Goal: Task Accomplishment & Management: Manage account settings

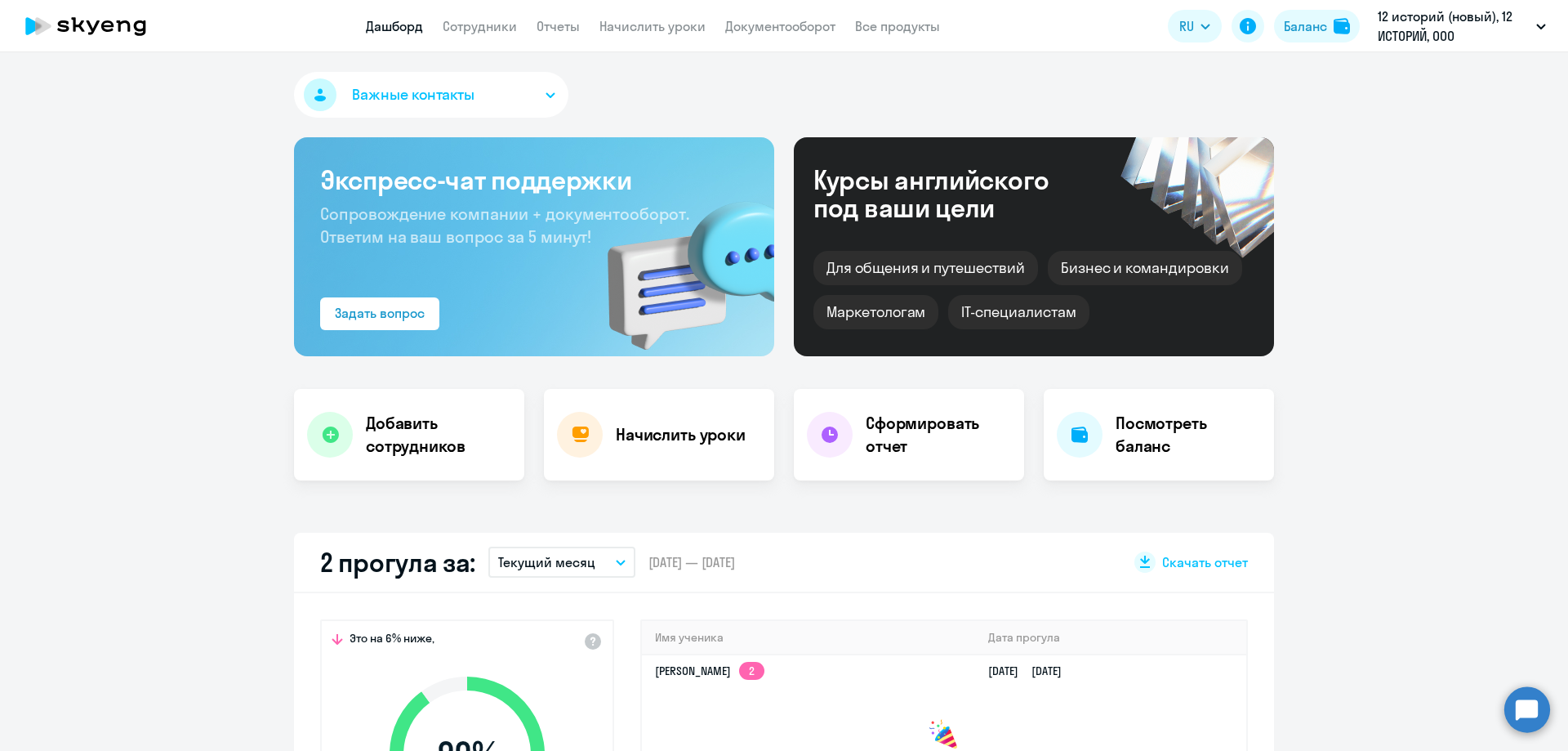
select select "30"
click at [505, 28] on link "Сотрудники" at bounding box center [479, 26] width 75 height 16
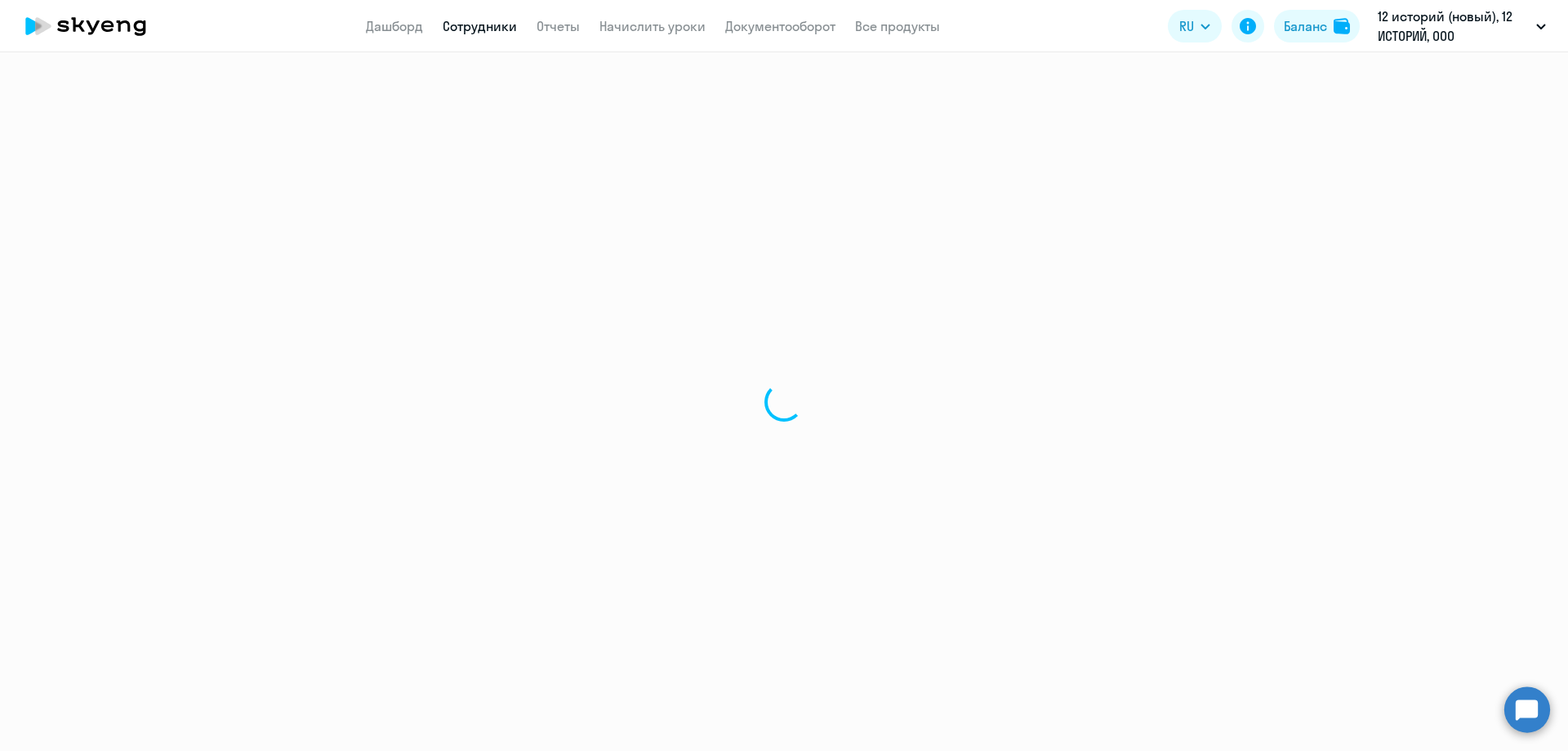
select select "30"
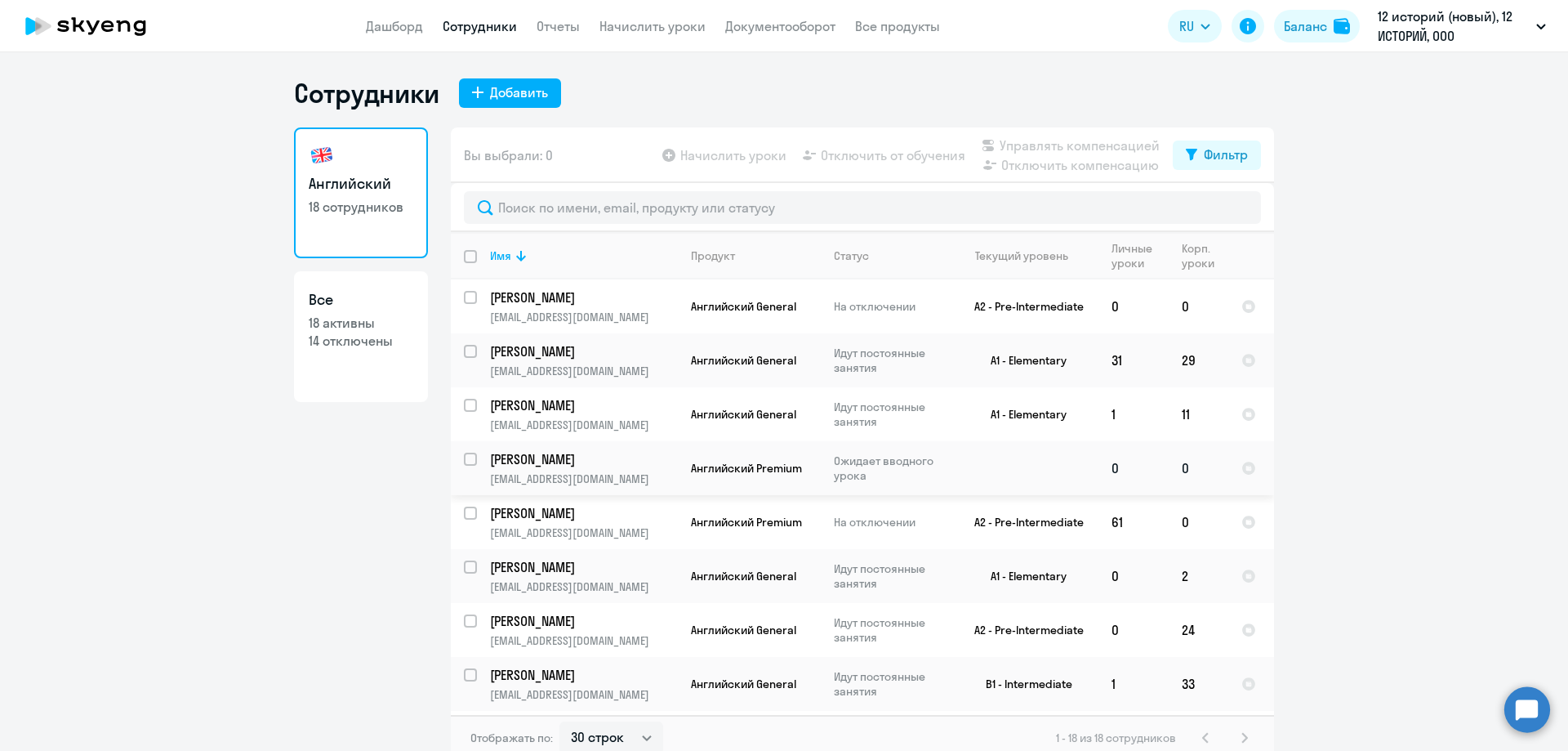
click at [587, 459] on p "[PERSON_NAME]" at bounding box center [582, 459] width 184 height 18
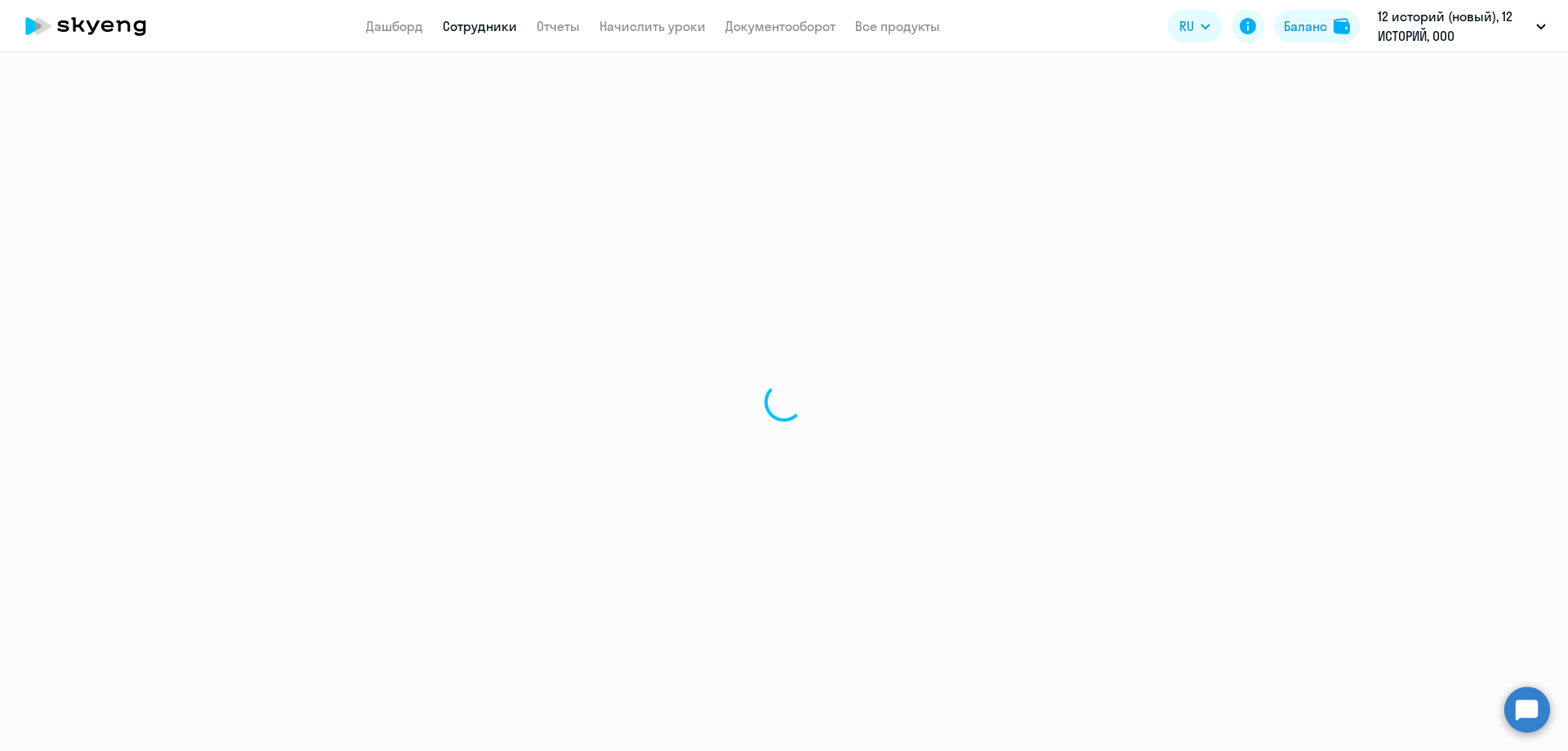
select select "english"
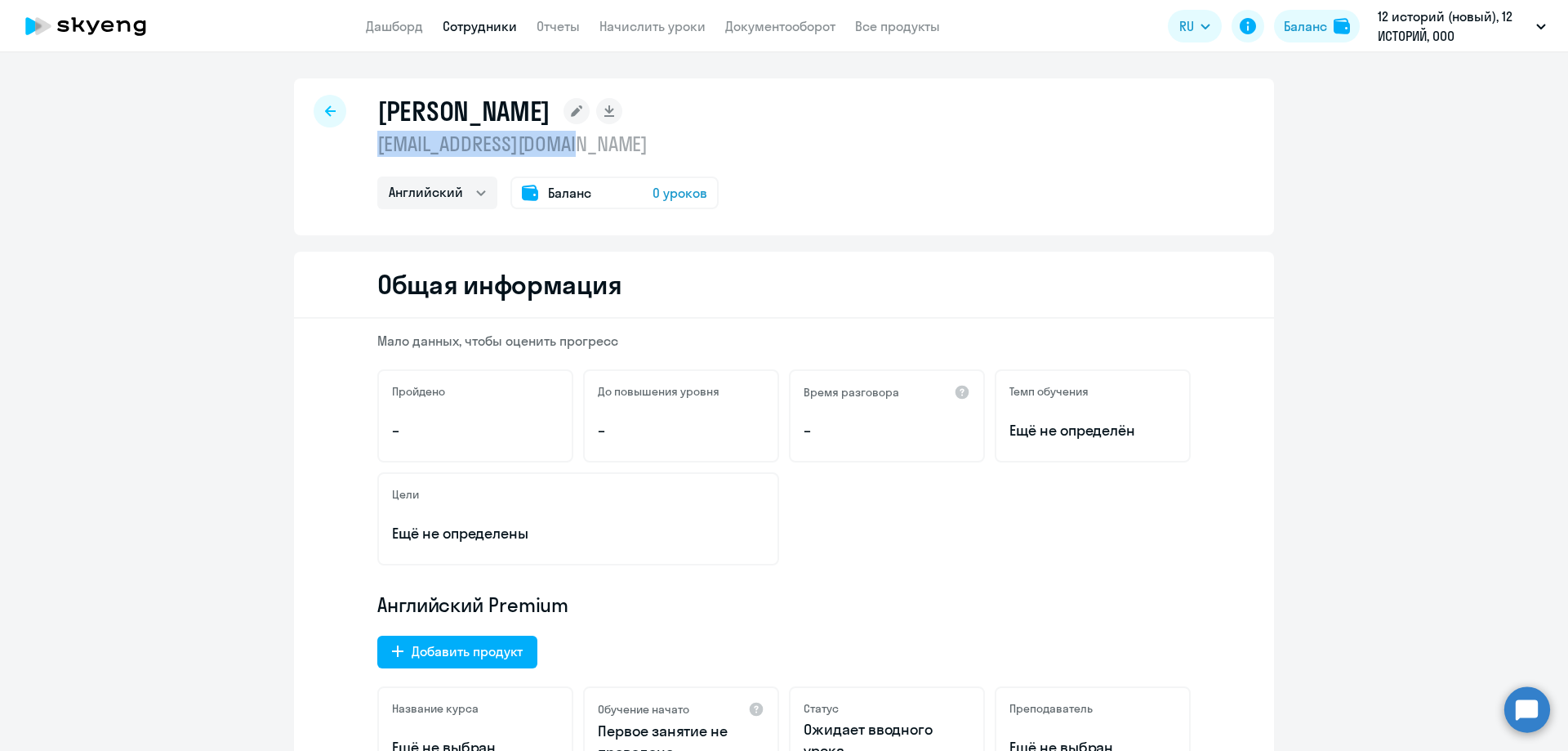
drag, startPoint x: 586, startPoint y: 151, endPoint x: 373, endPoint y: 150, distance: 213.0
click at [377, 150] on p "[EMAIL_ADDRESS][DOMAIN_NAME]" at bounding box center [548, 144] width 342 height 26
copy p "[EMAIL_ADDRESS][DOMAIN_NAME]"
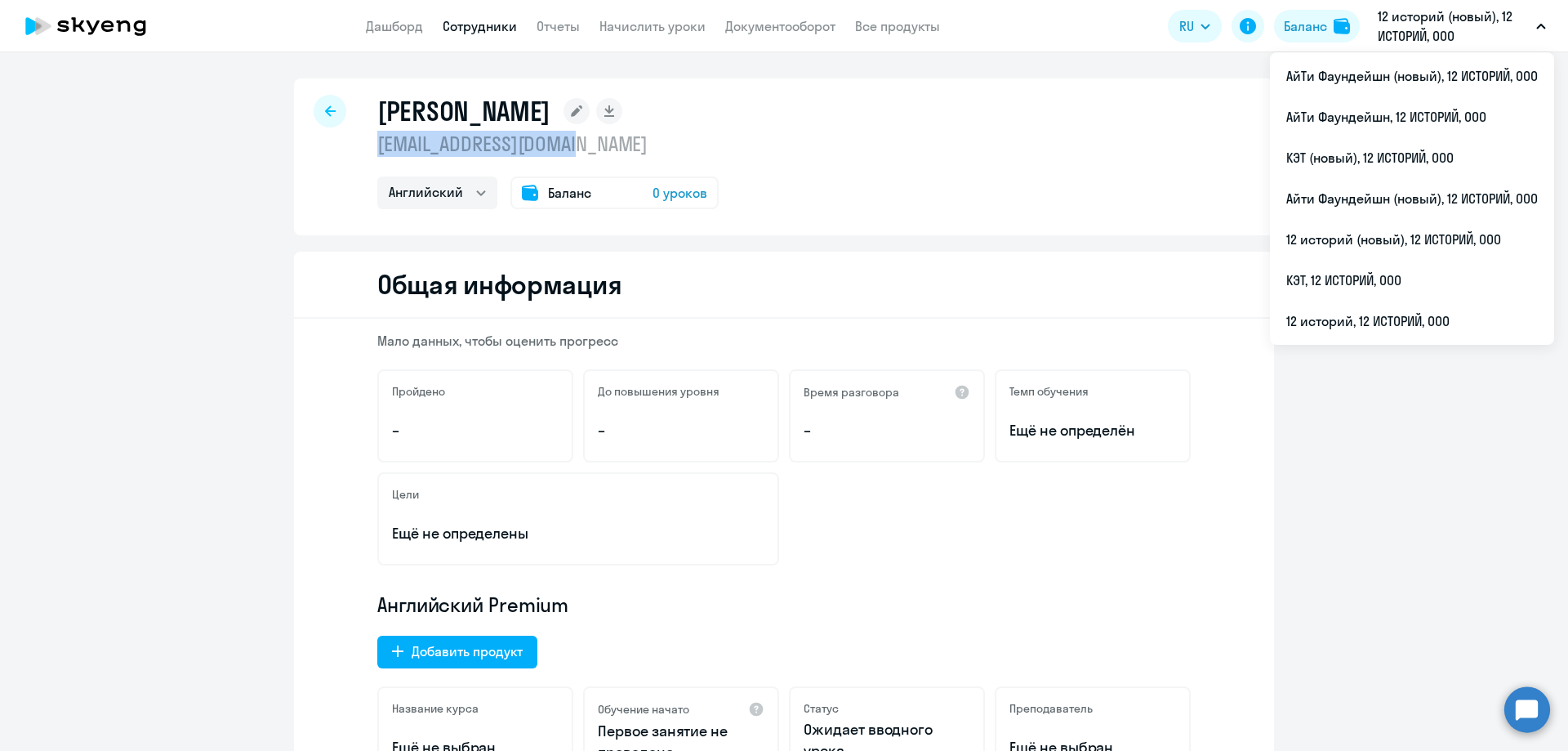
drag, startPoint x: 1473, startPoint y: 33, endPoint x: 1386, endPoint y: 9, distance: 90.2
click at [1386, 9] on p "12 историй (новый), 12 ИСТОРИЙ, ООО" at bounding box center [1454, 26] width 152 height 39
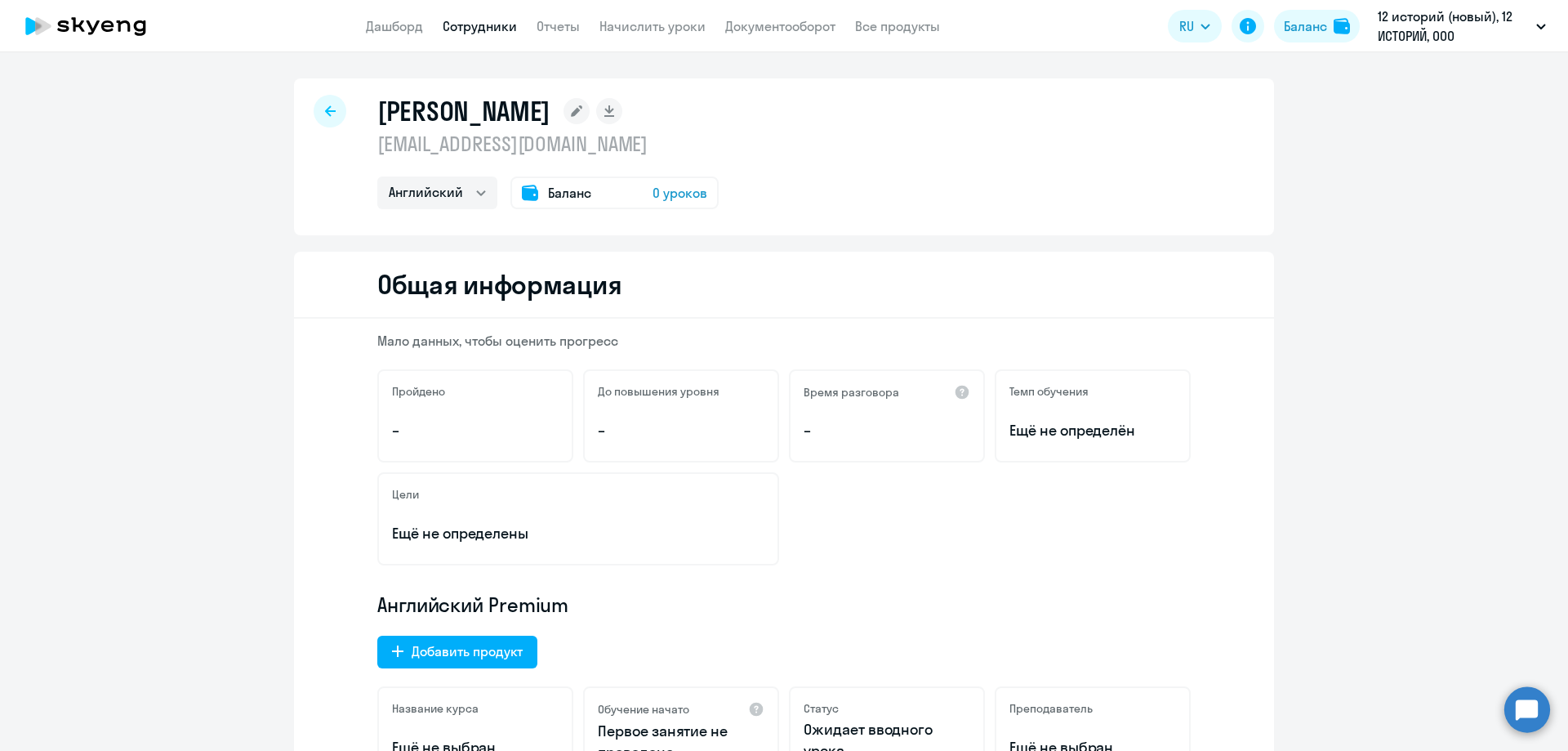
drag, startPoint x: 1420, startPoint y: 23, endPoint x: 1391, endPoint y: 544, distance: 521.8
click at [477, 23] on link "Сотрудники" at bounding box center [479, 26] width 75 height 16
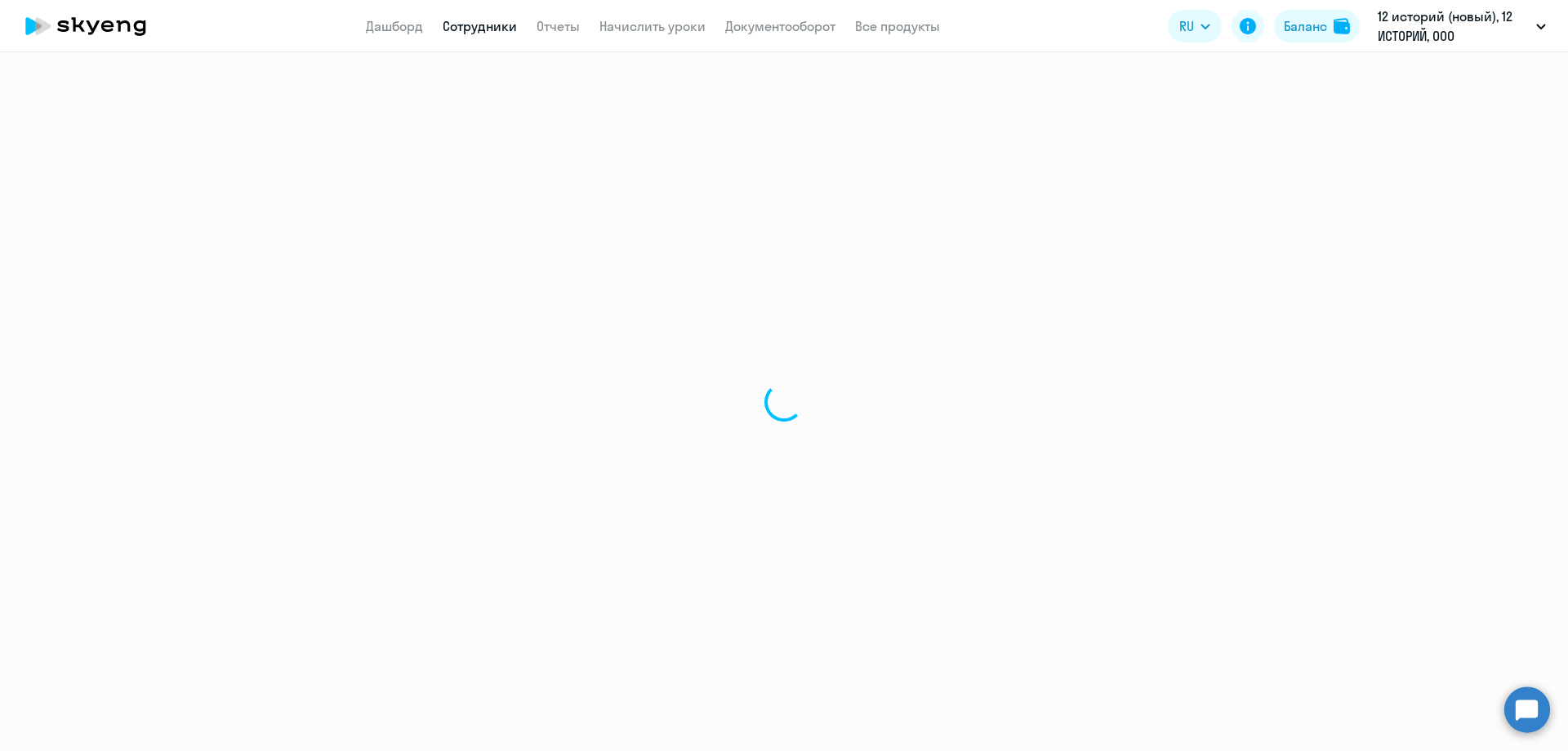
select select "30"
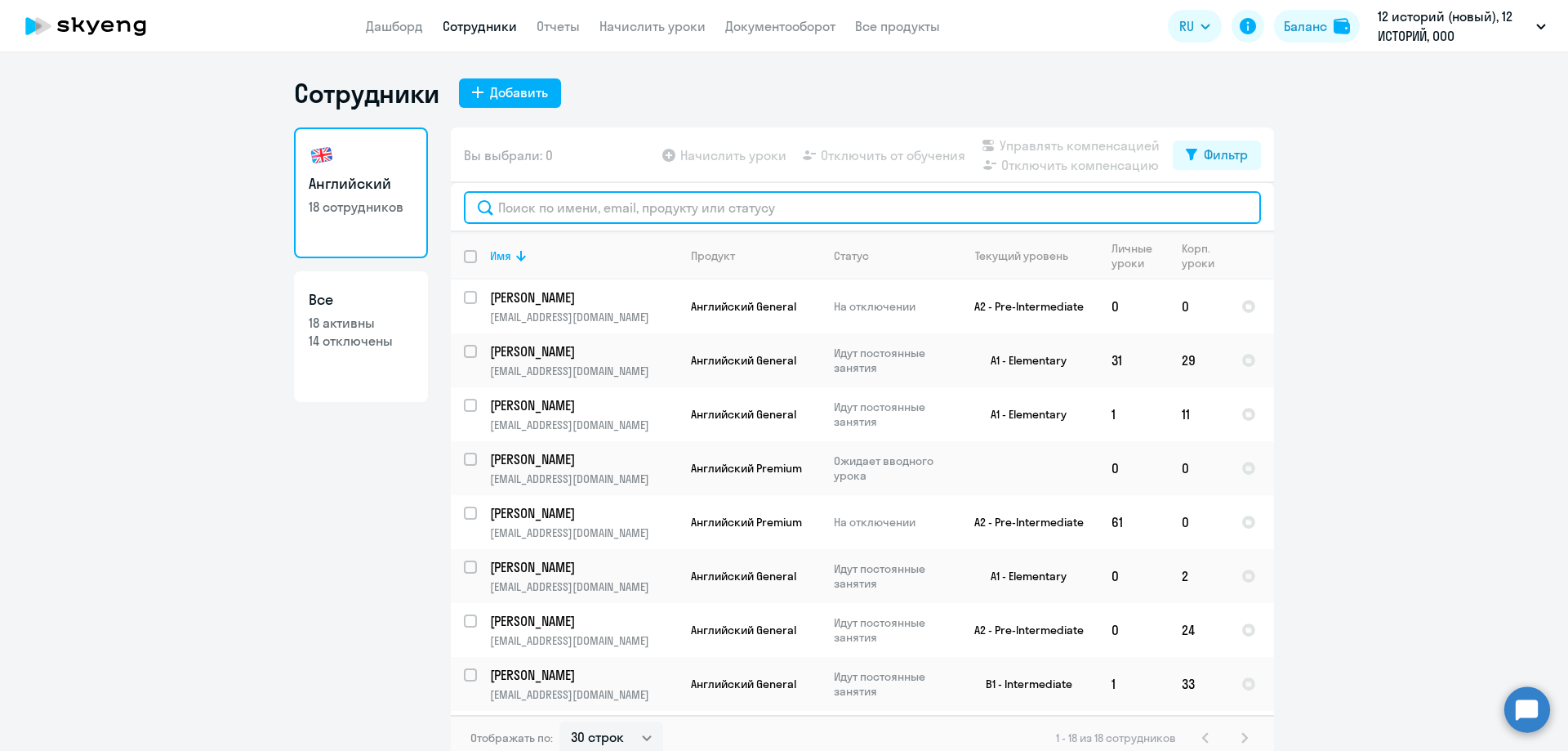
click at [721, 202] on input "text" at bounding box center [863, 208] width 798 height 33
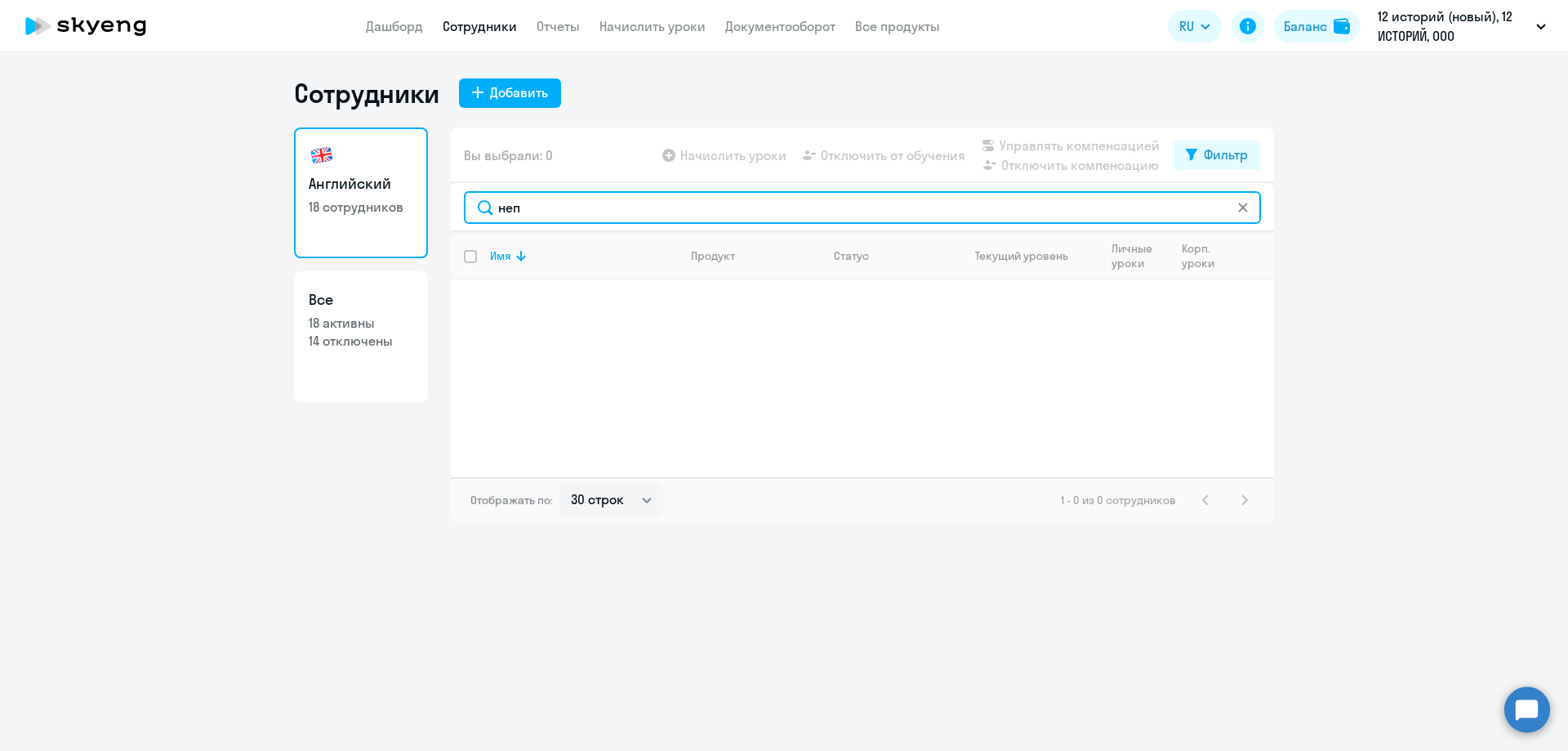
type input "неп"
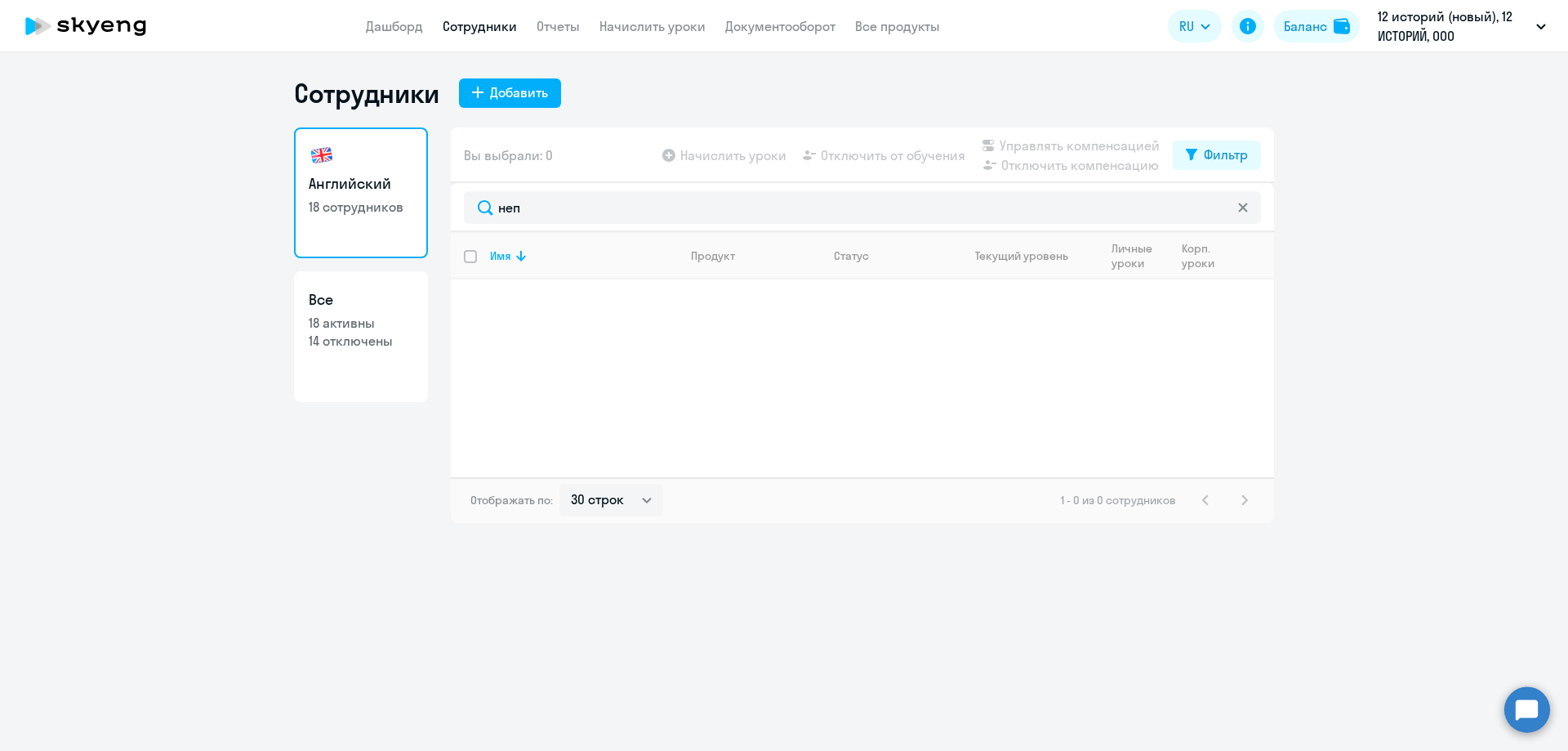
click at [1074, 154] on app-table-action-button "Управлять компенсацией" at bounding box center [1068, 146] width 181 height 19
click at [860, 149] on app-table-action-button "Отключить от обучения" at bounding box center [882, 155] width 166 height 19
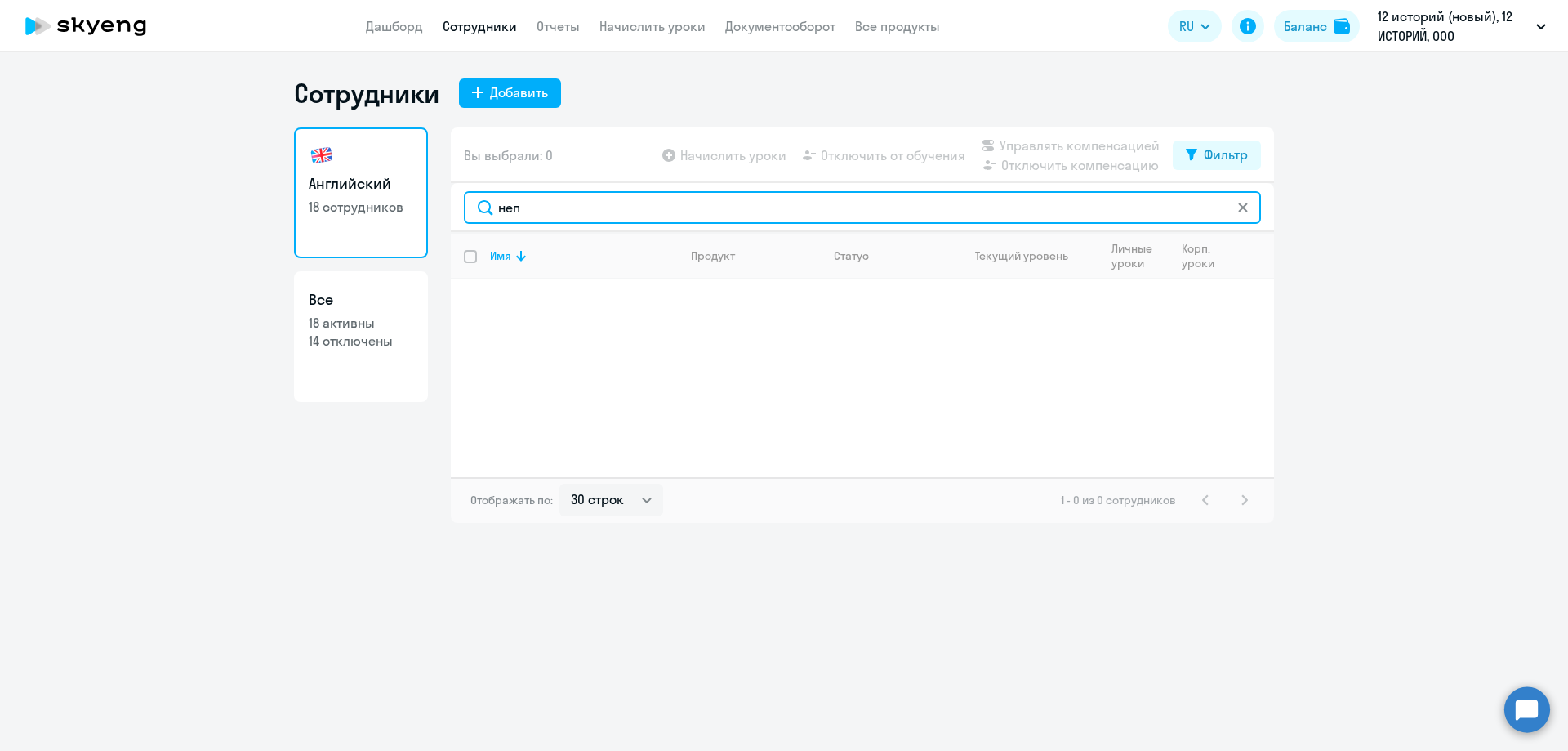
drag, startPoint x: 556, startPoint y: 220, endPoint x: 463, endPoint y: 211, distance: 93.4
click at [463, 211] on div "неп" at bounding box center [863, 208] width 823 height 49
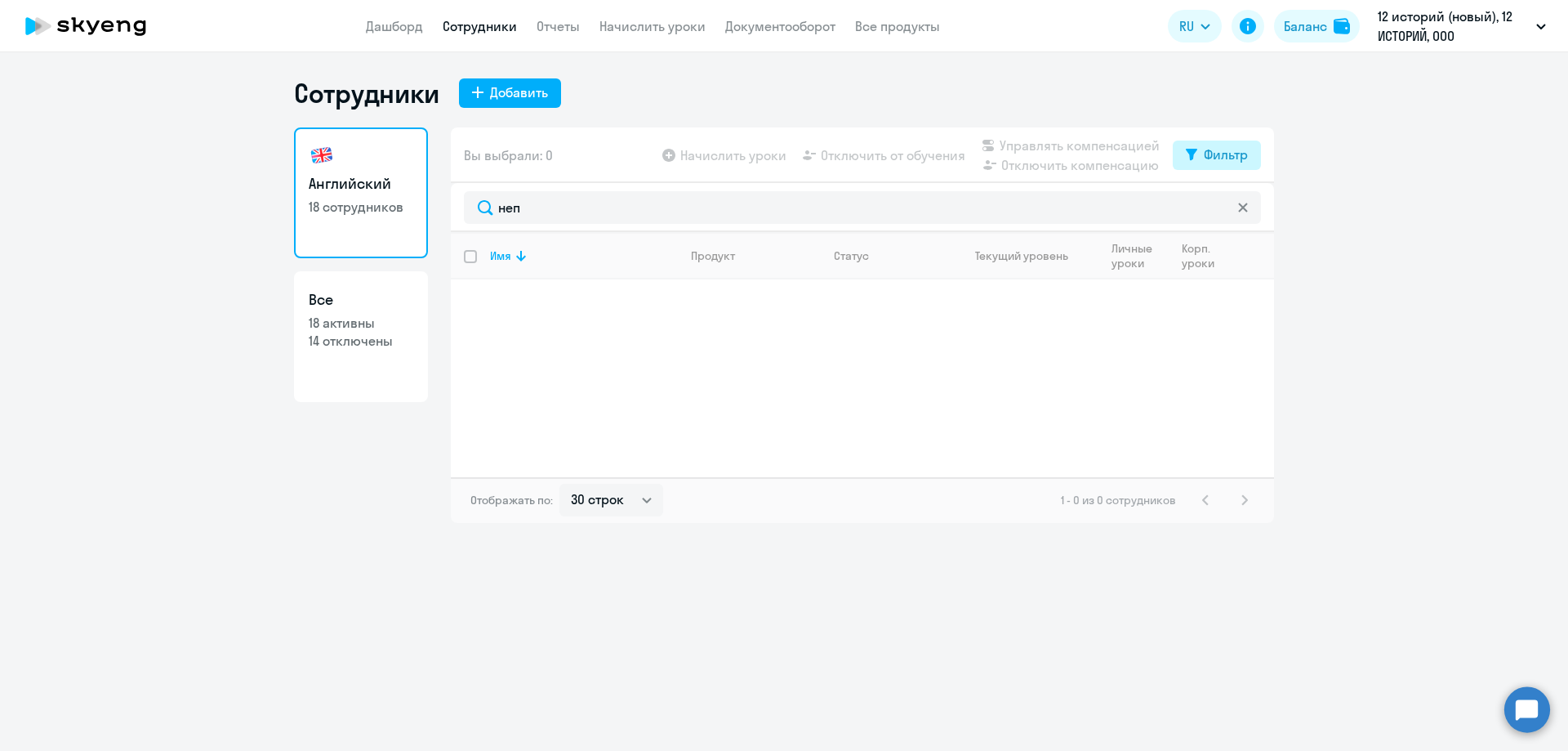
click at [1226, 142] on button "Фильтр" at bounding box center [1217, 155] width 88 height 29
click at [1230, 204] on span at bounding box center [1234, 208] width 28 height 16
click at [1221, 208] on input "checkbox" at bounding box center [1220, 208] width 1 height 1
checkbox input "true"
click at [682, 300] on td "Английский General" at bounding box center [749, 307] width 143 height 54
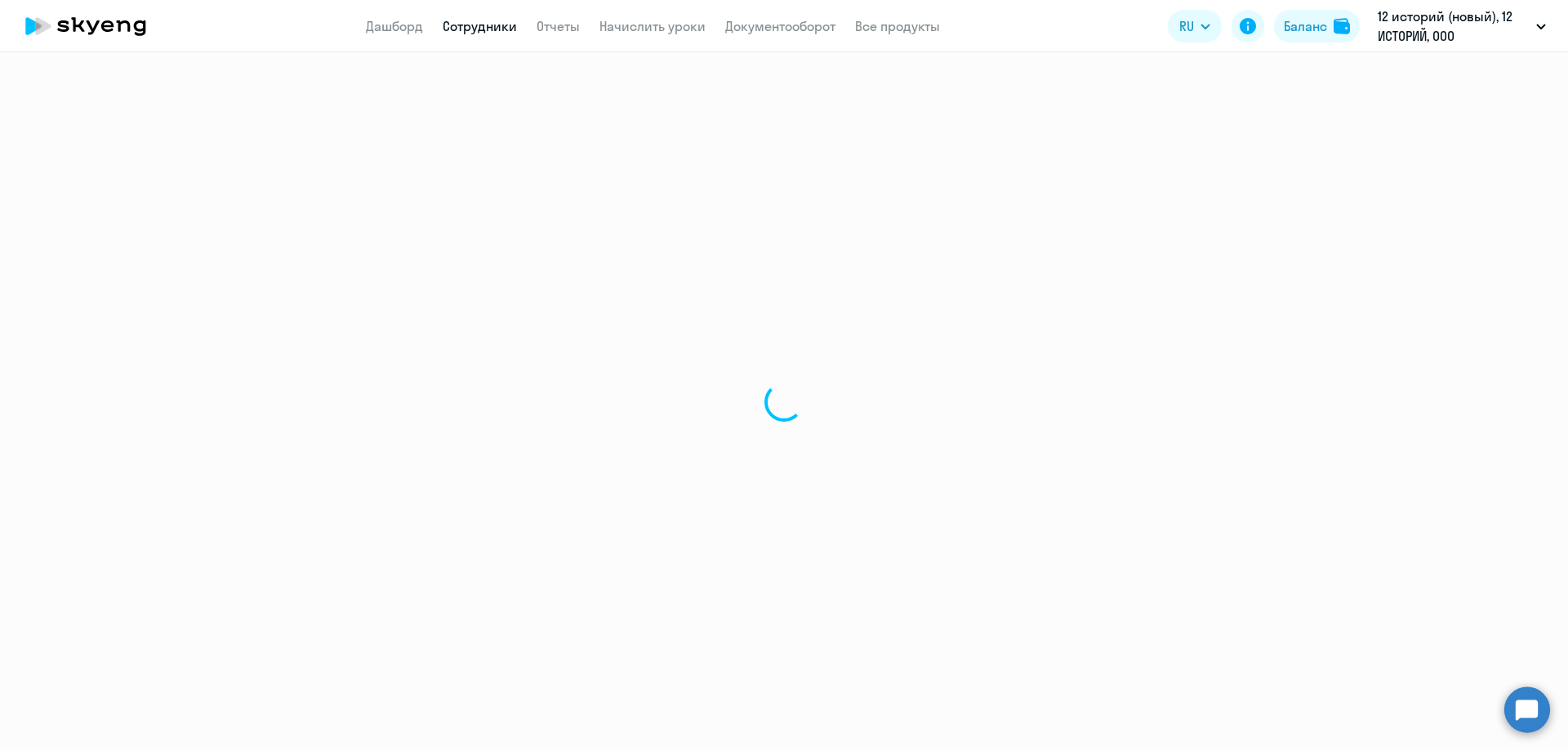
select select "english"
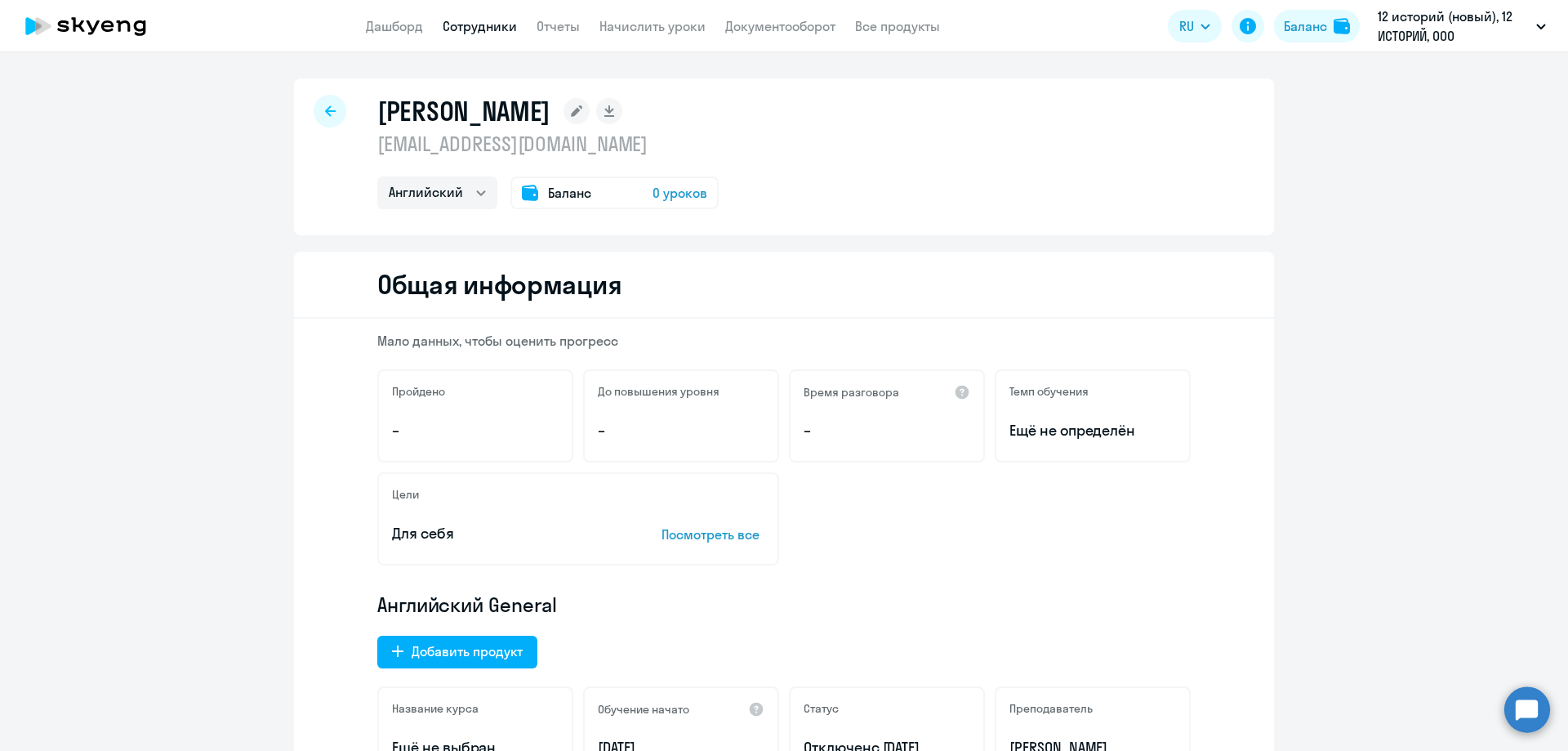
click at [620, 188] on div "Баланс 0 уроков" at bounding box center [614, 193] width 209 height 33
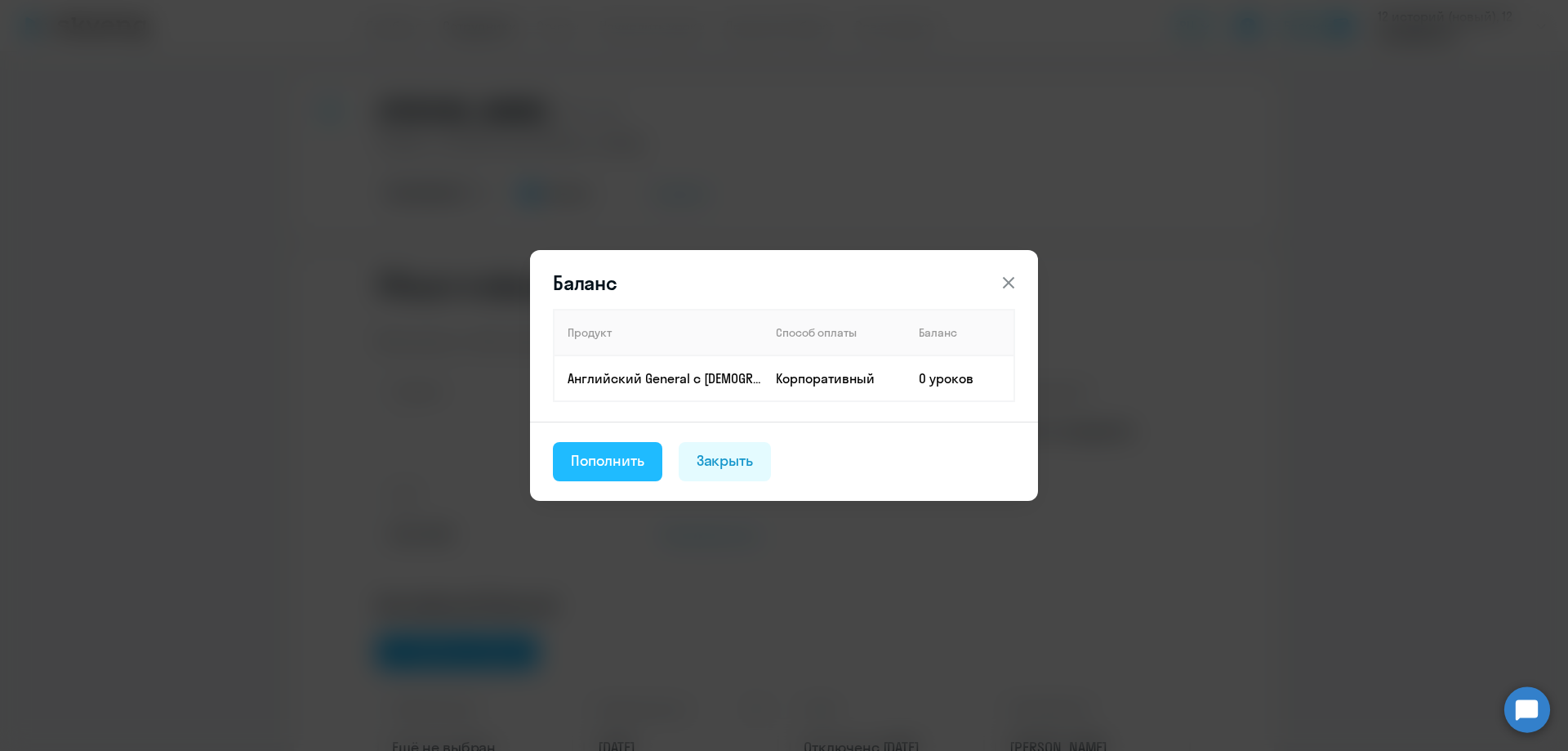
click at [608, 464] on div "Пополнить" at bounding box center [607, 461] width 74 height 21
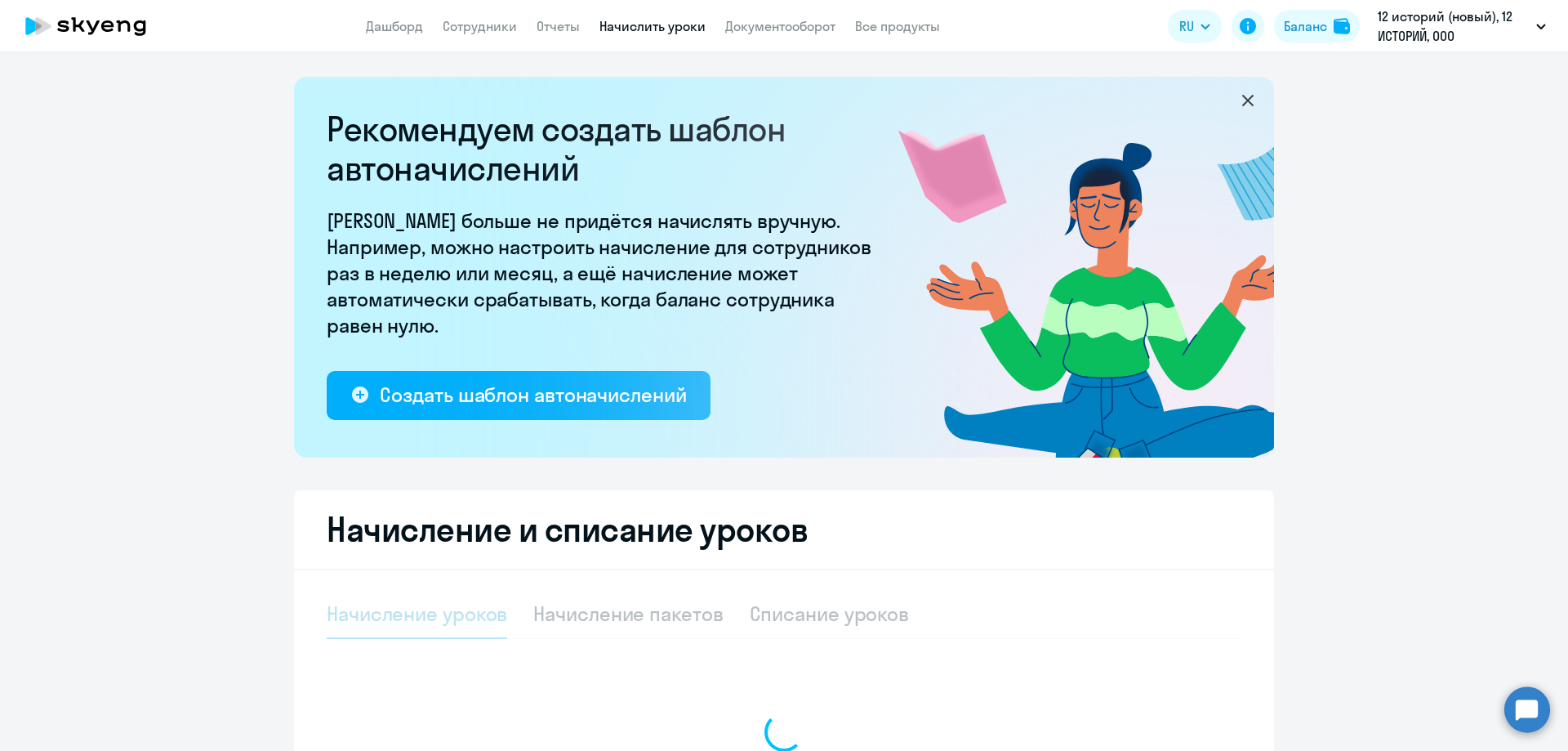
select select "10"
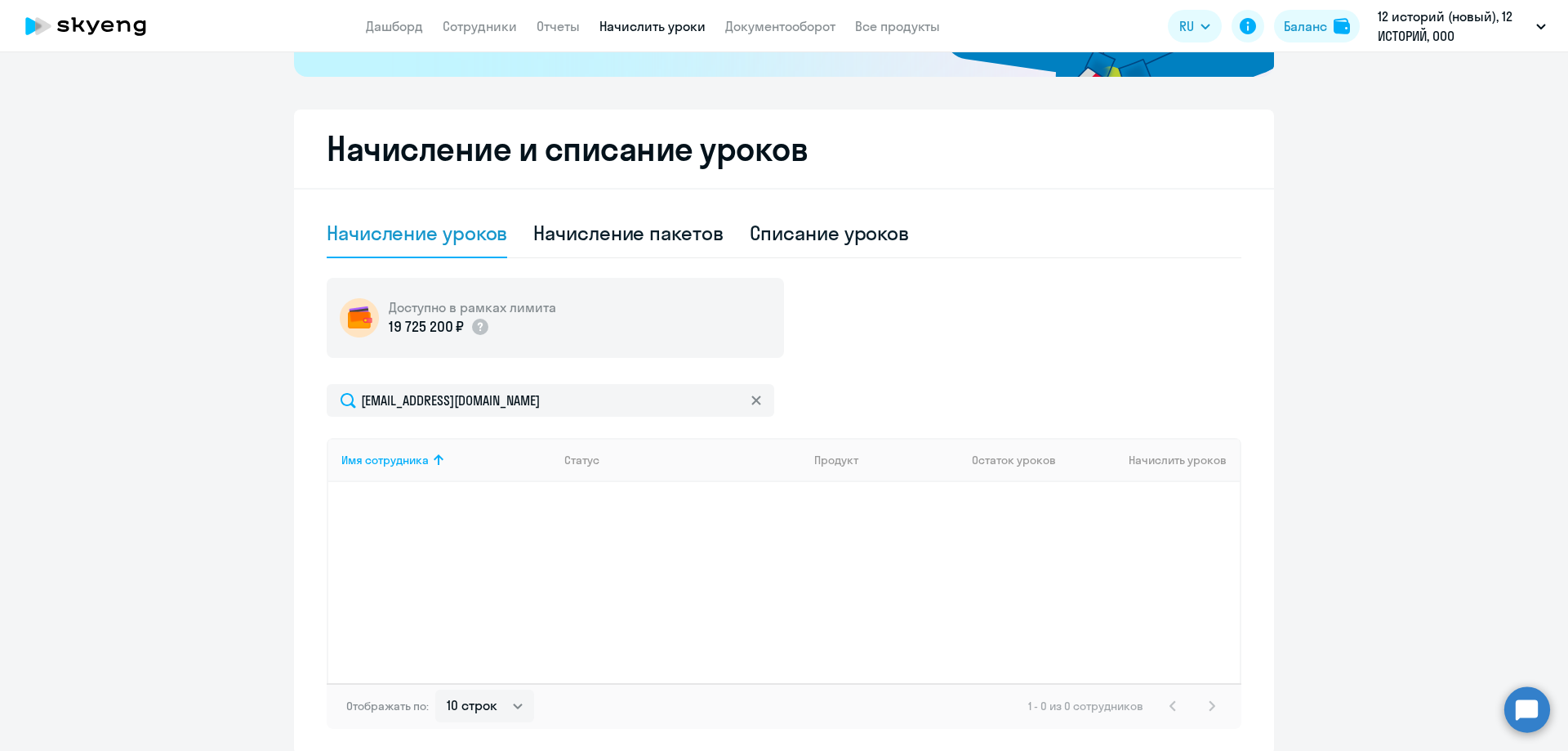
scroll to position [450, 0]
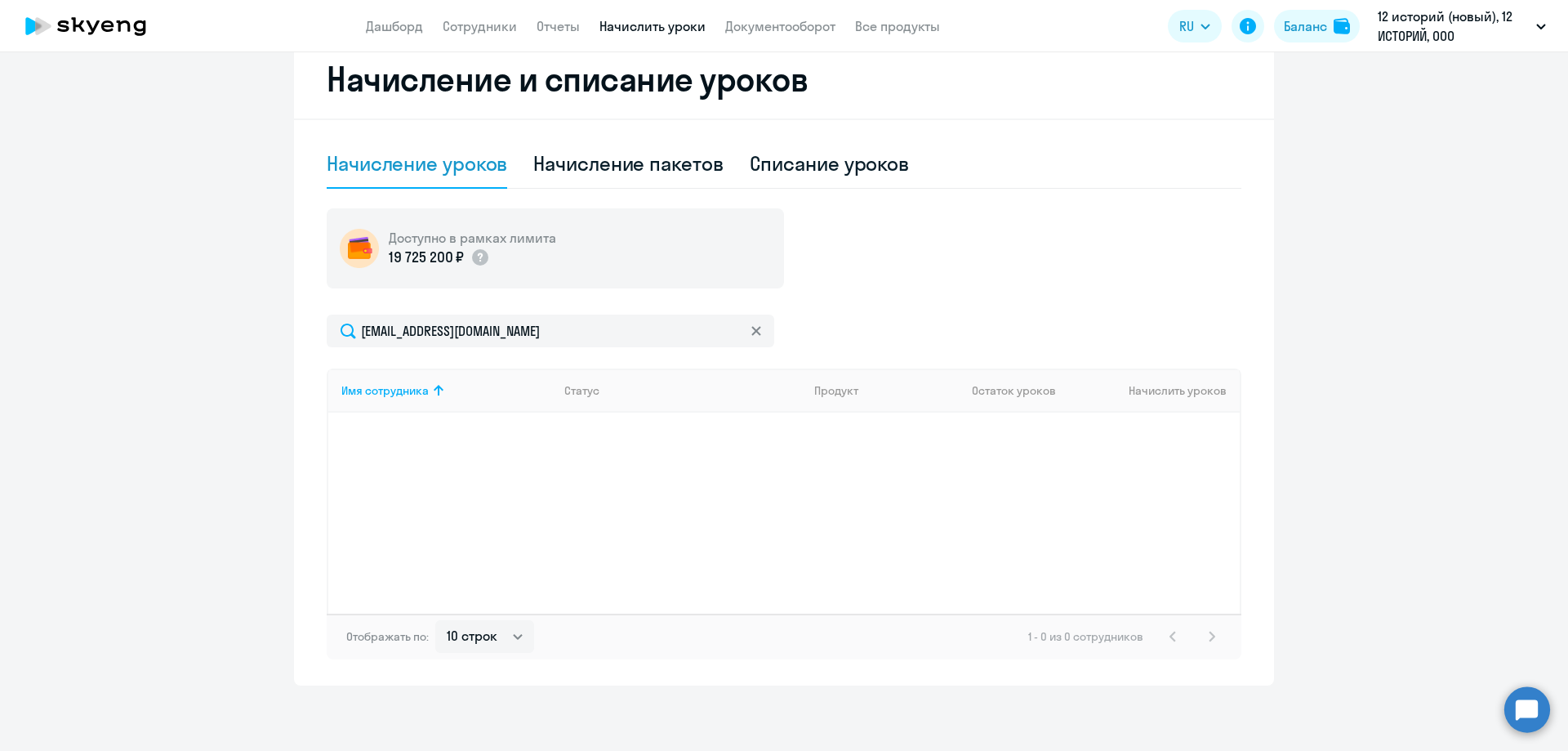
click at [830, 482] on div "Имя сотрудника Статус Продукт Остаток уроков Начислить уроков" at bounding box center [784, 491] width 915 height 245
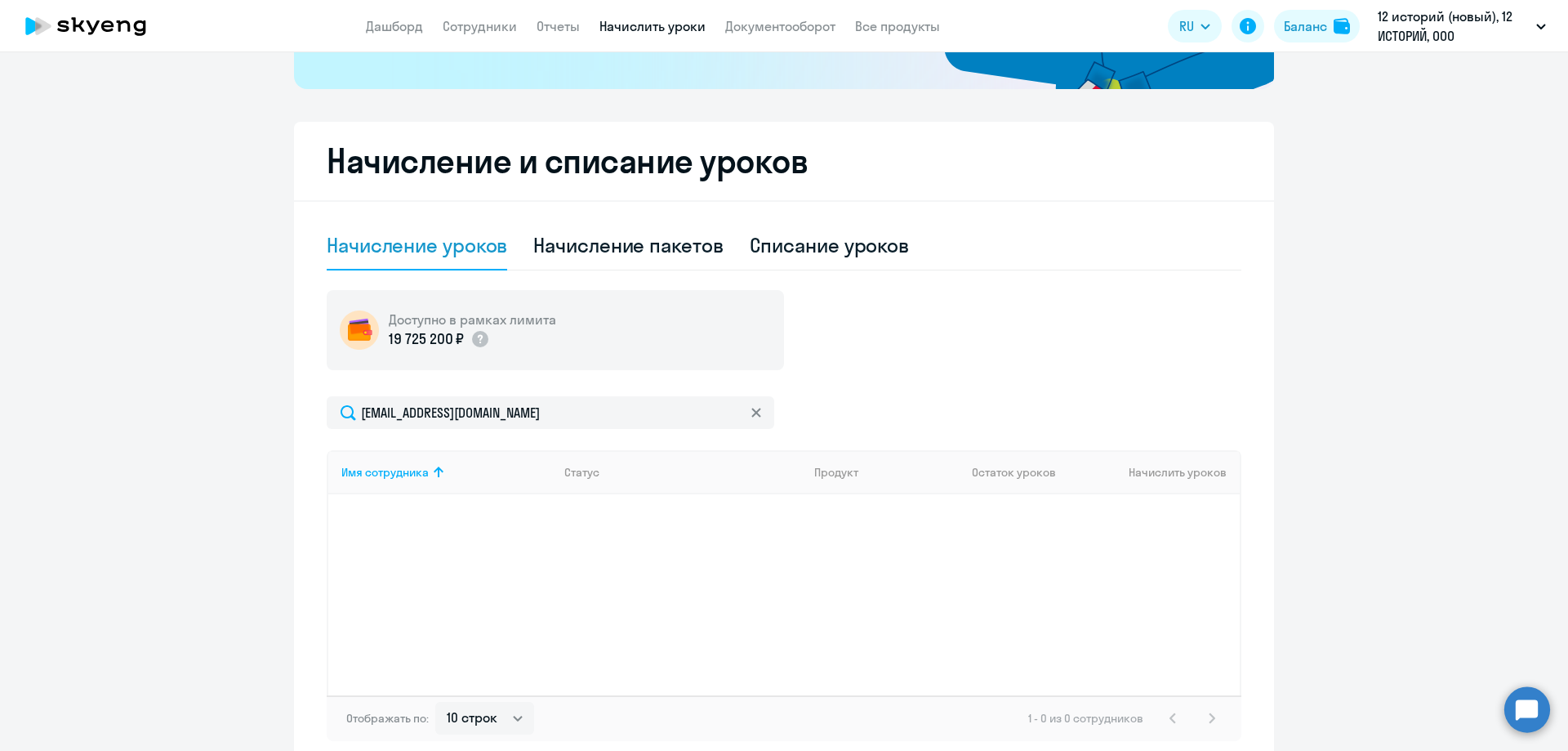
scroll to position [286, 0]
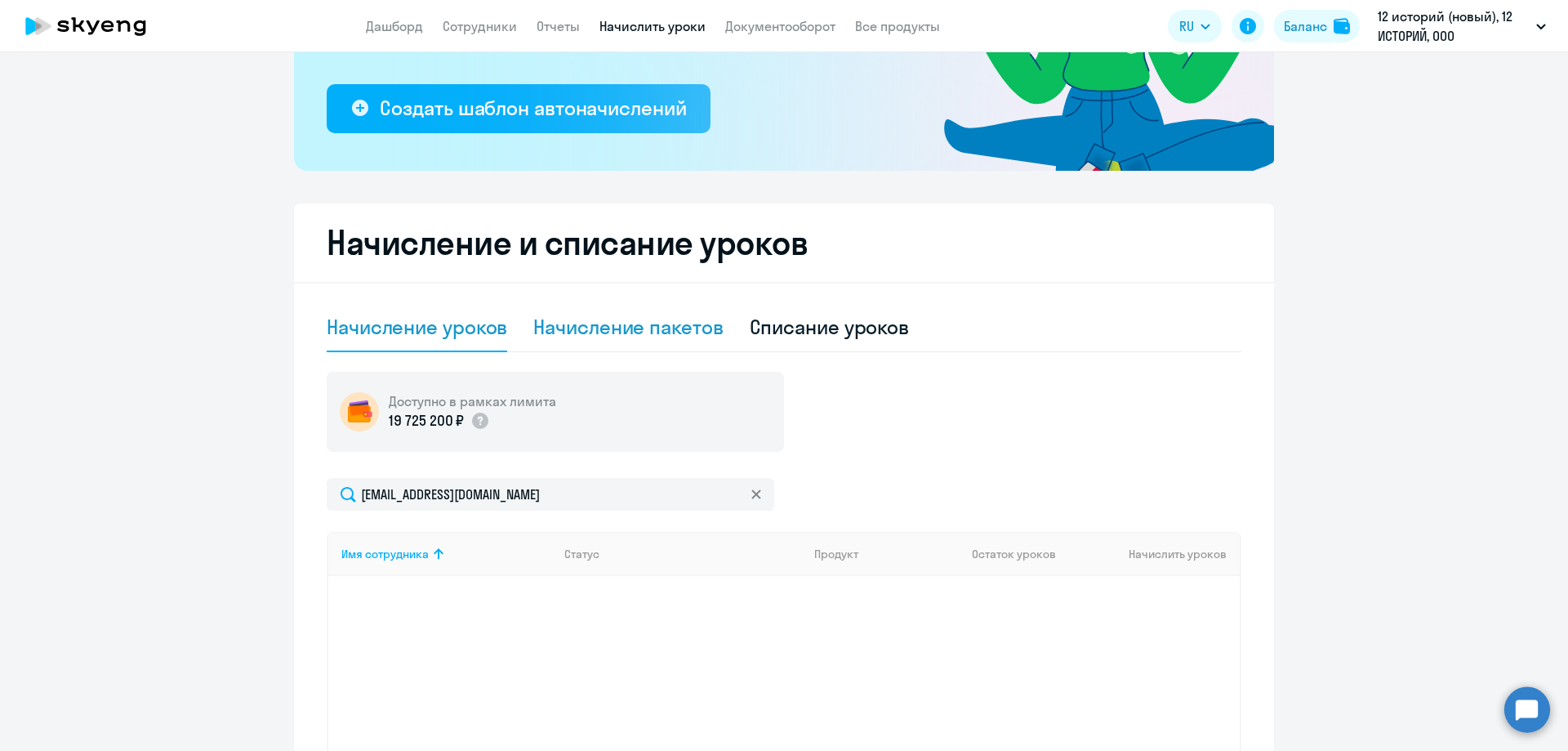
click at [617, 328] on div "Начисление пакетов" at bounding box center [628, 326] width 189 height 26
select select "10"
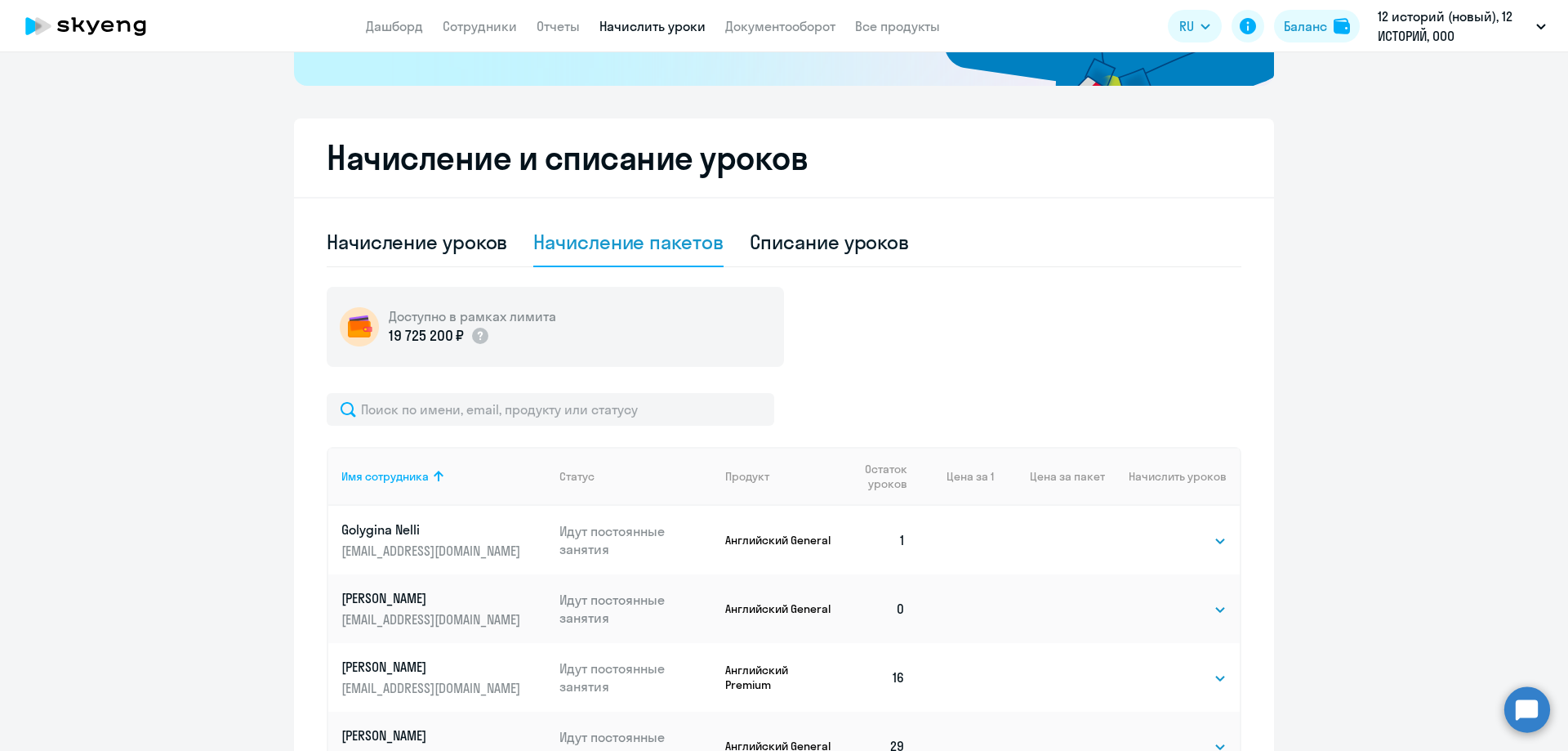
scroll to position [369, 0]
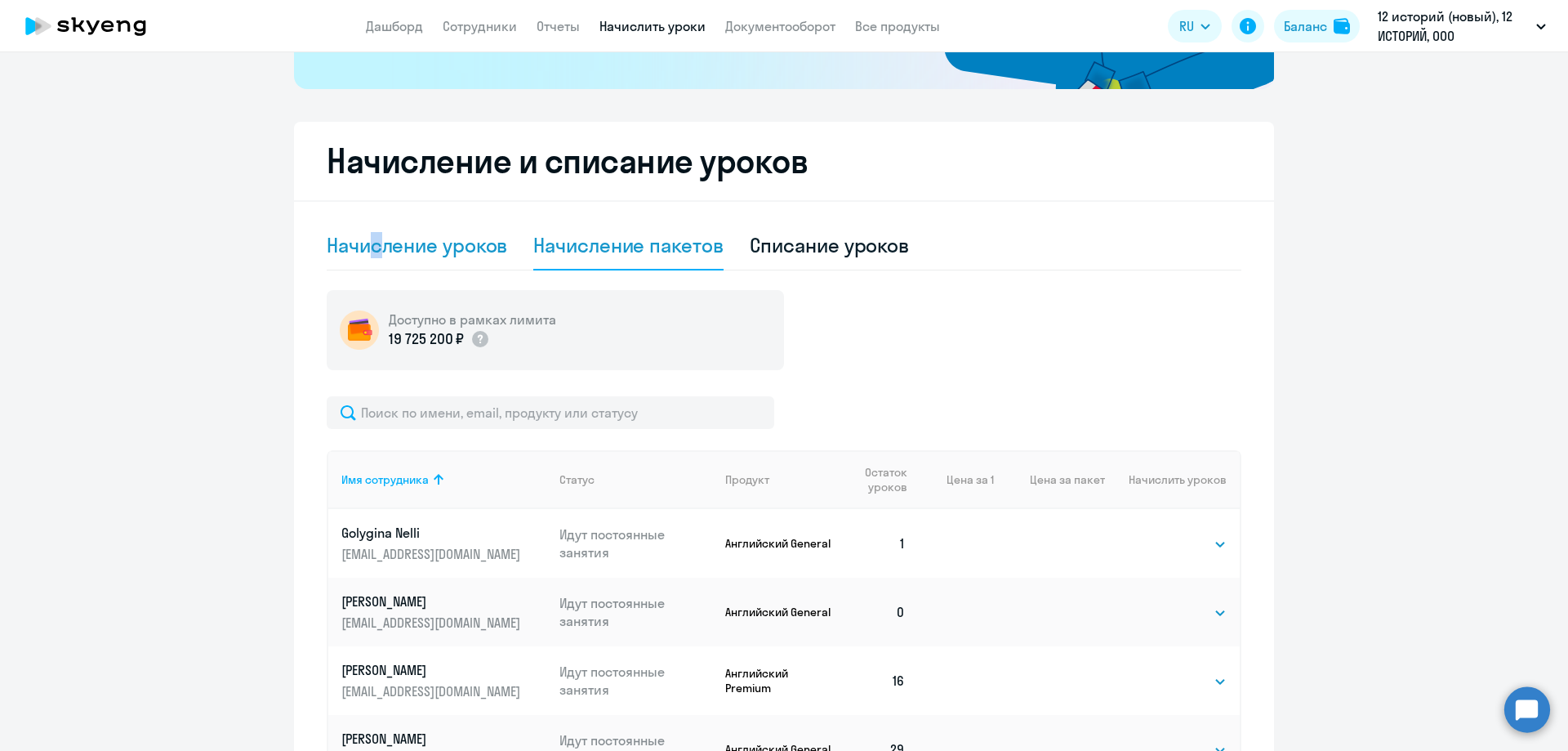
click at [374, 238] on div "Начисление уроков" at bounding box center [417, 245] width 180 height 26
select select "10"
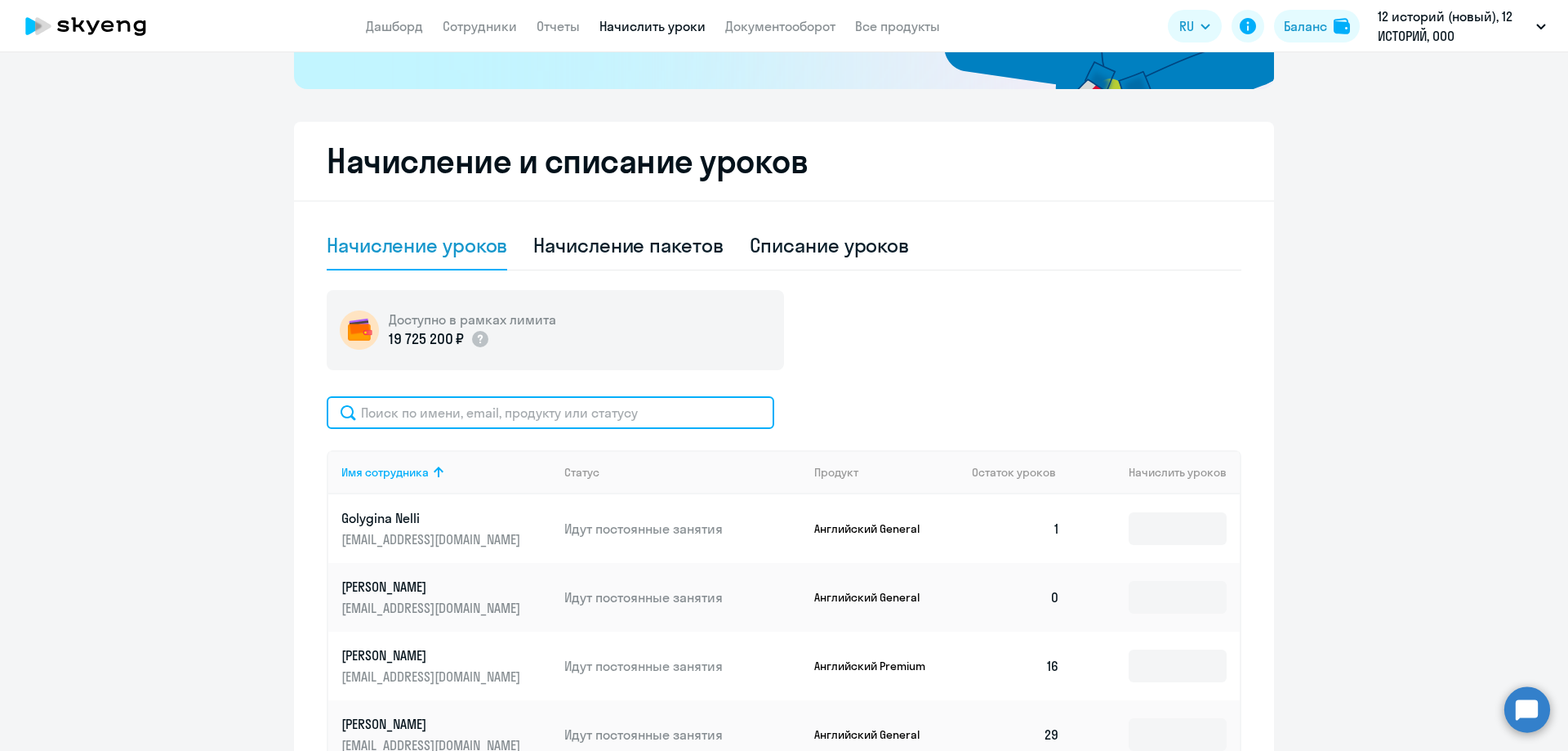
click at [513, 406] on input "text" at bounding box center [550, 412] width 447 height 33
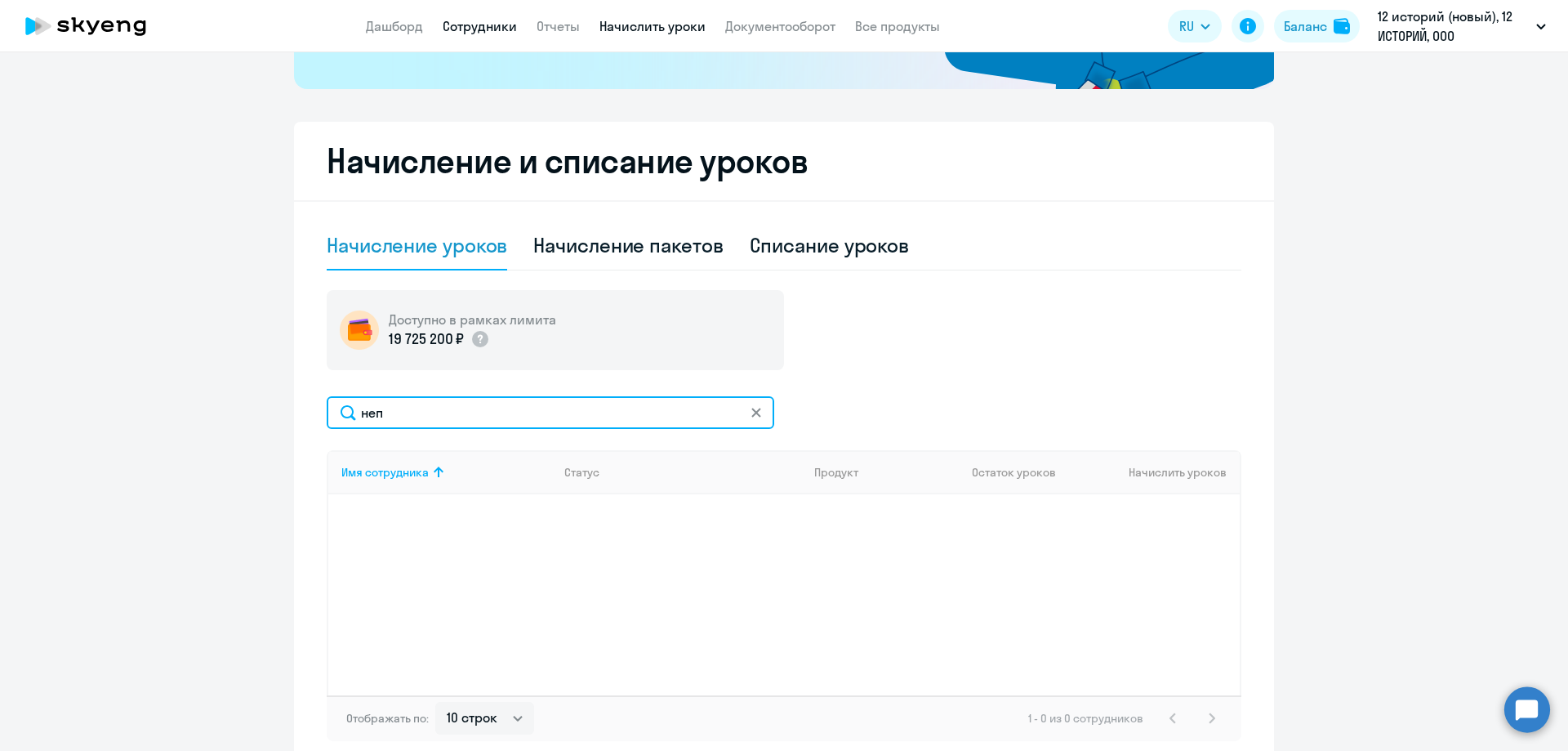
type input "неп"
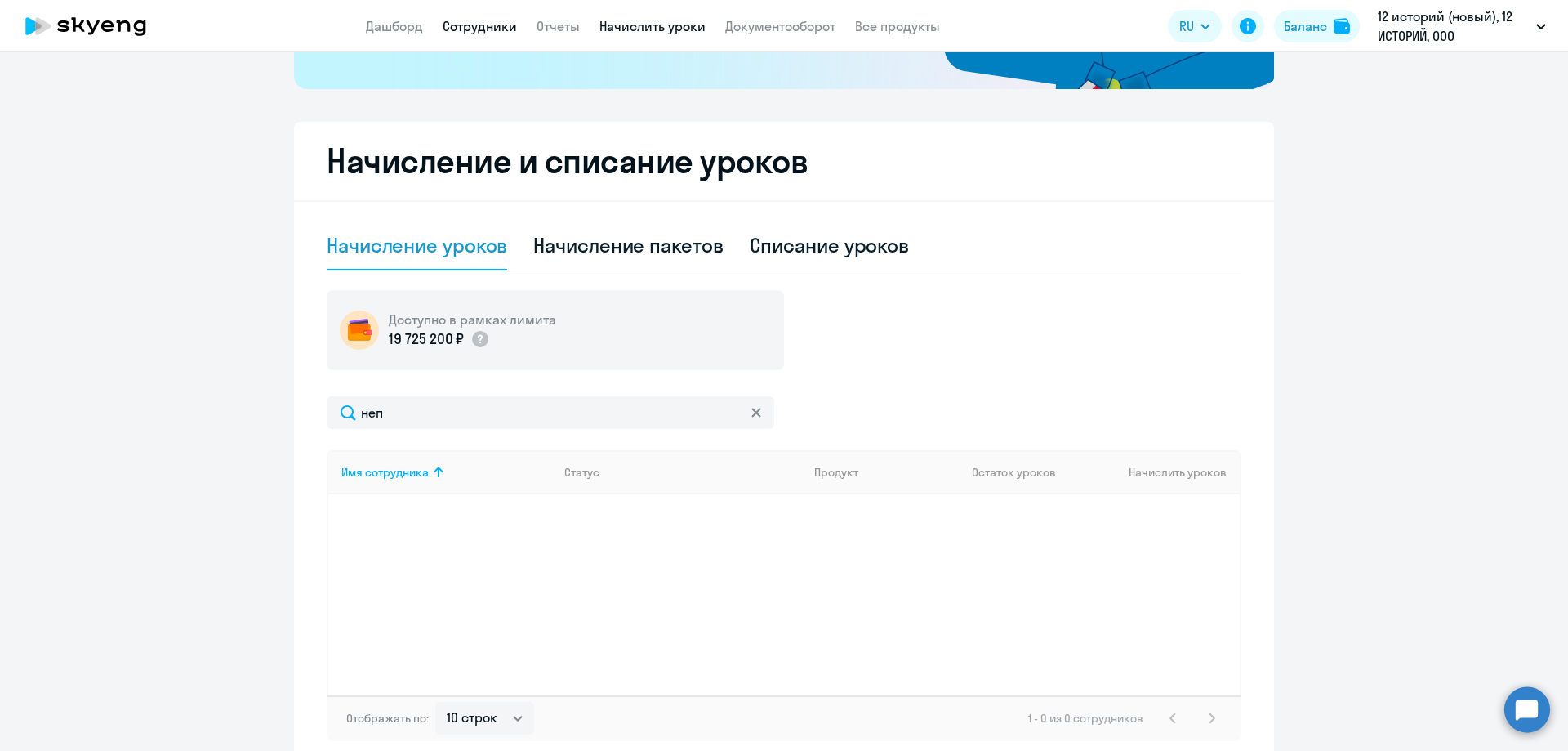
click at [482, 27] on link "Сотрудники" at bounding box center [479, 26] width 75 height 16
select select "30"
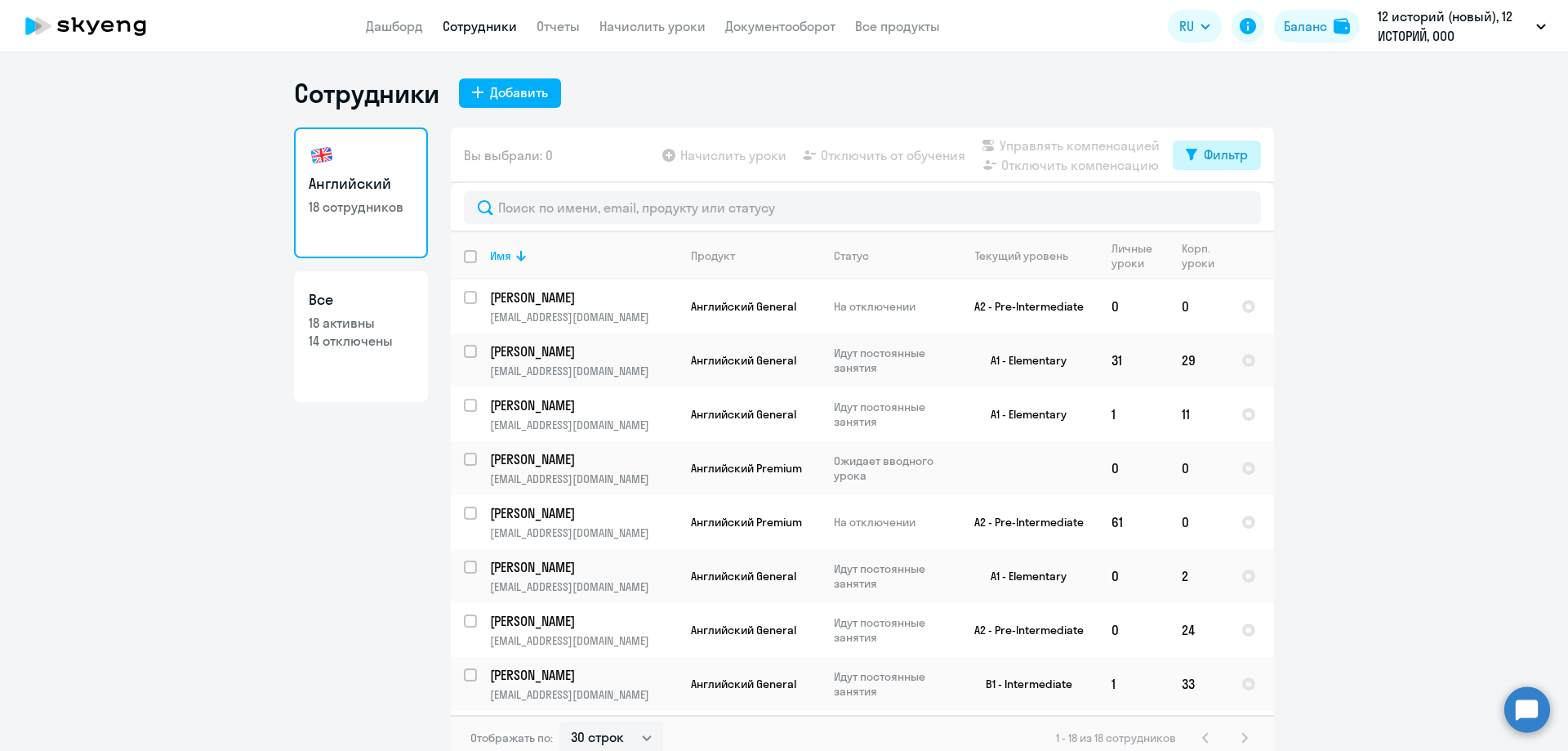
click at [1210, 154] on div "Фильтр" at bounding box center [1225, 154] width 44 height 19
click at [1231, 204] on span at bounding box center [1228, 208] width 28 height 16
click at [1215, 208] on input "checkbox" at bounding box center [1214, 208] width 1 height 1
checkbox input "true"
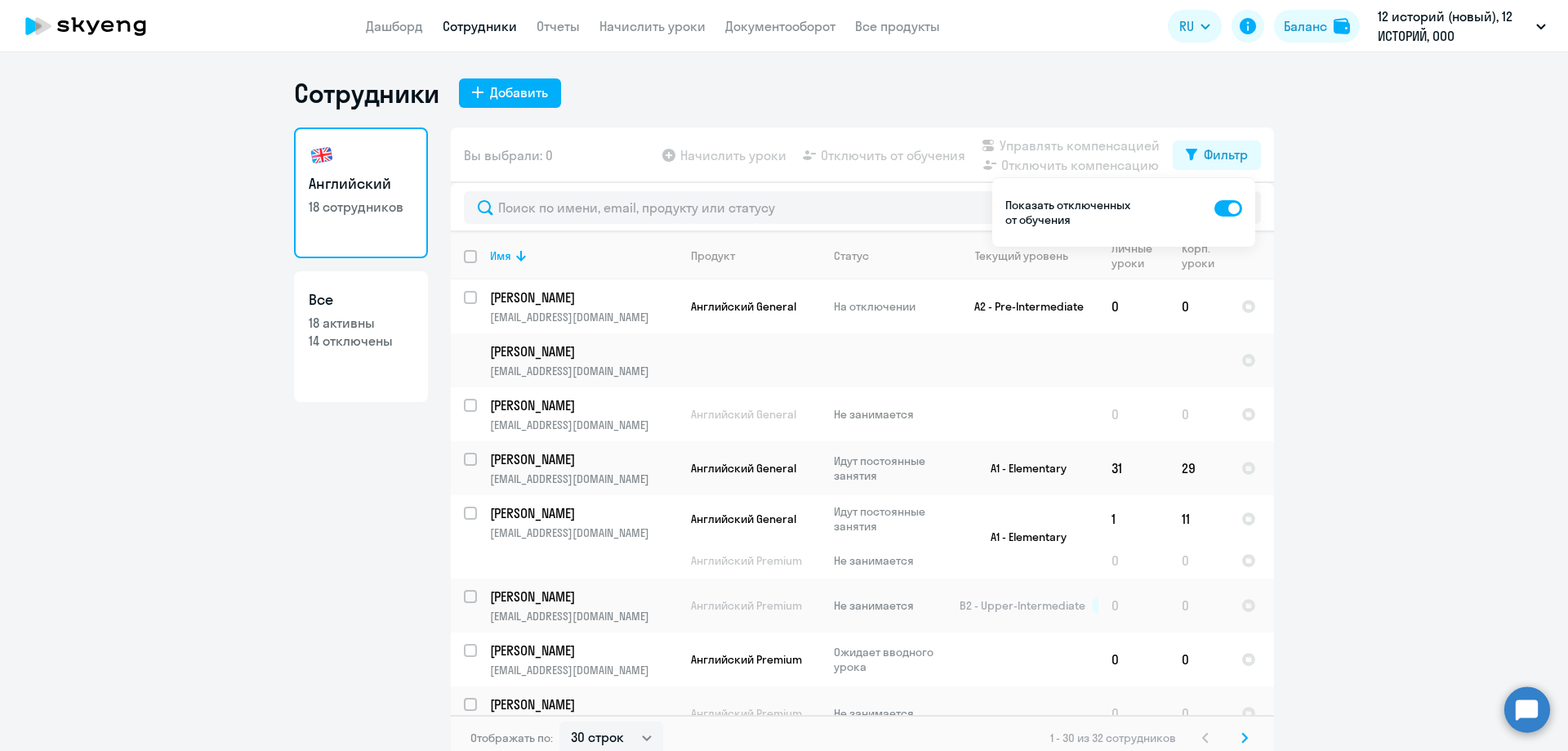
scroll to position [10, 0]
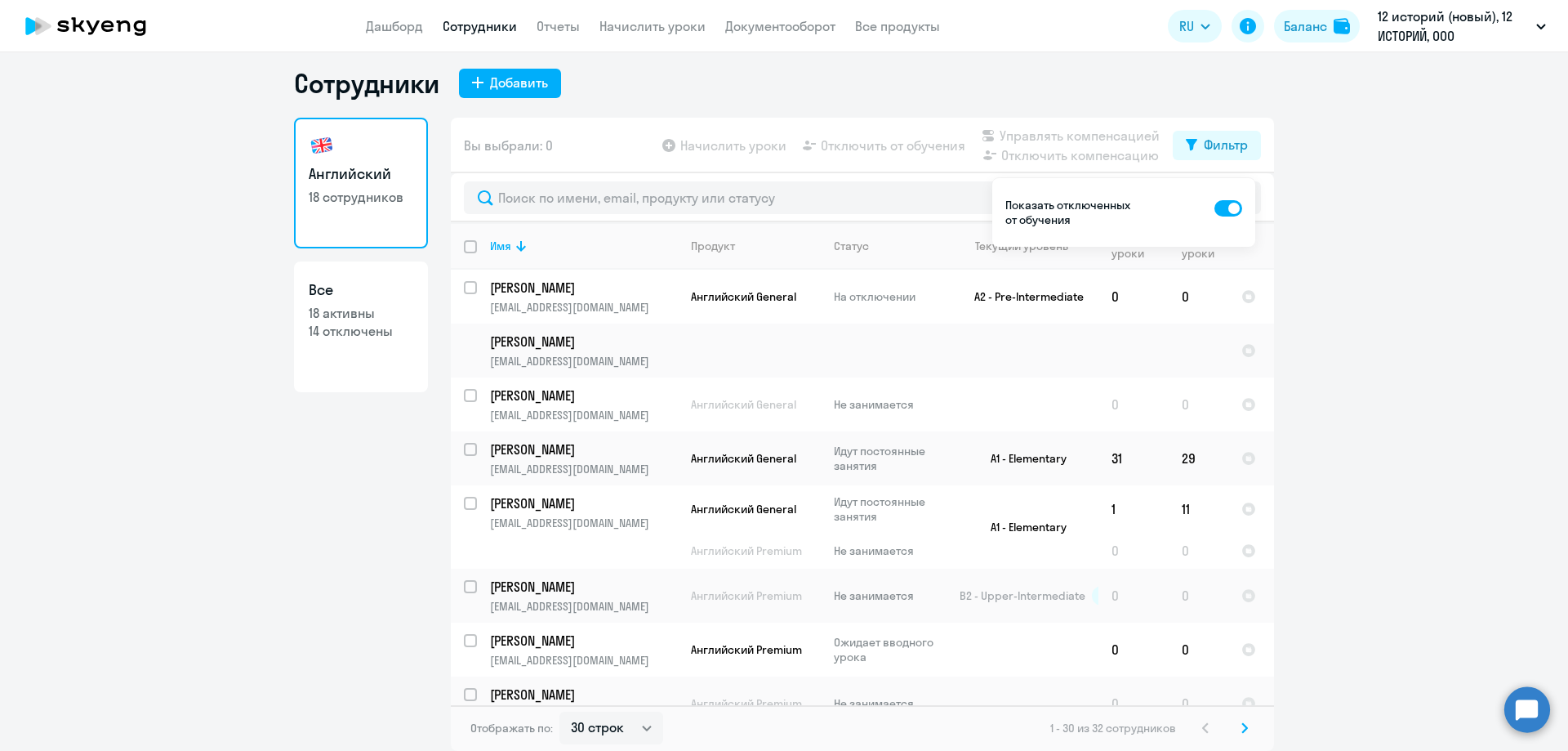
click at [1514, 262] on ng-component "Сотрудники Добавить Английский 18 сотрудников Все 18 активны 14 отключены Вы вы…" at bounding box center [784, 408] width 1568 height 684
click at [833, 99] on div "Сотрудники Добавить" at bounding box center [784, 83] width 980 height 33
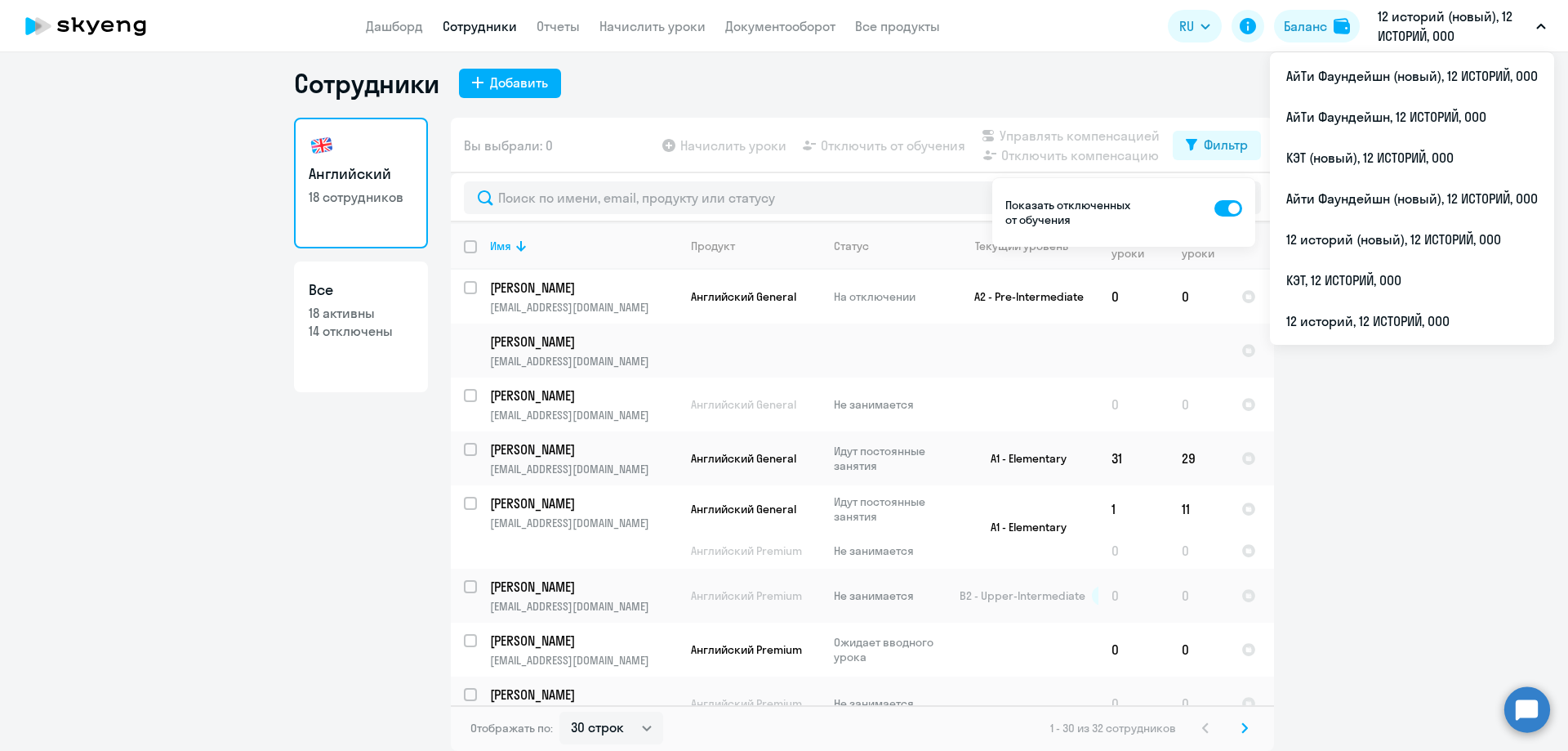
click at [1443, 24] on p "12 историй (новый), 12 ИСТОРИЙ, ООО" at bounding box center [1454, 26] width 152 height 39
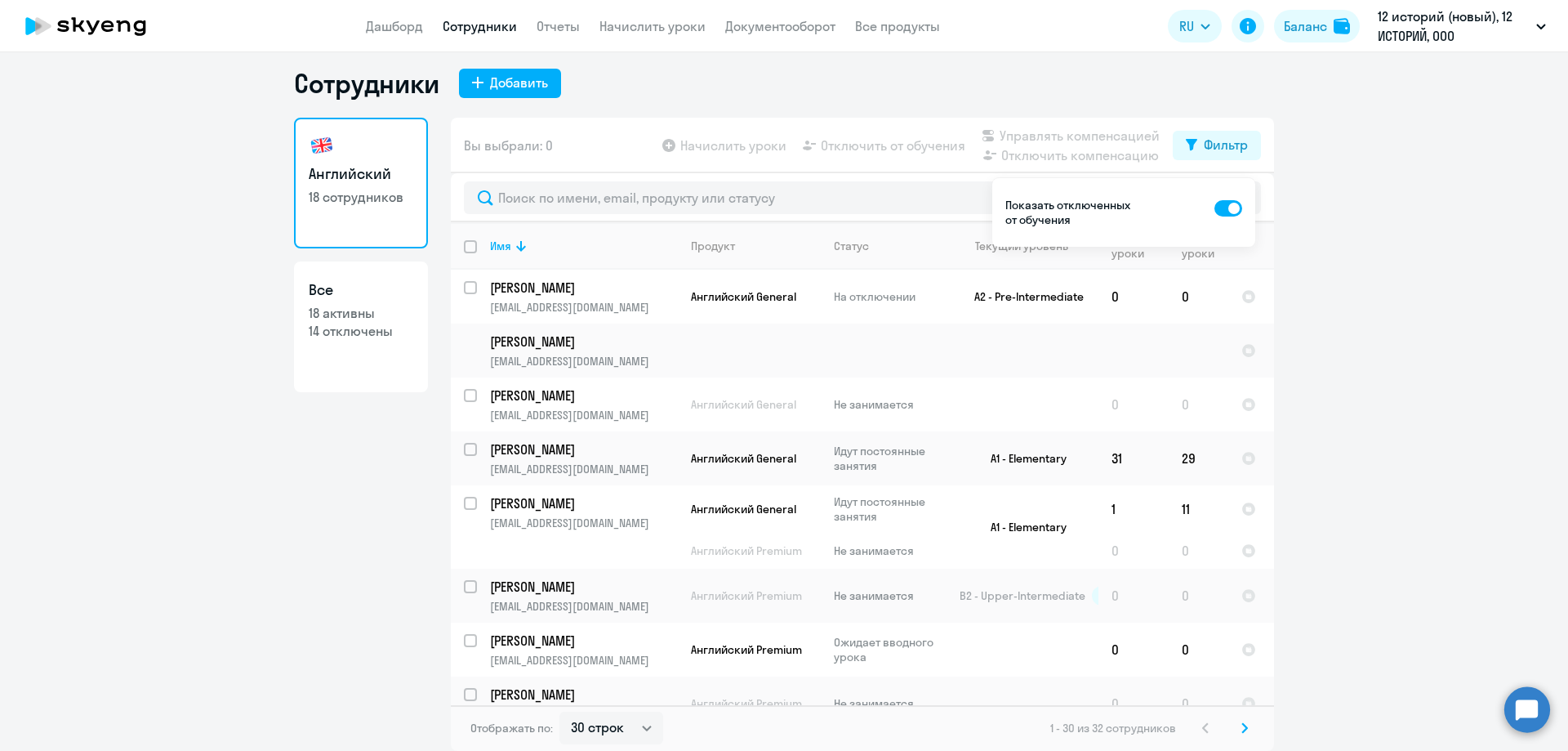
click at [1443, 24] on p "12 историй (новый), 12 ИСТОРИЙ, ООО" at bounding box center [1454, 26] width 152 height 39
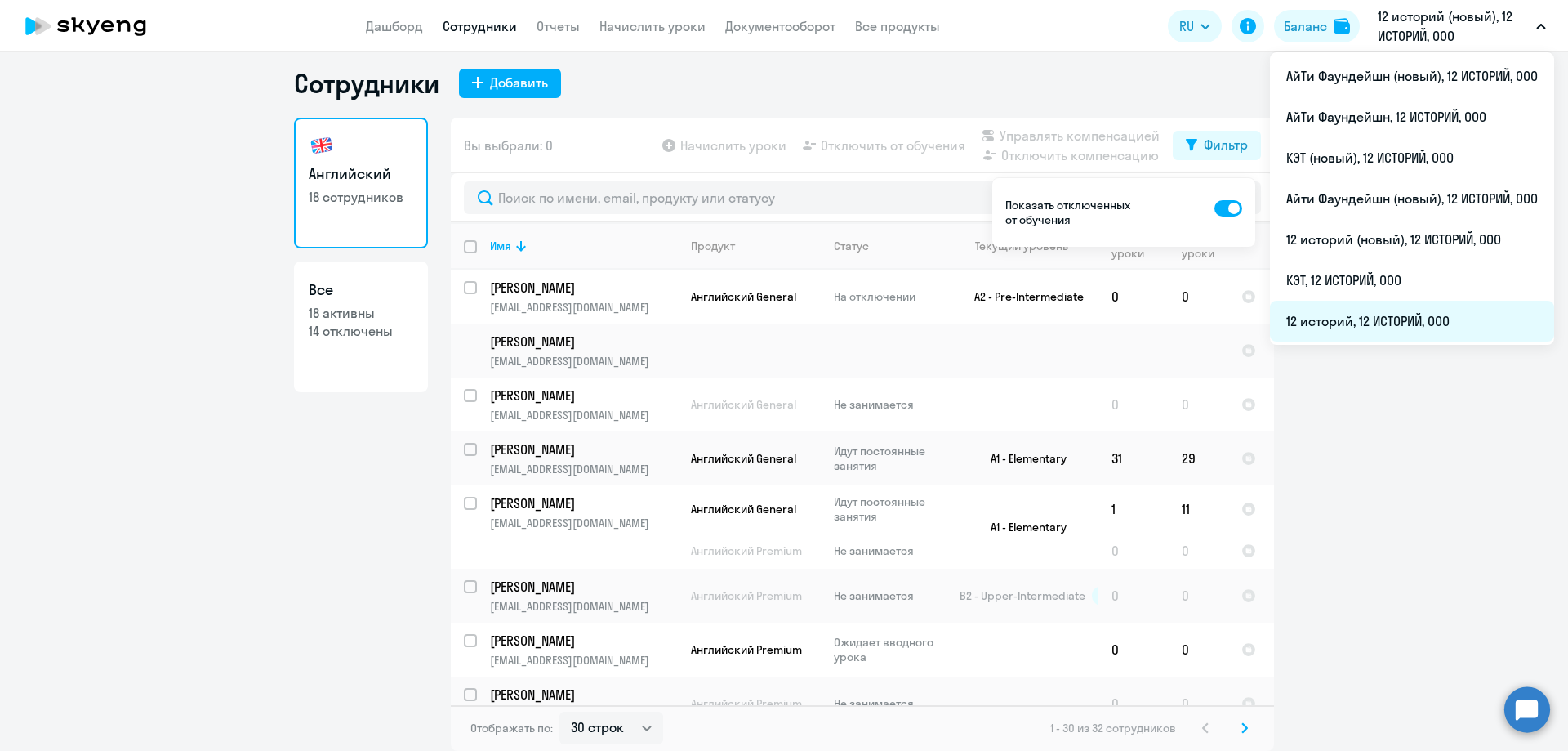
click at [1408, 315] on li "12 историй, 12 ИСТОРИЙ, ООО" at bounding box center [1412, 321] width 284 height 41
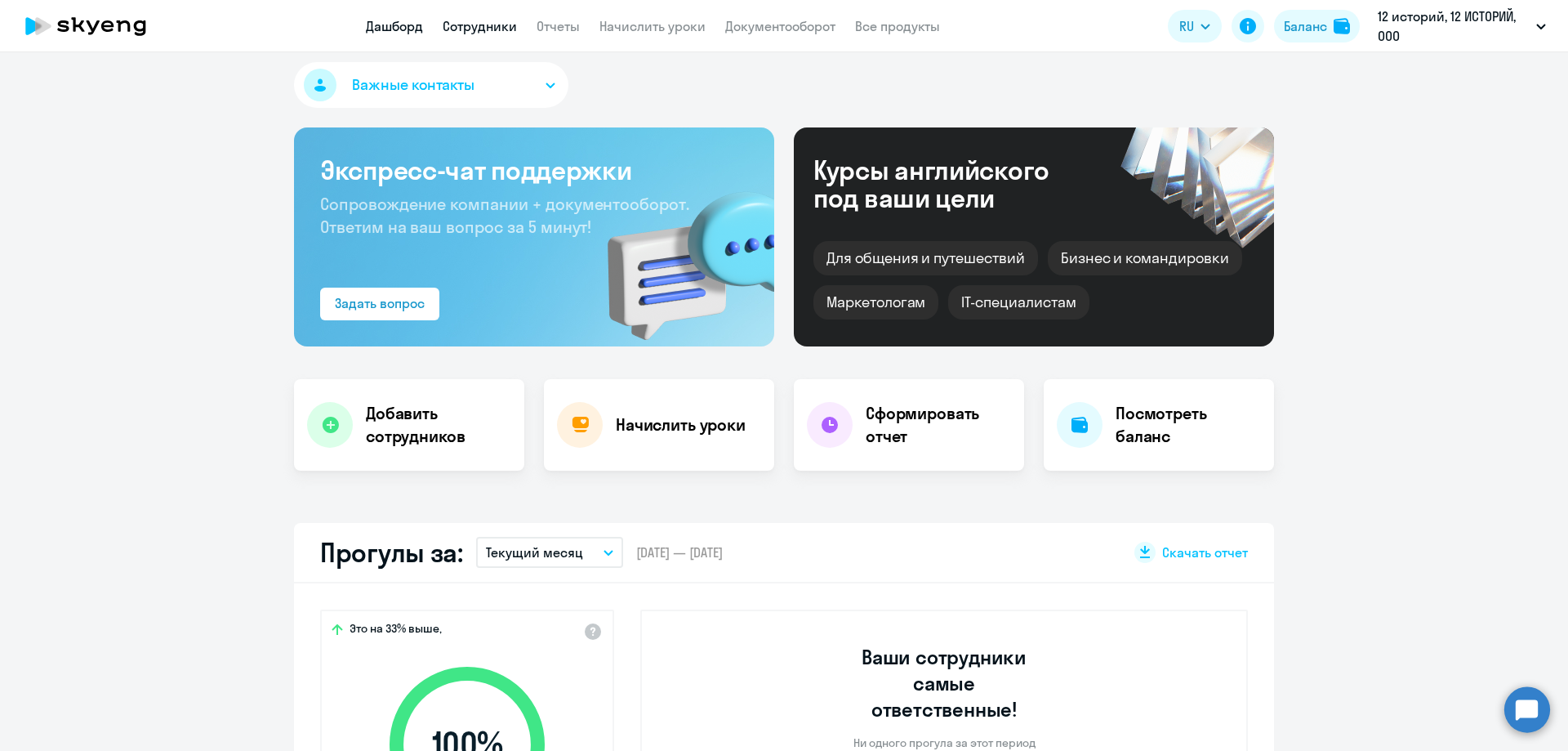
click at [486, 23] on link "Сотрудники" at bounding box center [479, 26] width 75 height 16
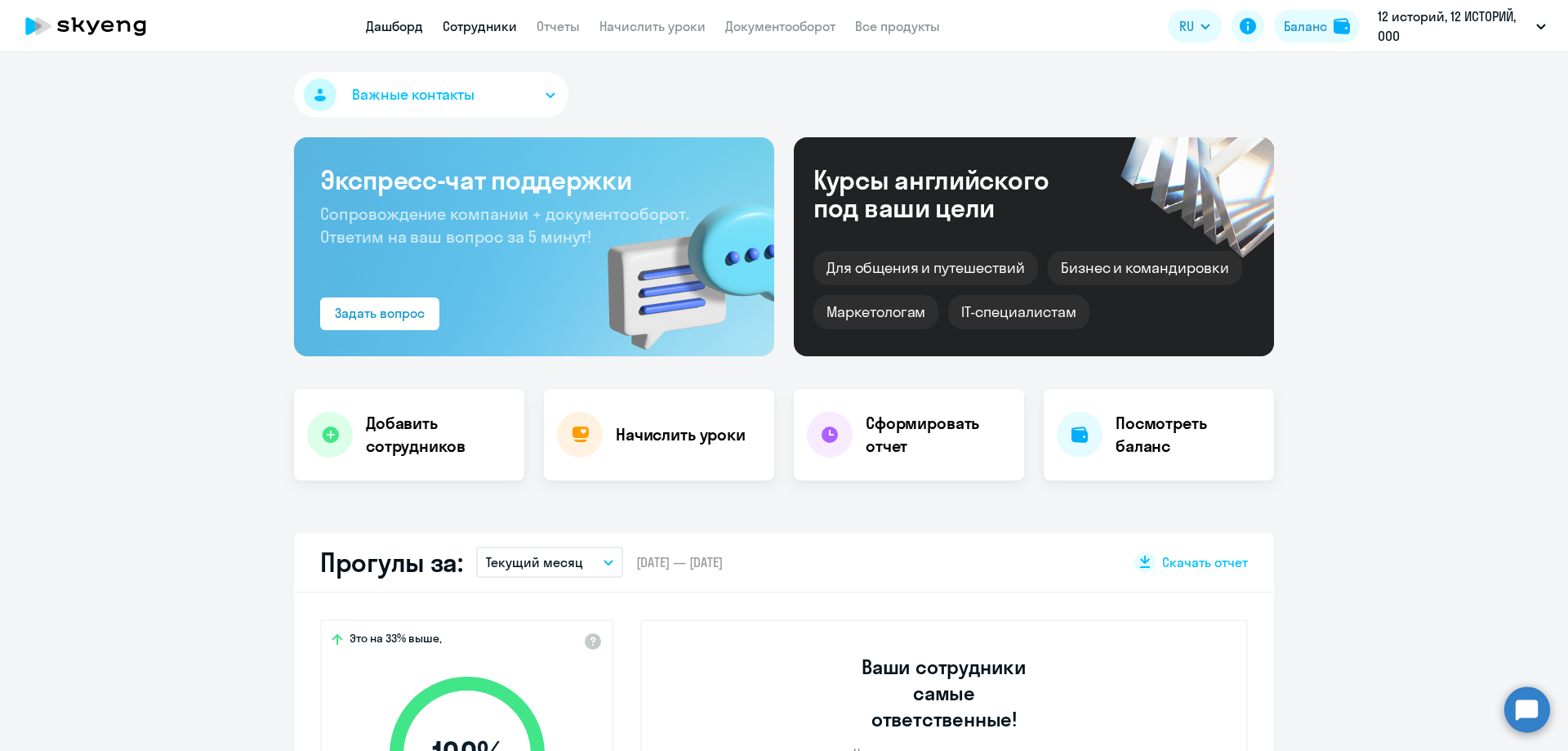
select select "30"
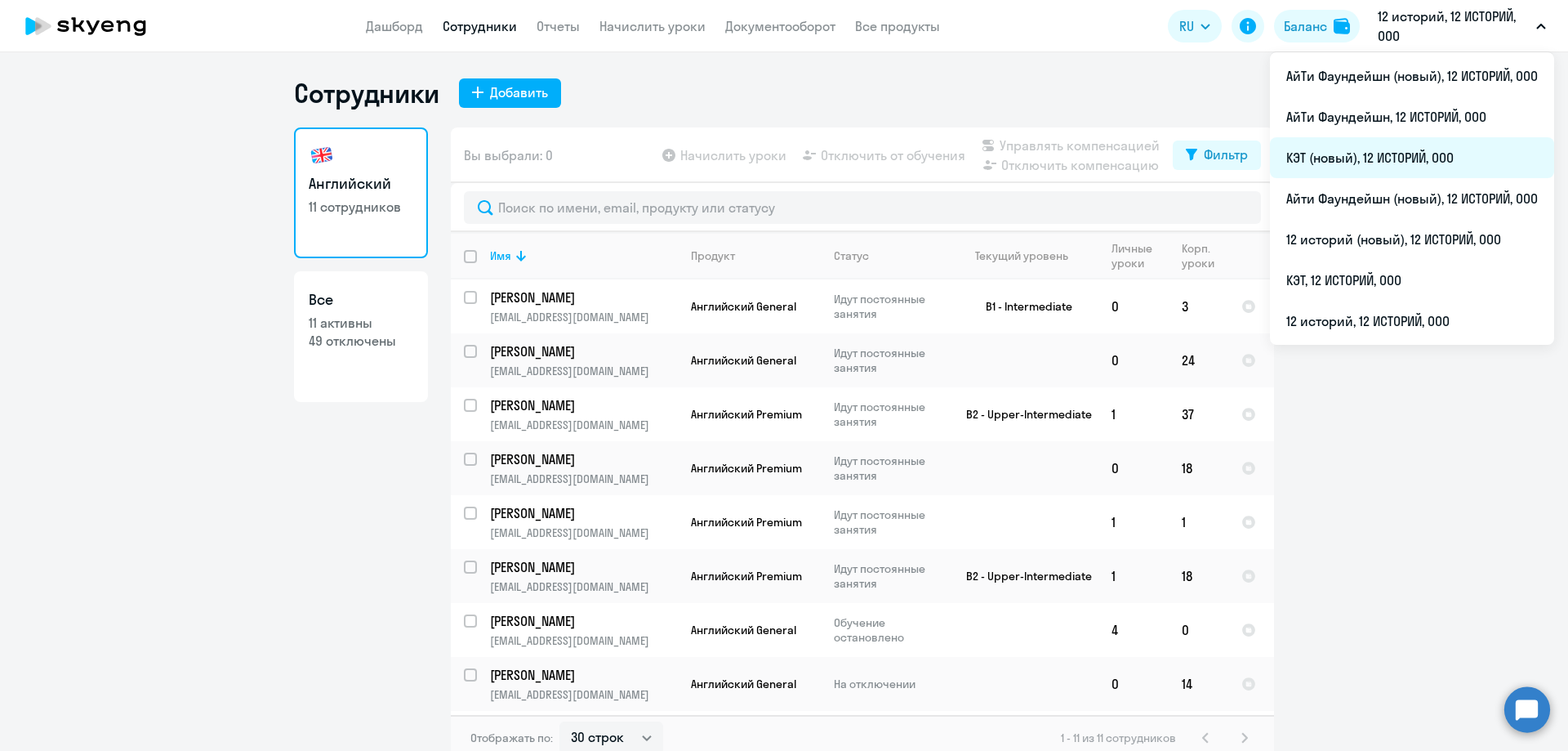
click at [1356, 160] on li "КЭТ (новый), 12 ИСТОРИЙ, ООО" at bounding box center [1412, 157] width 284 height 41
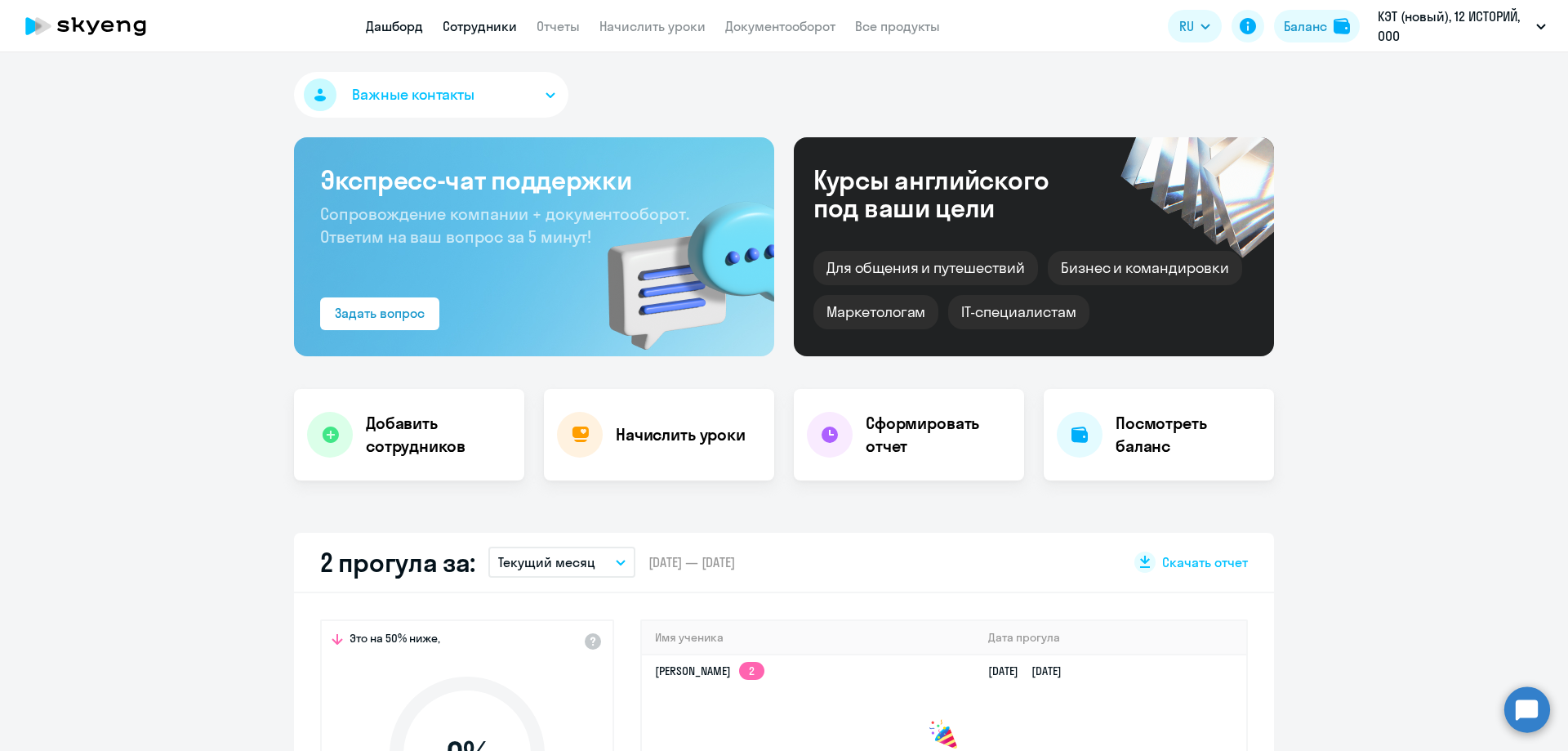
click at [457, 24] on link "Сотрудники" at bounding box center [479, 26] width 75 height 16
select select "30"
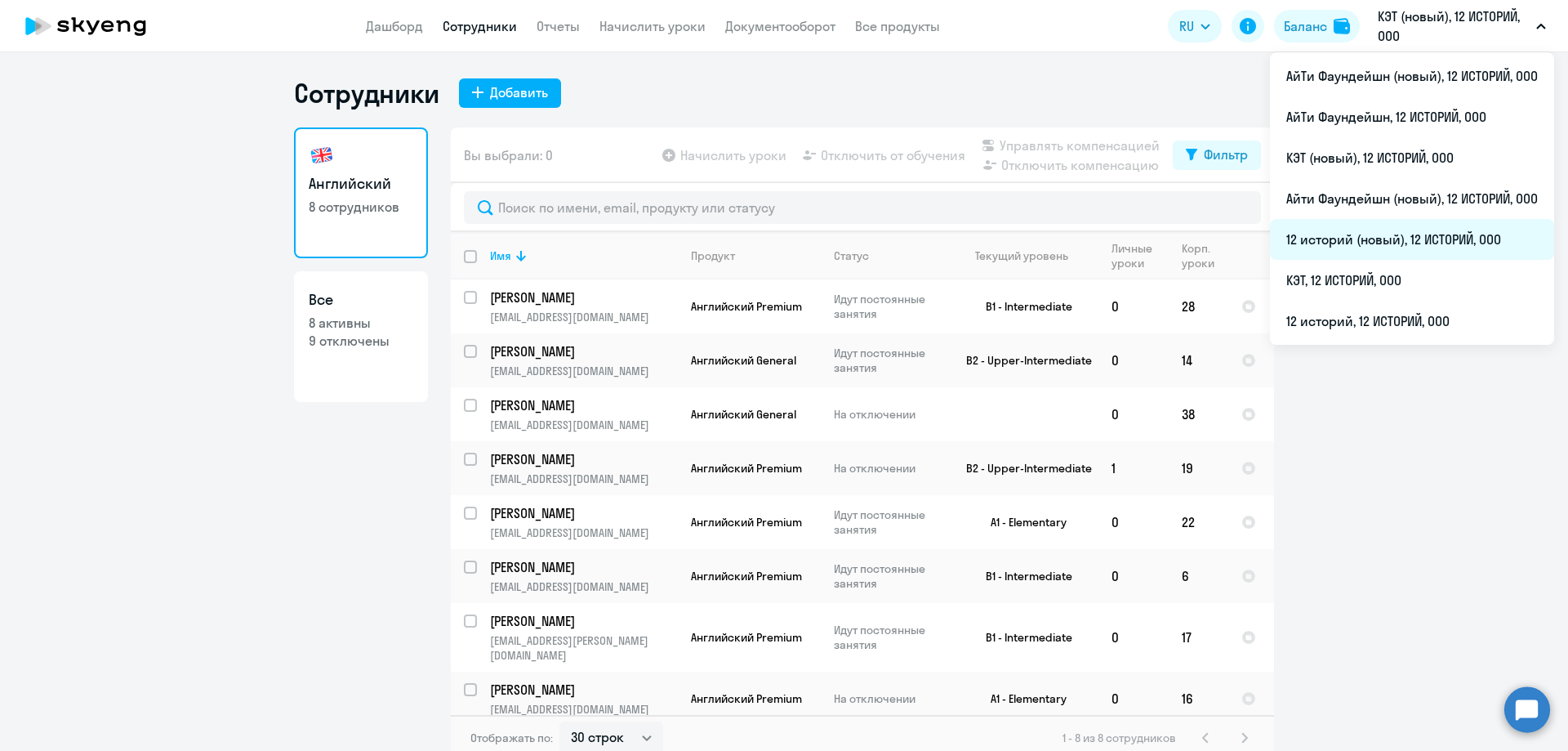
click at [1421, 223] on li "12 историй (новый), 12 ИСТОРИЙ, ООО" at bounding box center [1412, 240] width 284 height 41
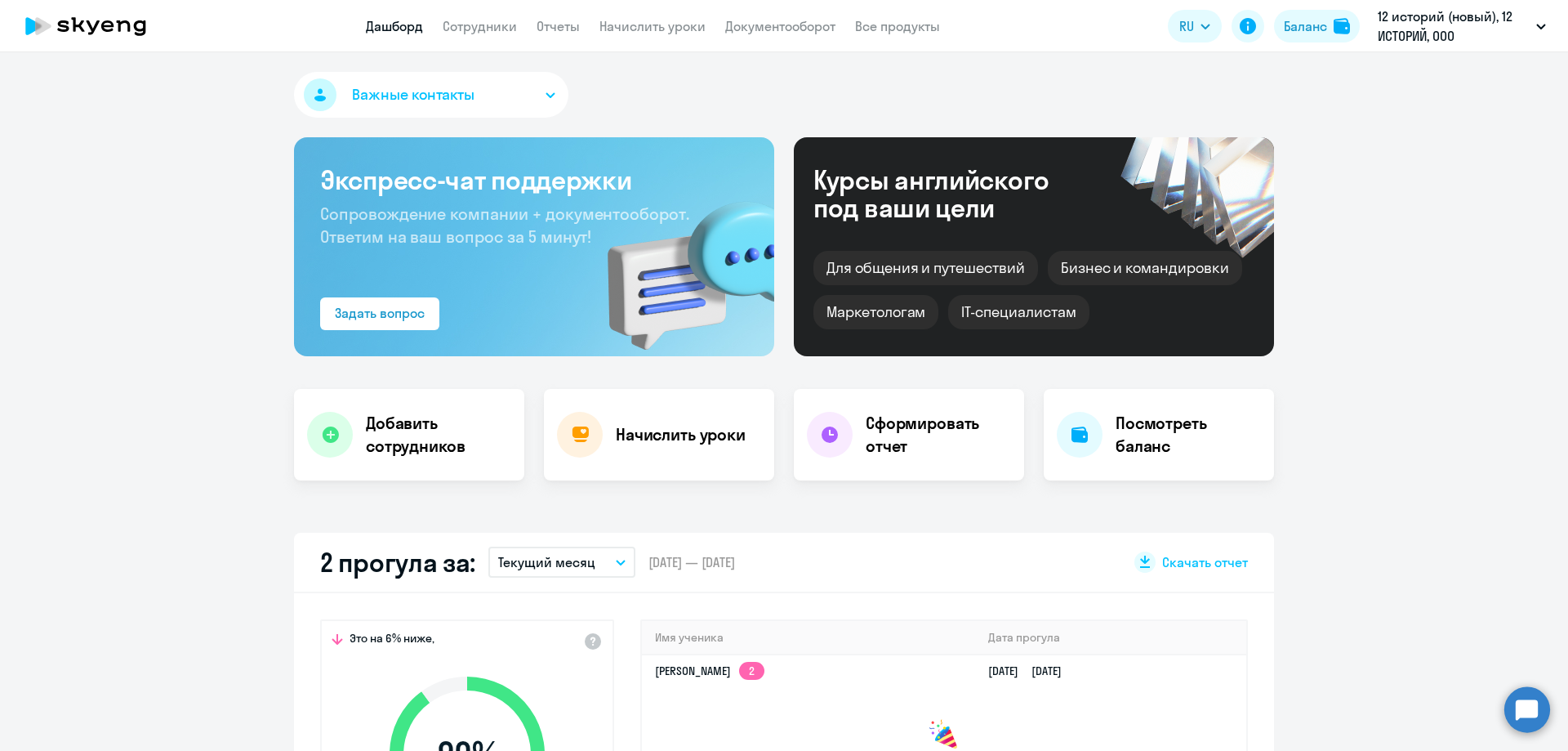
select select "30"
click at [463, 36] on app-header "Дашборд Сотрудники Отчеты Начислить уроки Документооборот Все продукты Дашборд …" at bounding box center [784, 26] width 1568 height 52
click at [474, 23] on link "Сотрудники" at bounding box center [479, 26] width 75 height 16
select select "30"
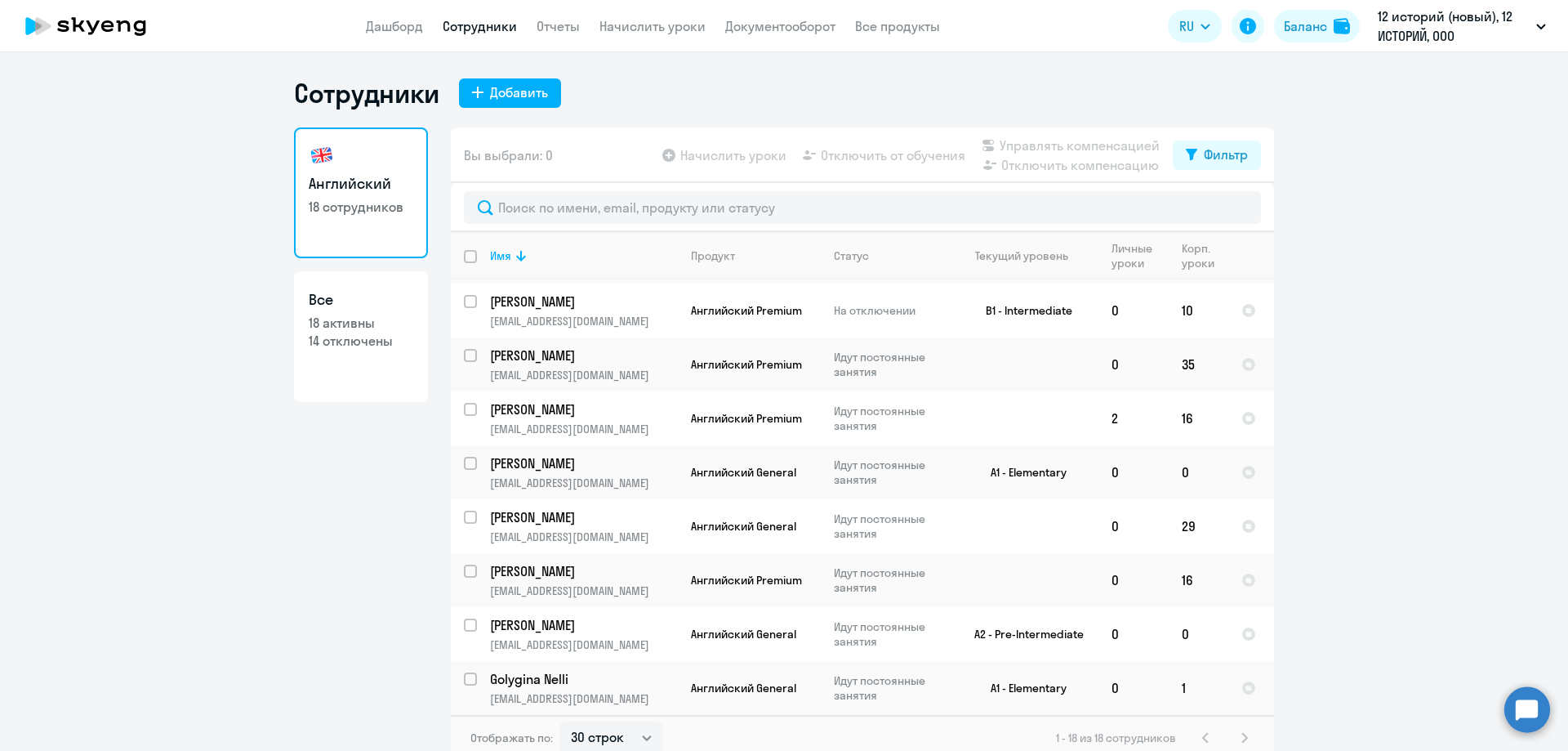
scroll to position [205, 0]
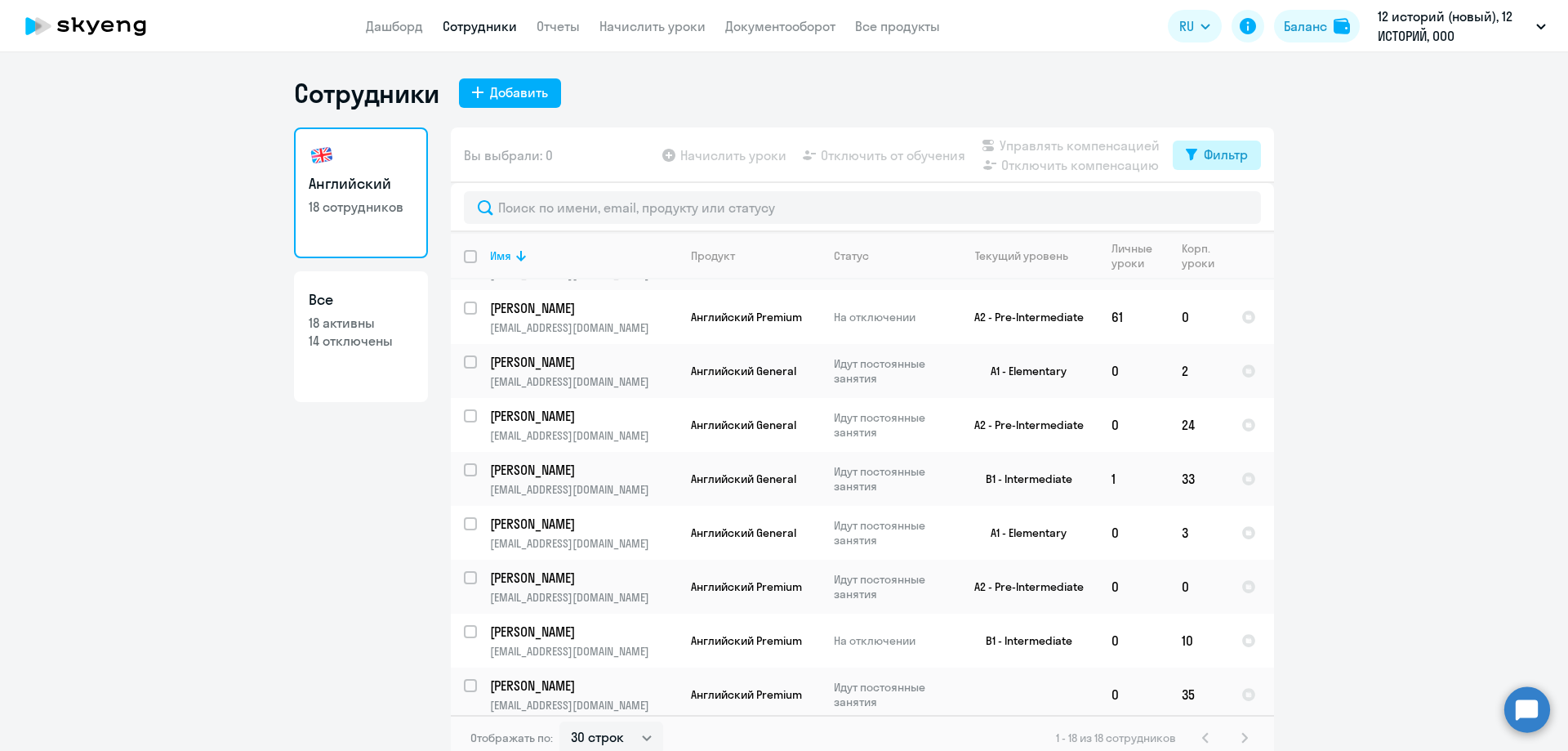
click at [1186, 155] on icon at bounding box center [1192, 154] width 12 height 13
click at [1220, 214] on span at bounding box center [1228, 208] width 28 height 16
click at [1215, 209] on input "checkbox" at bounding box center [1214, 208] width 1 height 1
checkbox input "true"
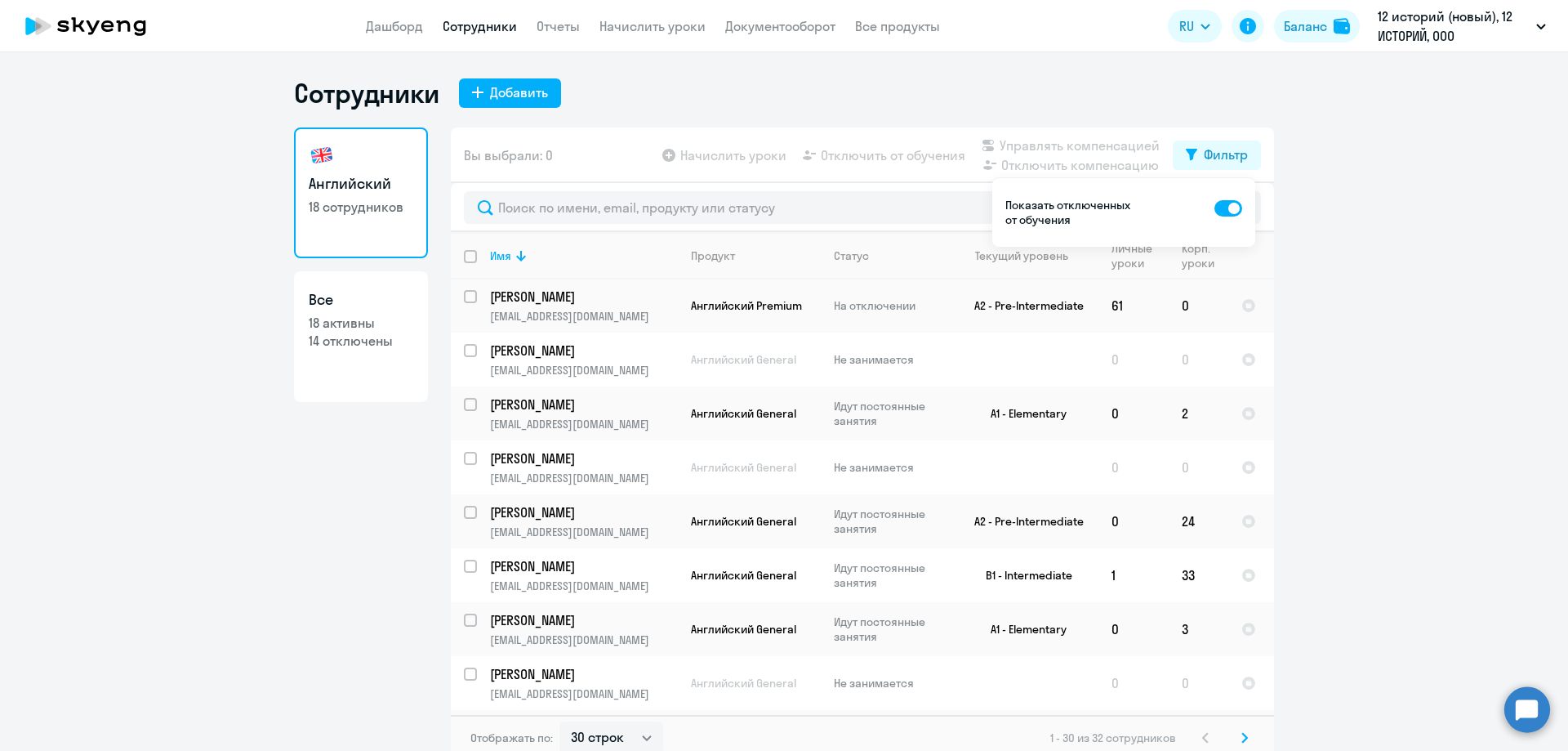
scroll to position [665, 0]
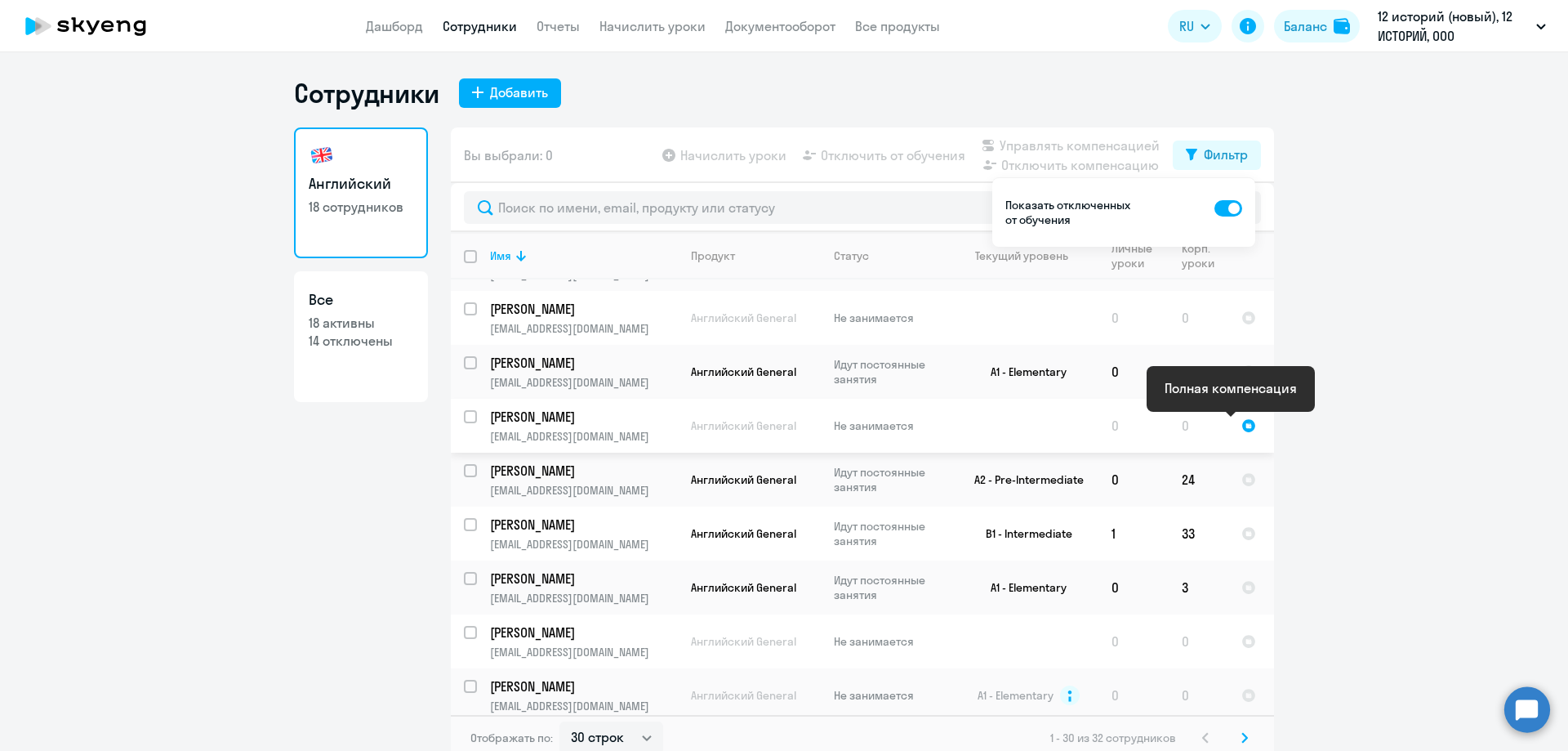
click at [1241, 427] on div at bounding box center [1248, 425] width 15 height 15
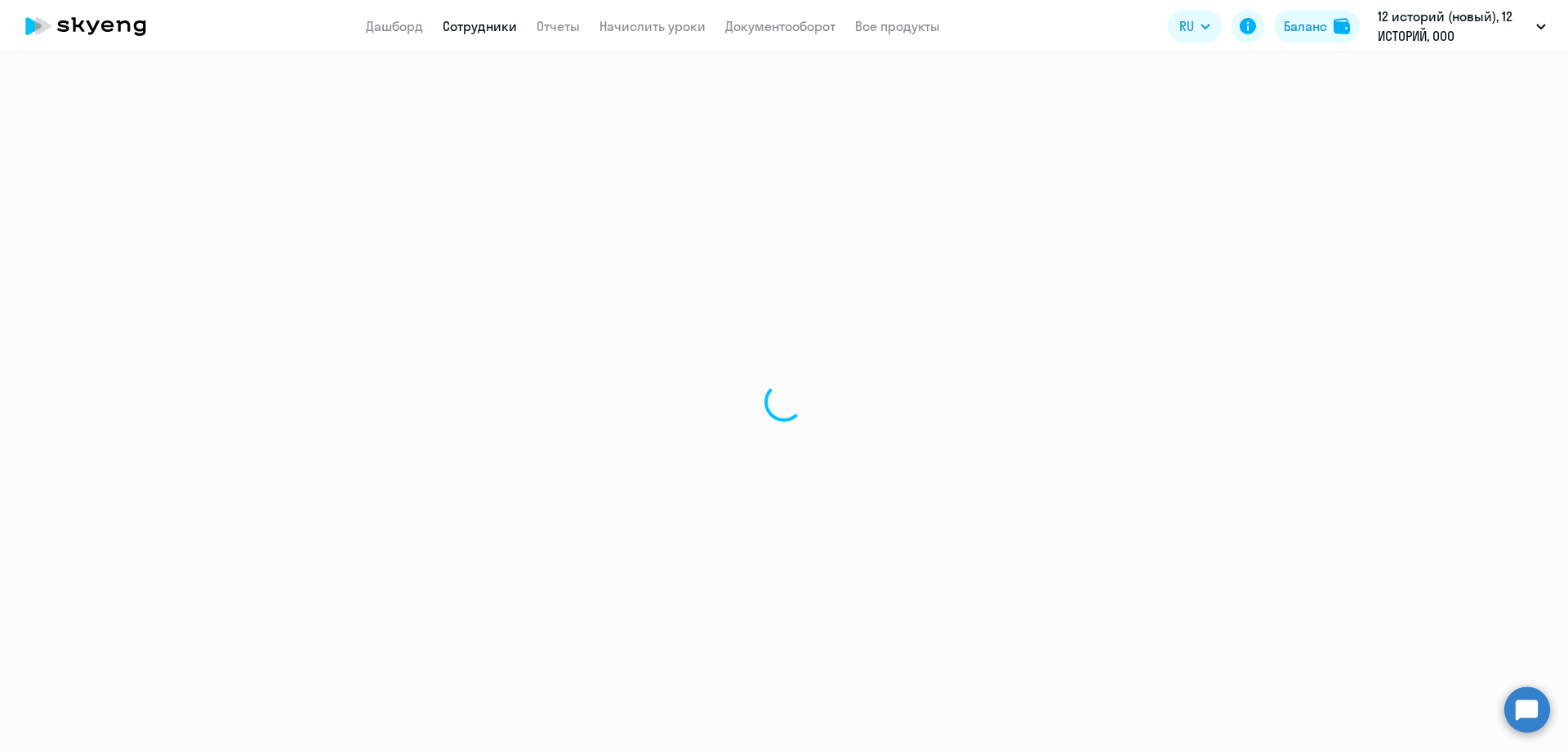
select select "english"
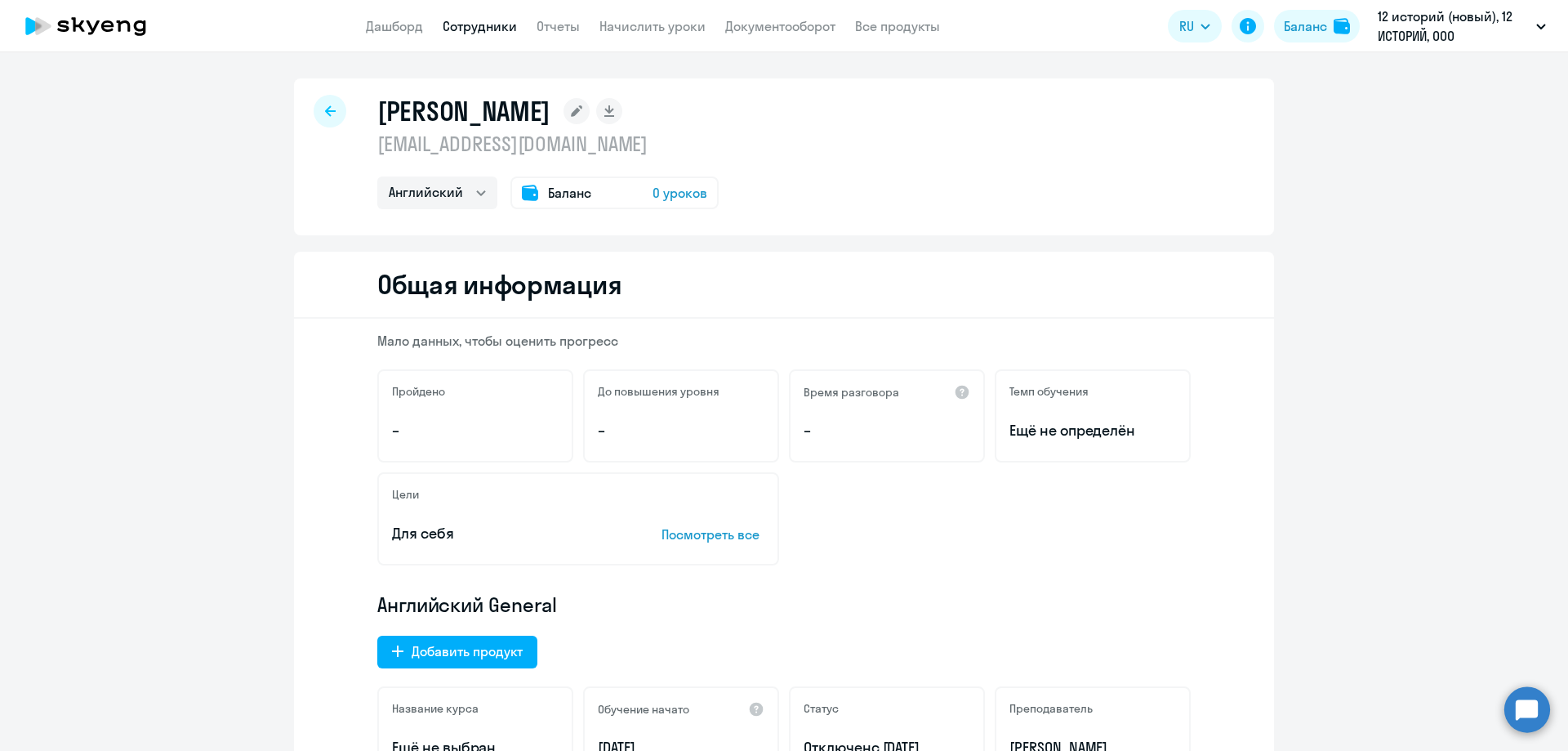
click at [641, 190] on div "Баланс 0 уроков" at bounding box center [614, 193] width 209 height 33
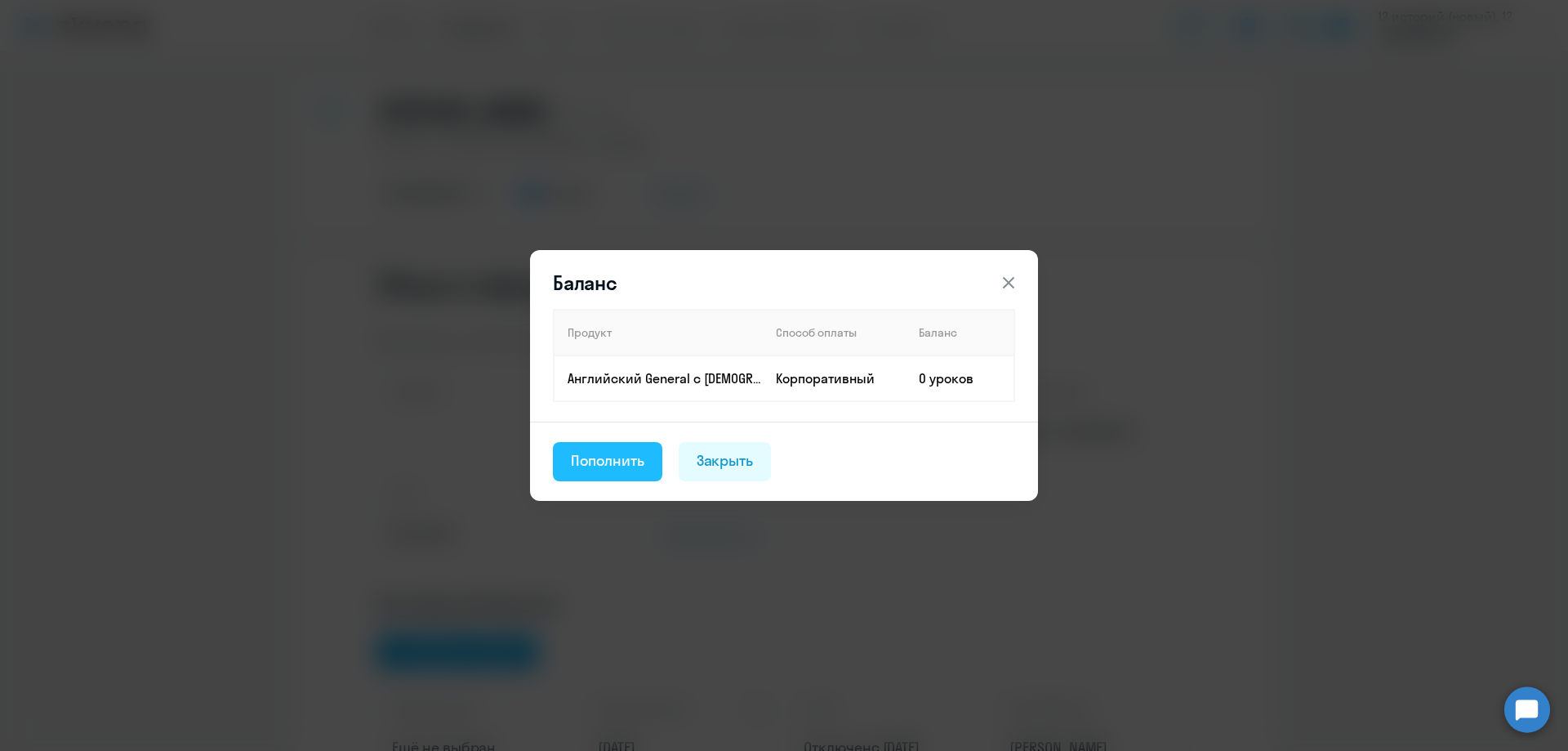
click at [609, 445] on button "Пополнить" at bounding box center [607, 461] width 110 height 39
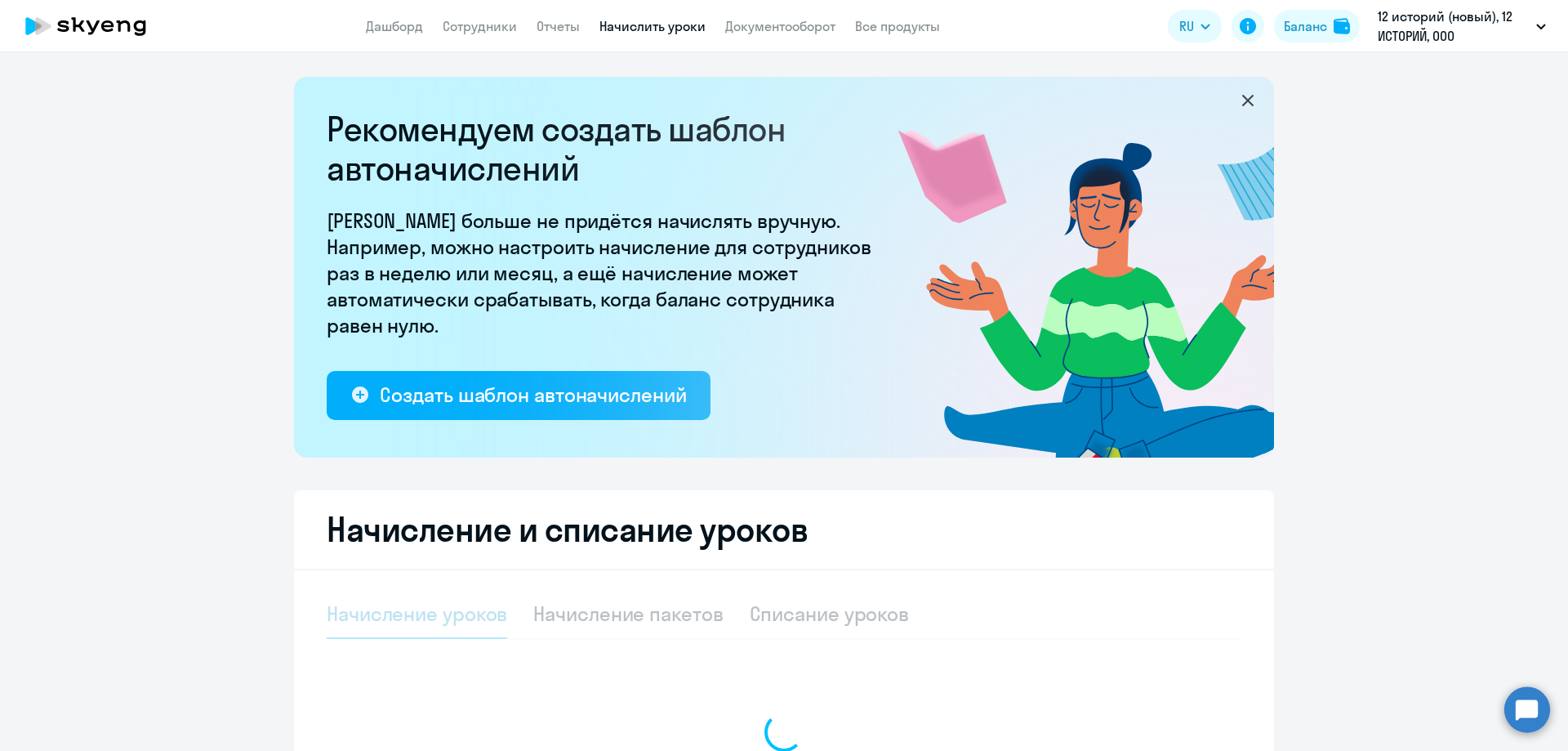
select select "10"
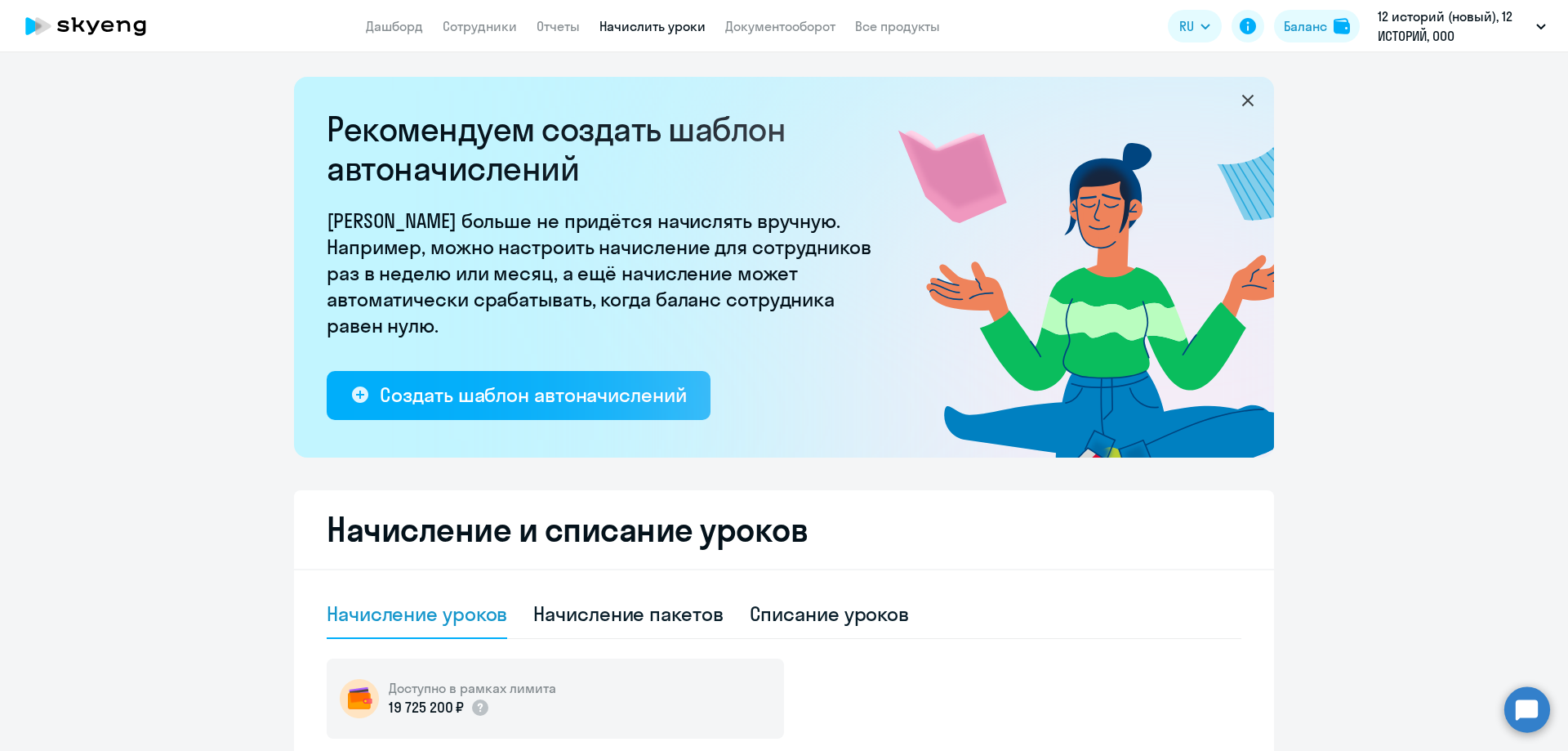
scroll to position [450, 0]
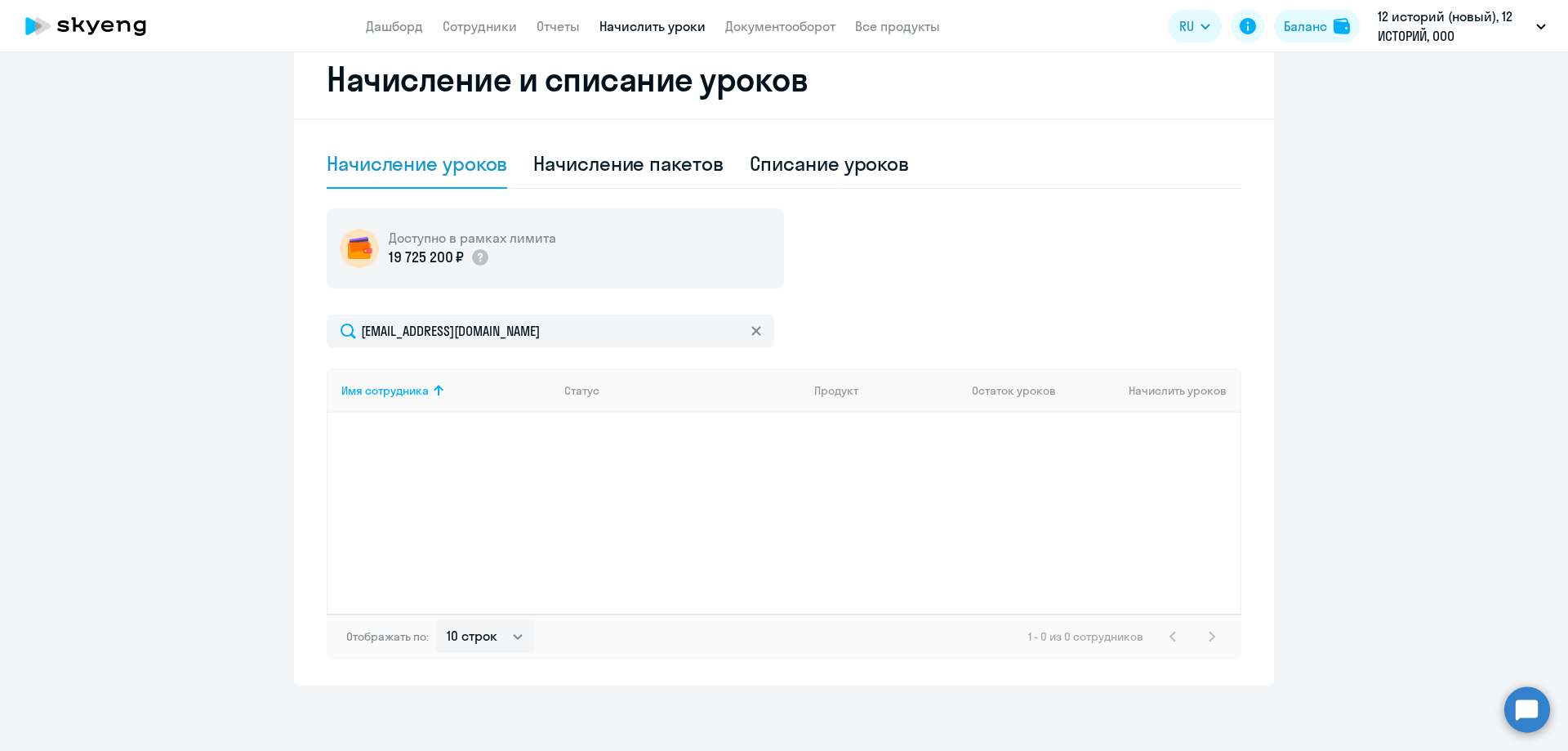
click at [695, 496] on div "Имя сотрудника Статус Продукт Остаток уроков Начислить уроков" at bounding box center [784, 491] width 915 height 245
click at [684, 463] on div "Имя сотрудника Статус Продукт Остаток уроков Начислить уроков" at bounding box center [784, 491] width 915 height 245
drag, startPoint x: 669, startPoint y: 451, endPoint x: 577, endPoint y: 430, distance: 94.4
click at [583, 431] on div "Имя сотрудника Статус Продукт Остаток уроков Начислить уроков" at bounding box center [784, 491] width 915 height 245
drag, startPoint x: 555, startPoint y: 425, endPoint x: 483, endPoint y: 416, distance: 72.6
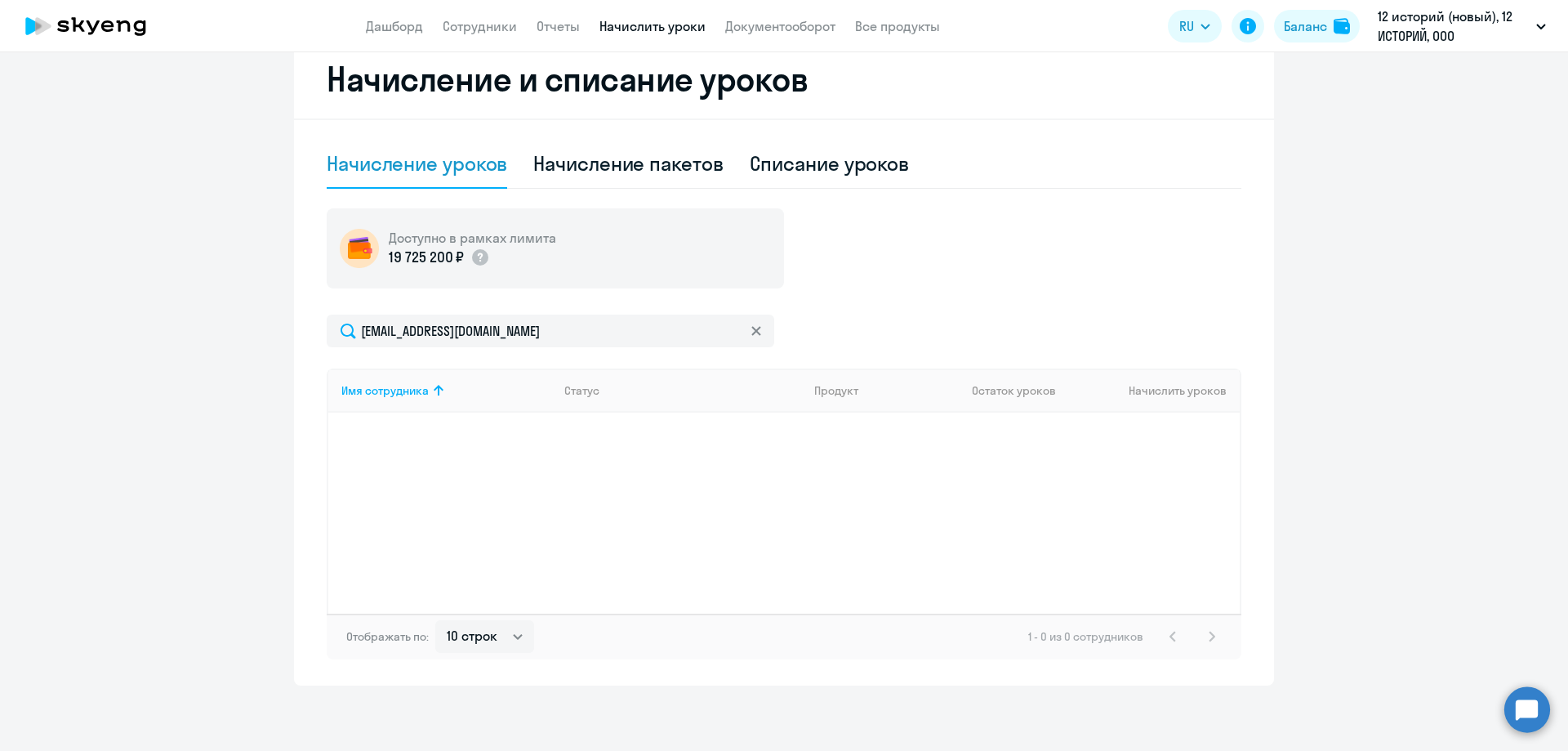
click at [525, 426] on div "Имя сотрудника Статус Продукт Остаток уроков Начислить уроков" at bounding box center [784, 491] width 915 height 245
click at [479, 415] on div "Имя сотрудника Статус Продукт Остаток уроков Начислить уроков" at bounding box center [784, 491] width 915 height 245
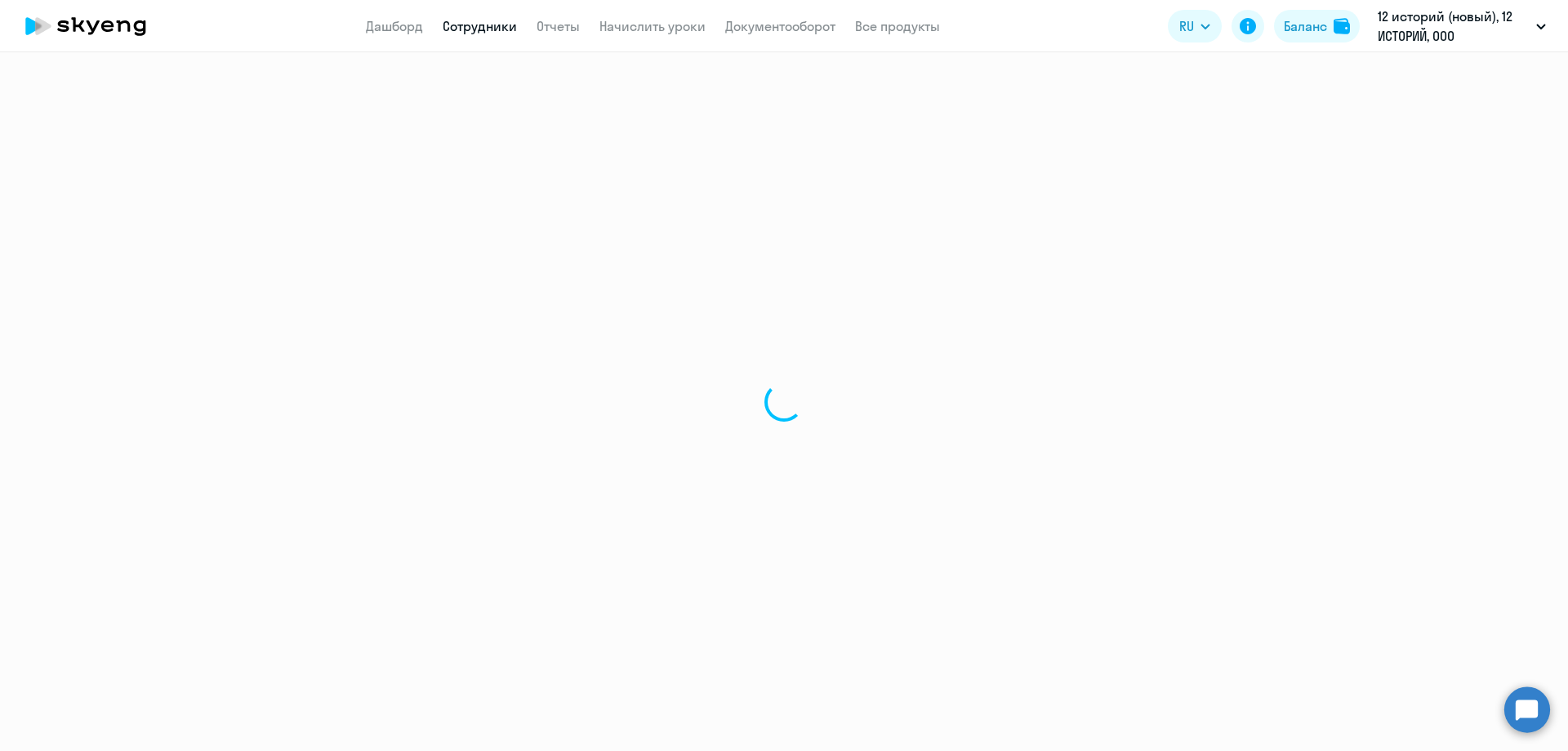
select select "english"
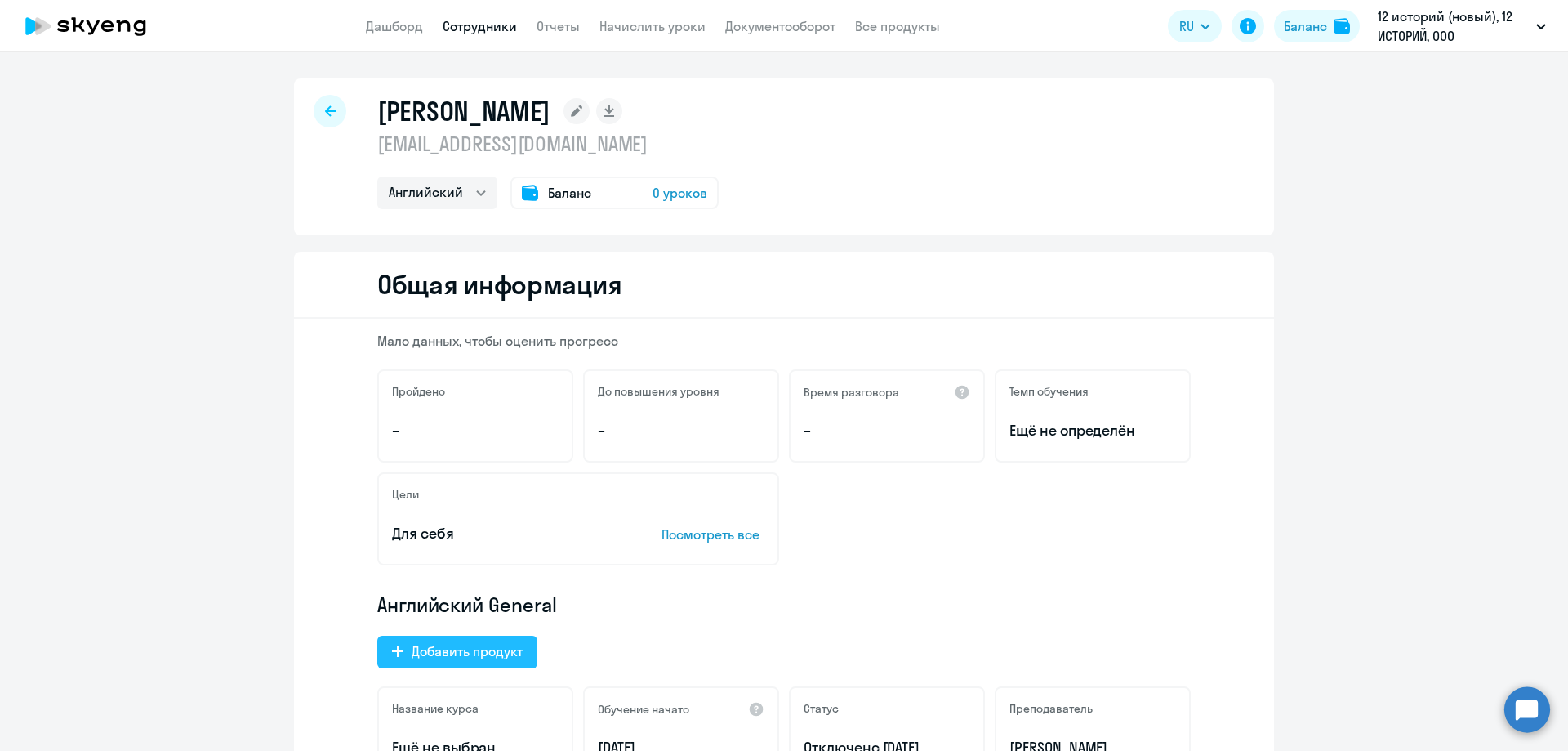
drag, startPoint x: 434, startPoint y: 650, endPoint x: 467, endPoint y: 661, distance: 34.8
click at [441, 650] on div "Добавить продукт" at bounding box center [467, 651] width 111 height 19
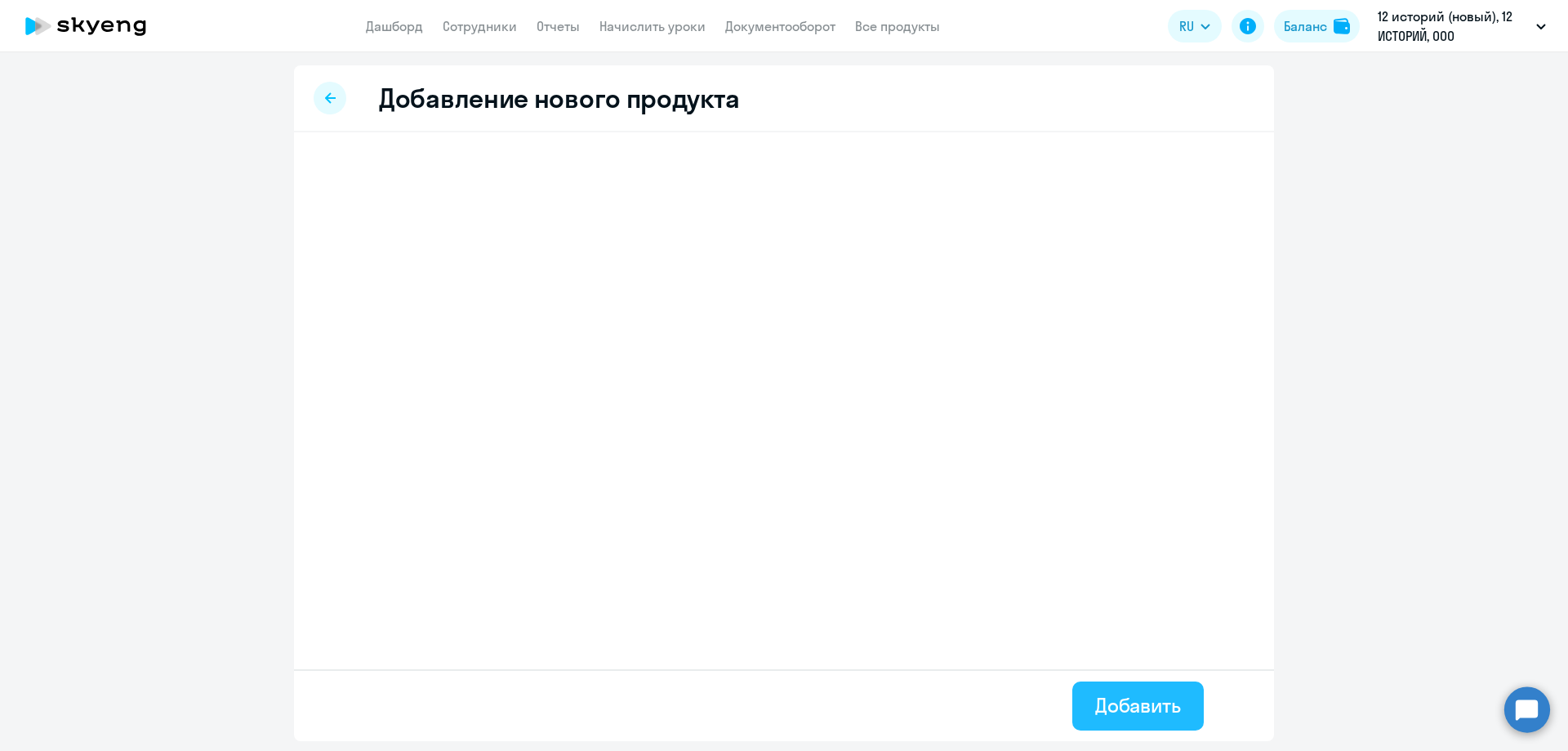
click at [1110, 703] on div "Добавить" at bounding box center [1138, 704] width 85 height 26
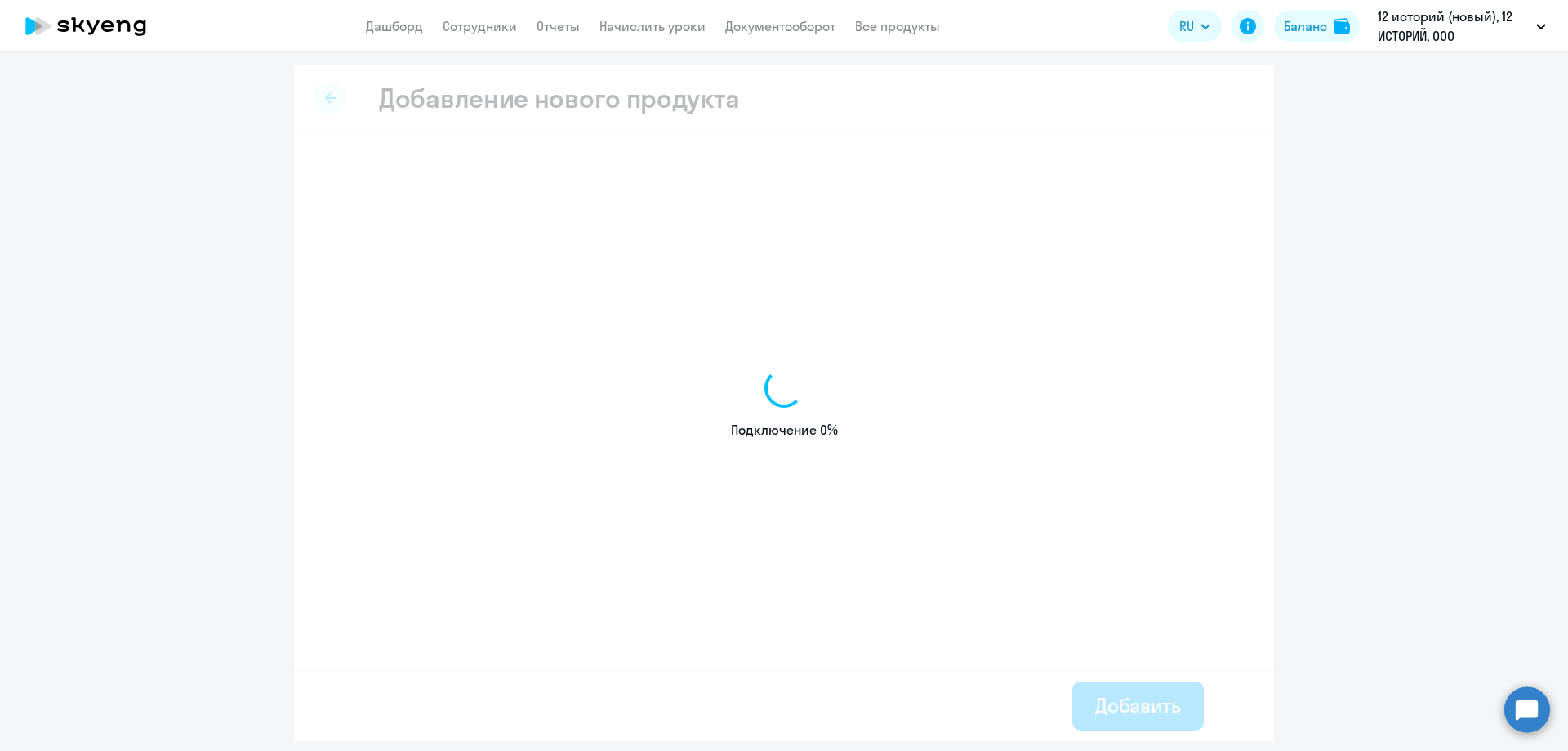
click at [674, 498] on div "Подключение 0%" at bounding box center [784, 403] width 980 height 675
click at [322, 164] on div "Подключение 0%" at bounding box center [784, 403] width 980 height 675
click at [332, 106] on div "Подключение 0%" at bounding box center [784, 403] width 980 height 675
drag, startPoint x: 746, startPoint y: 336, endPoint x: 757, endPoint y: 352, distance: 19.4
click at [748, 336] on div "Подключение 0%" at bounding box center [784, 403] width 980 height 675
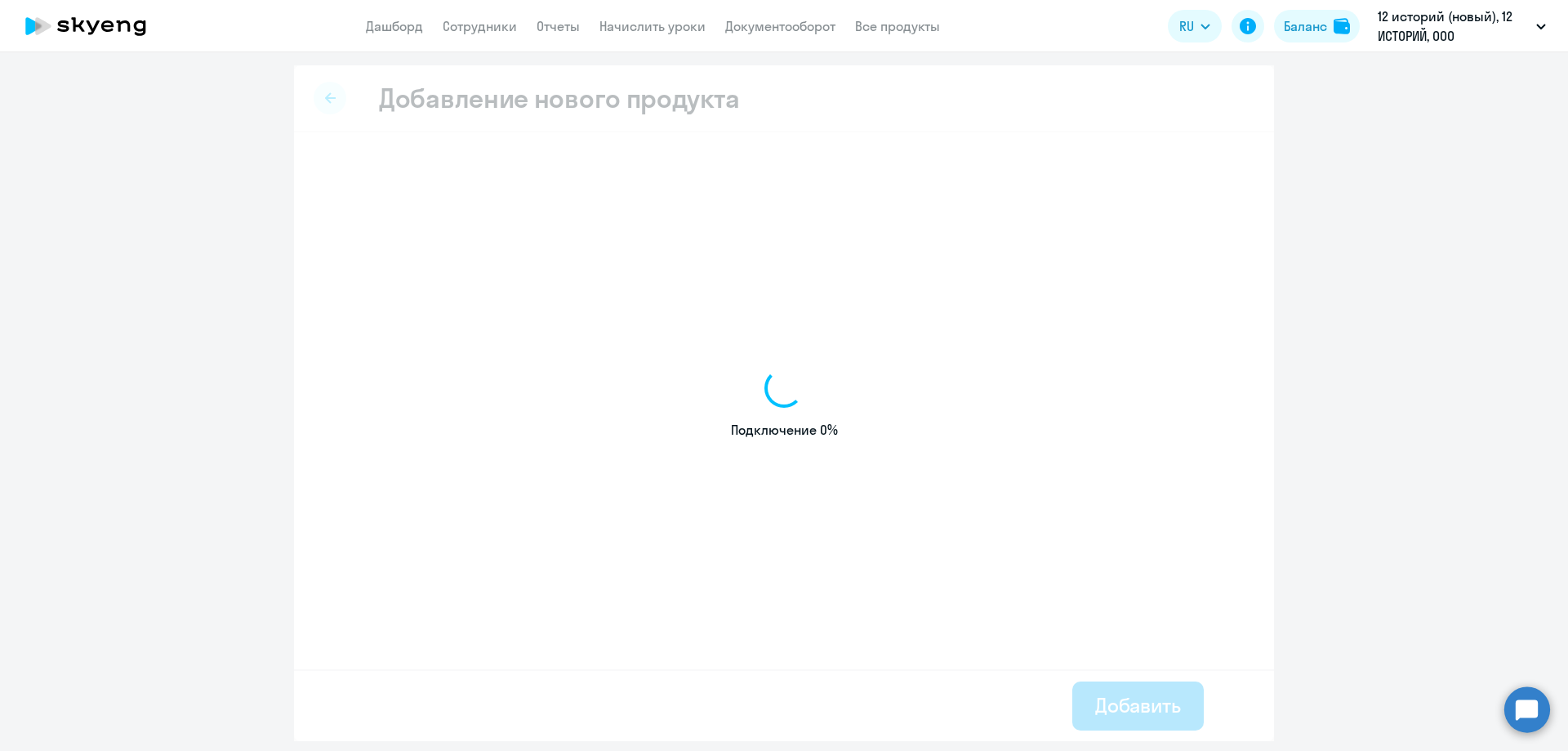
click at [759, 400] on div "Подключение 0%" at bounding box center [784, 403] width 980 height 675
click at [726, 523] on div "Подключение 0%" at bounding box center [784, 403] width 980 height 675
drag, startPoint x: 945, startPoint y: 513, endPoint x: 952, endPoint y: 428, distance: 85.3
click at [952, 477] on div "Подключение 0%" at bounding box center [784, 403] width 980 height 675
click at [324, 89] on div "Подключение 0%" at bounding box center [784, 403] width 980 height 675
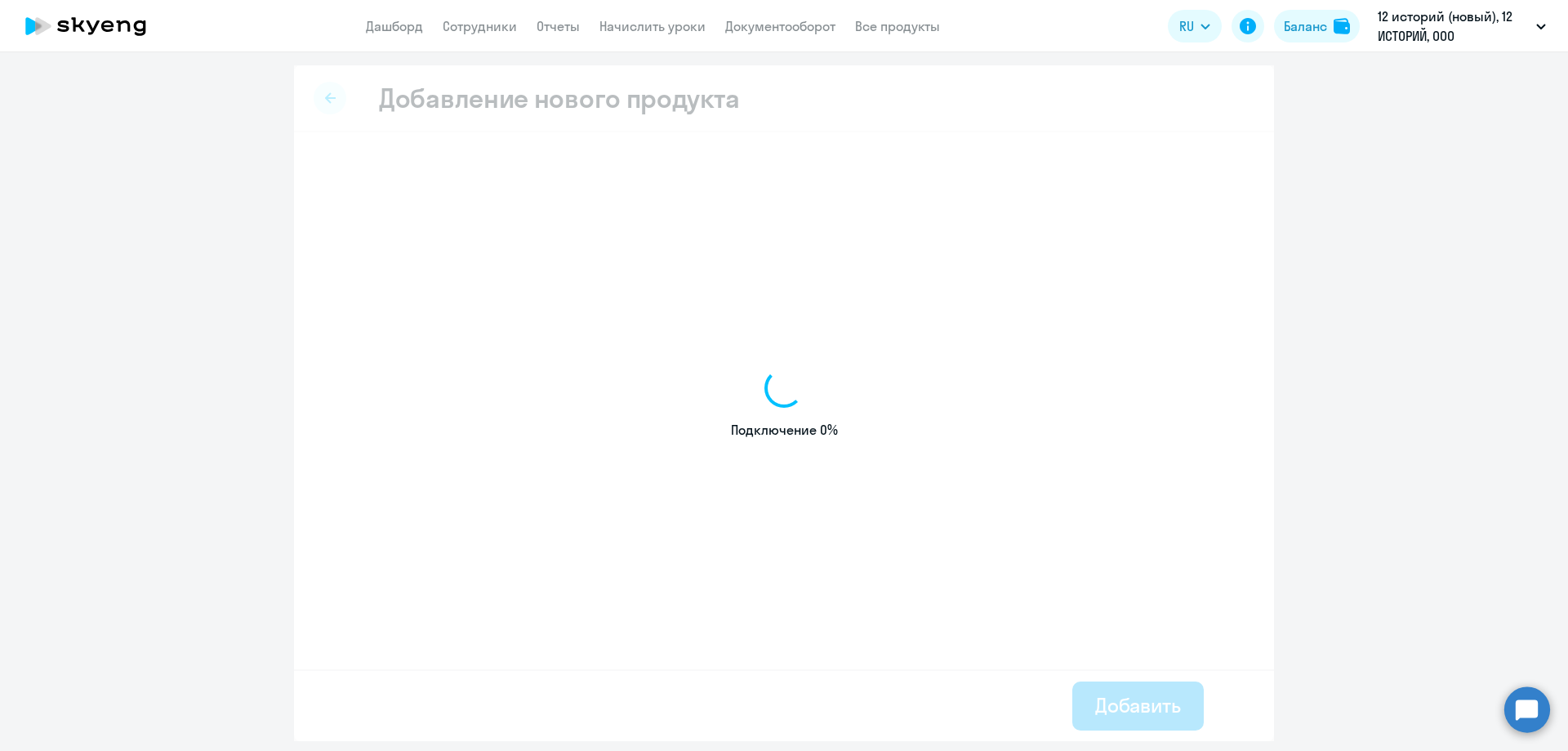
select select "english"
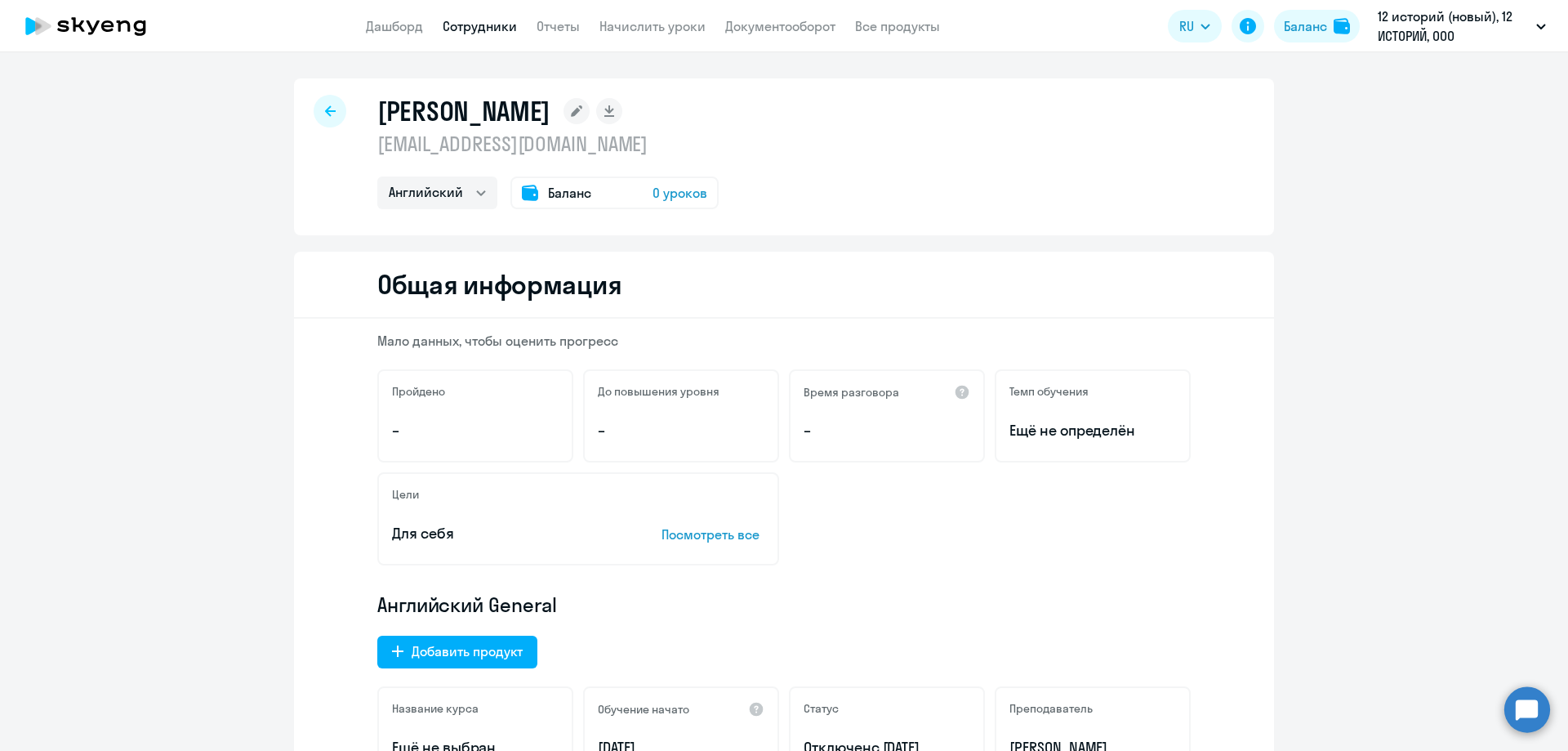
click at [595, 193] on div "Баланс 0 уроков" at bounding box center [614, 193] width 209 height 33
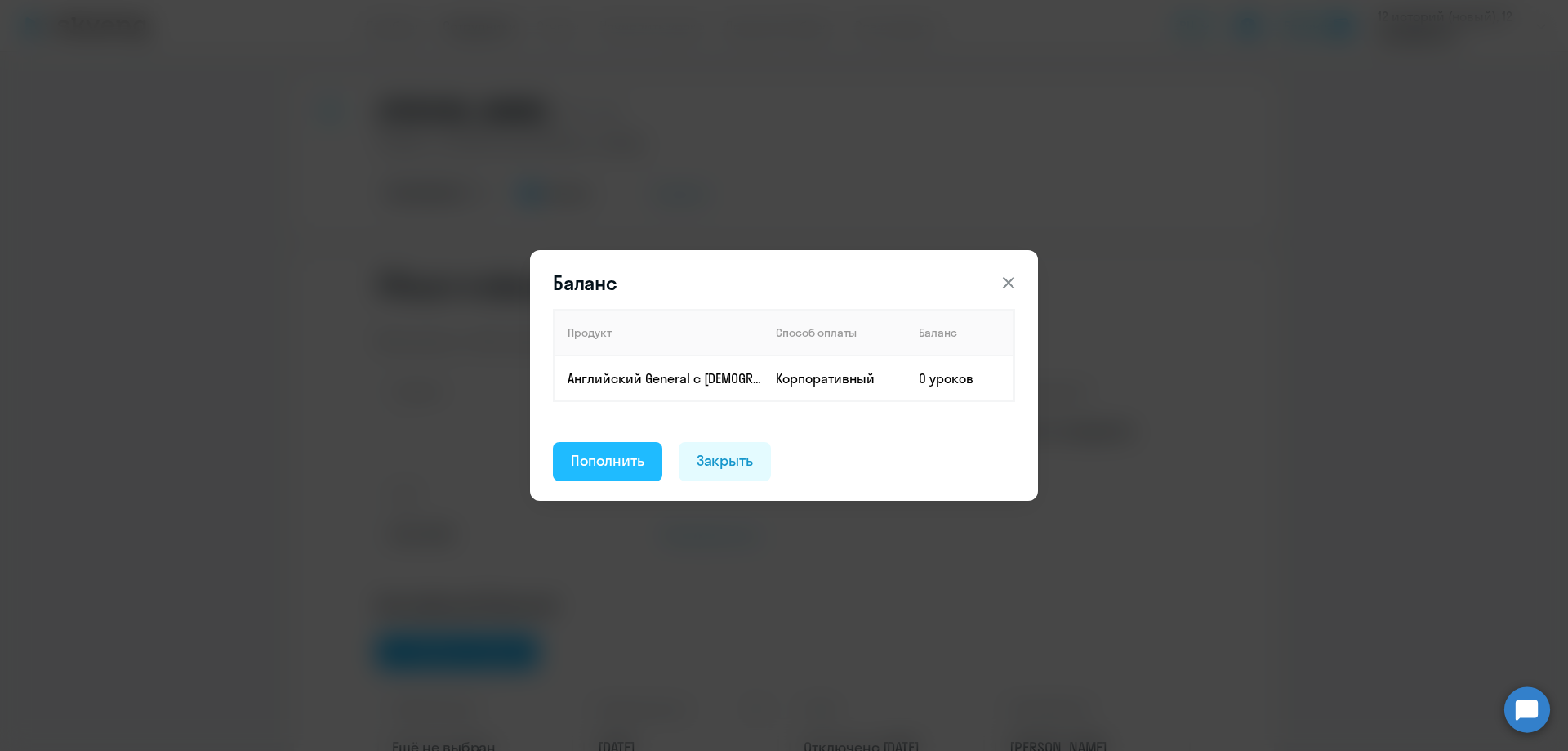
click at [627, 460] on div "Пополнить" at bounding box center [607, 461] width 74 height 21
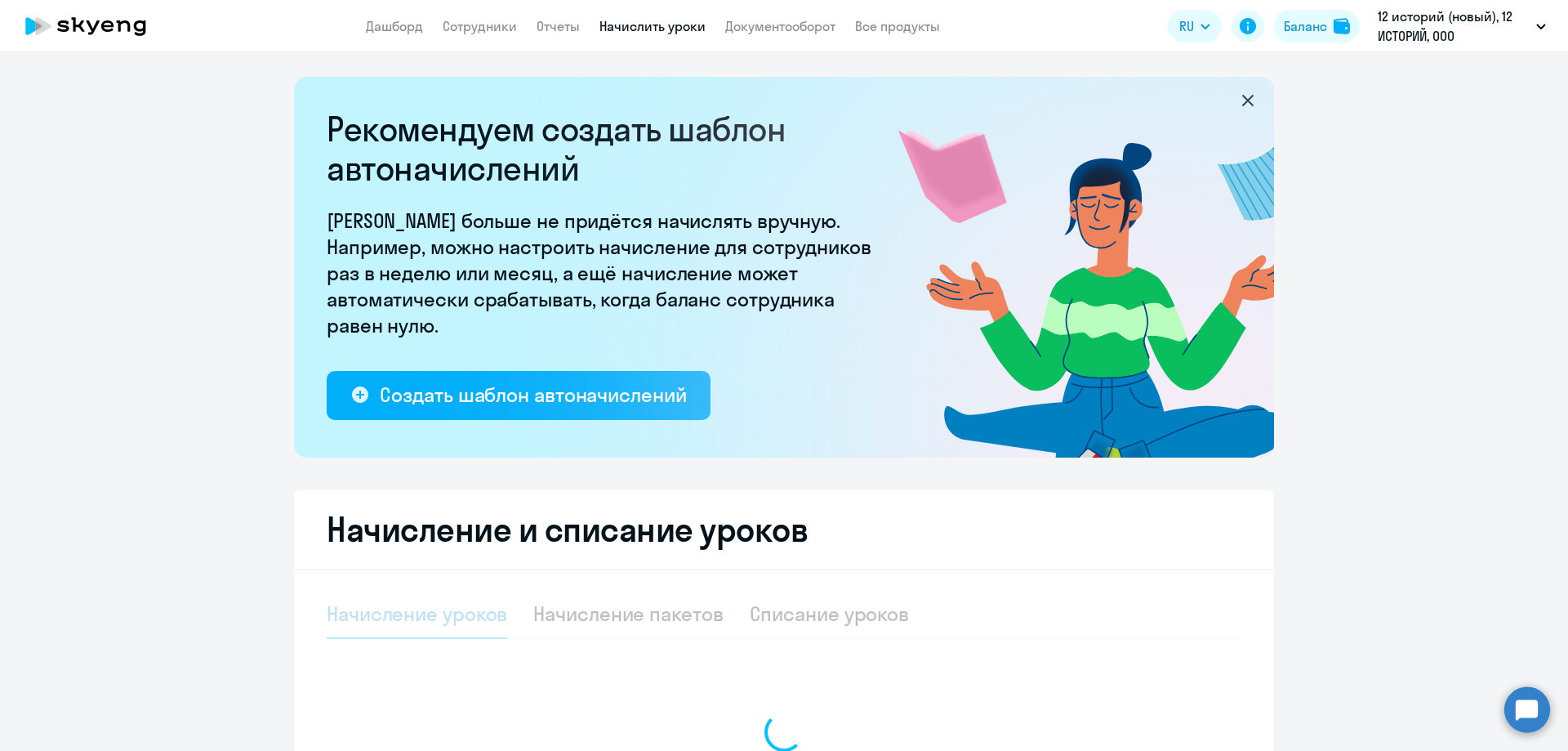
select select "10"
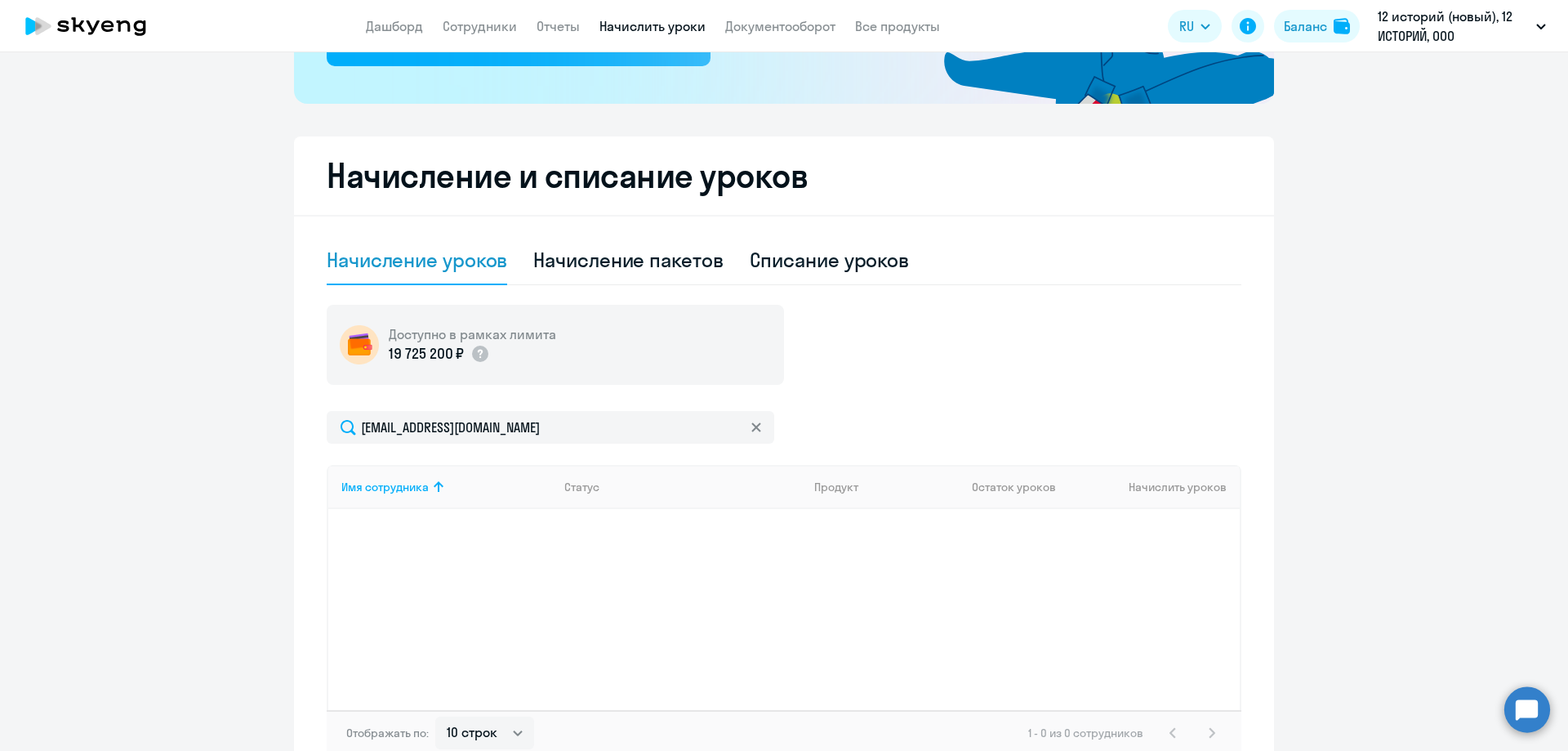
scroll to position [450, 0]
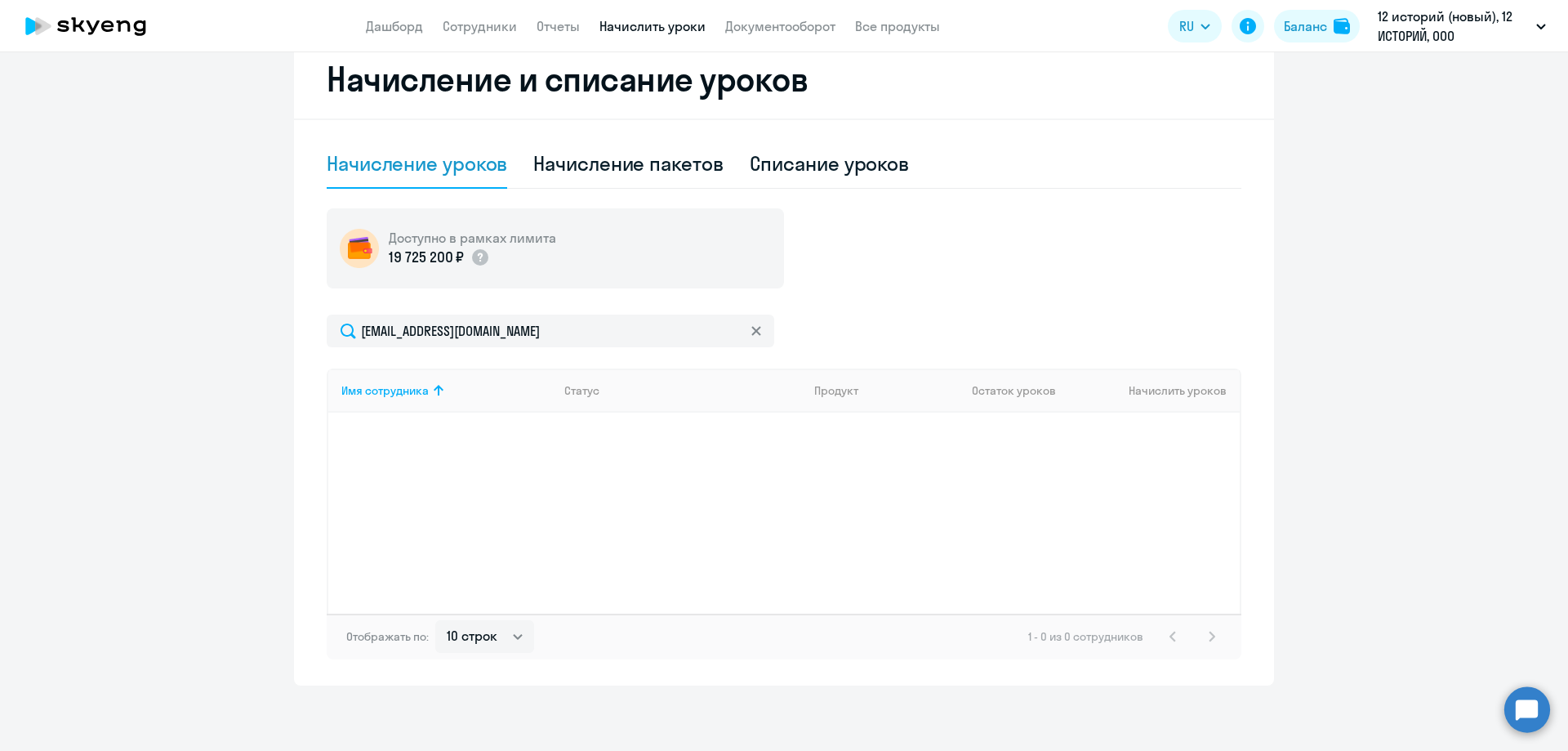
click at [468, 441] on div "Имя сотрудника Статус Продукт Остаток уроков Начислить уроков" at bounding box center [784, 491] width 915 height 245
click at [1143, 455] on div "Имя сотрудника Статус Продукт Остаток уроков Начислить уроков" at bounding box center [784, 491] width 915 height 245
click at [1145, 452] on div "Имя сотрудника Статус Продукт Остаток уроков Начислить уроков" at bounding box center [784, 491] width 915 height 245
